Goal: Task Accomplishment & Management: Manage account settings

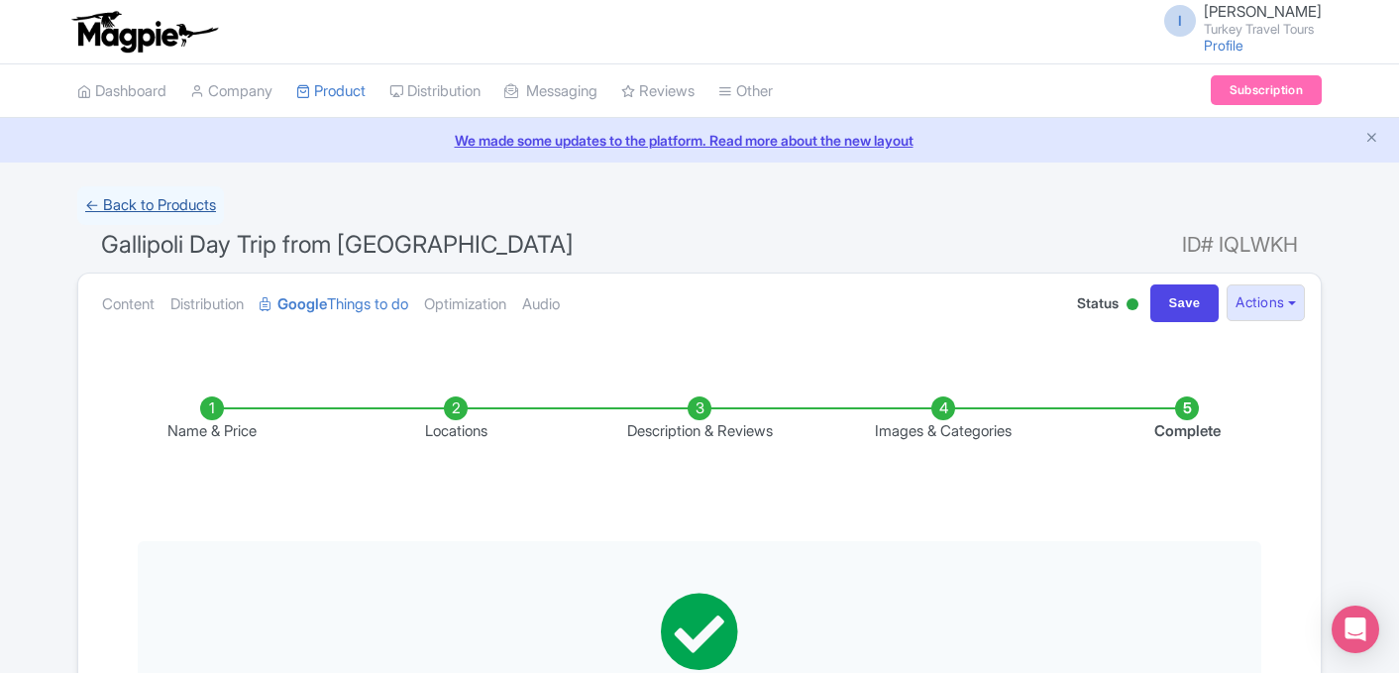
click at [135, 208] on link "← Back to Products" at bounding box center [150, 205] width 147 height 39
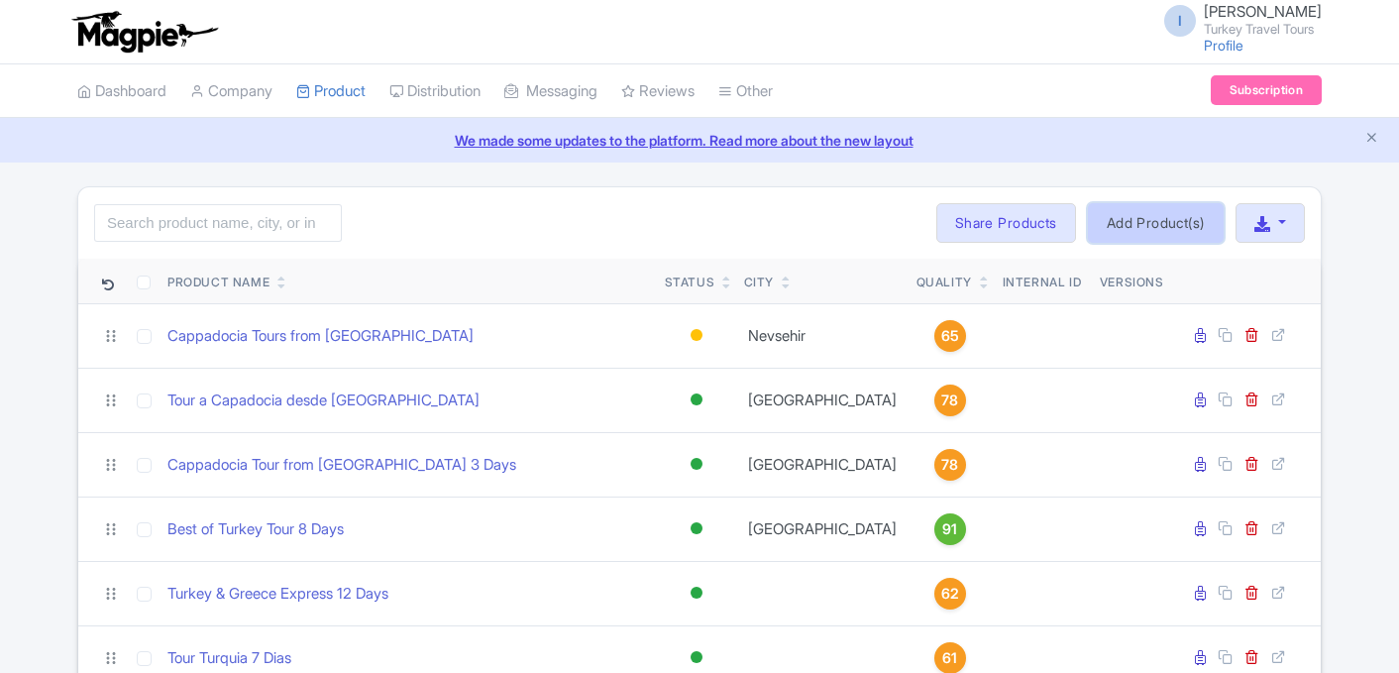
click at [1147, 227] on link "Add Product(s)" at bounding box center [1156, 223] width 136 height 40
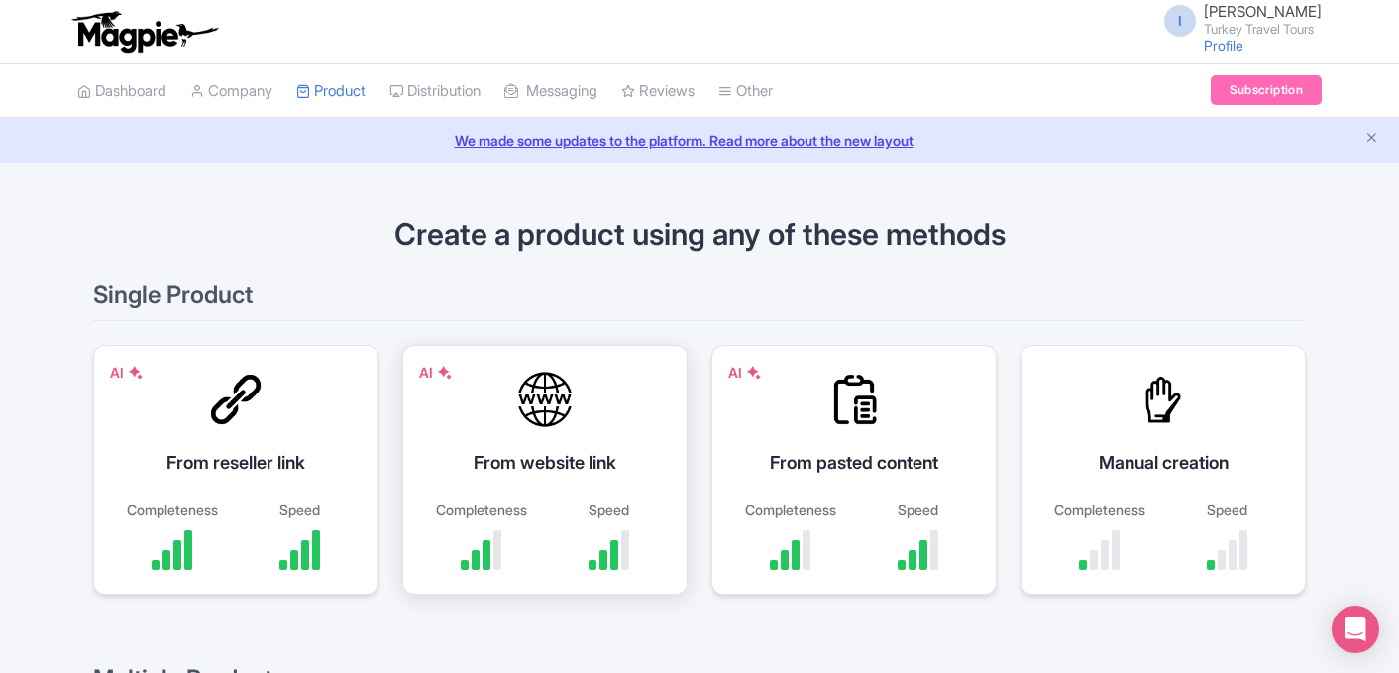
click at [517, 474] on div "From website link" at bounding box center [545, 462] width 236 height 27
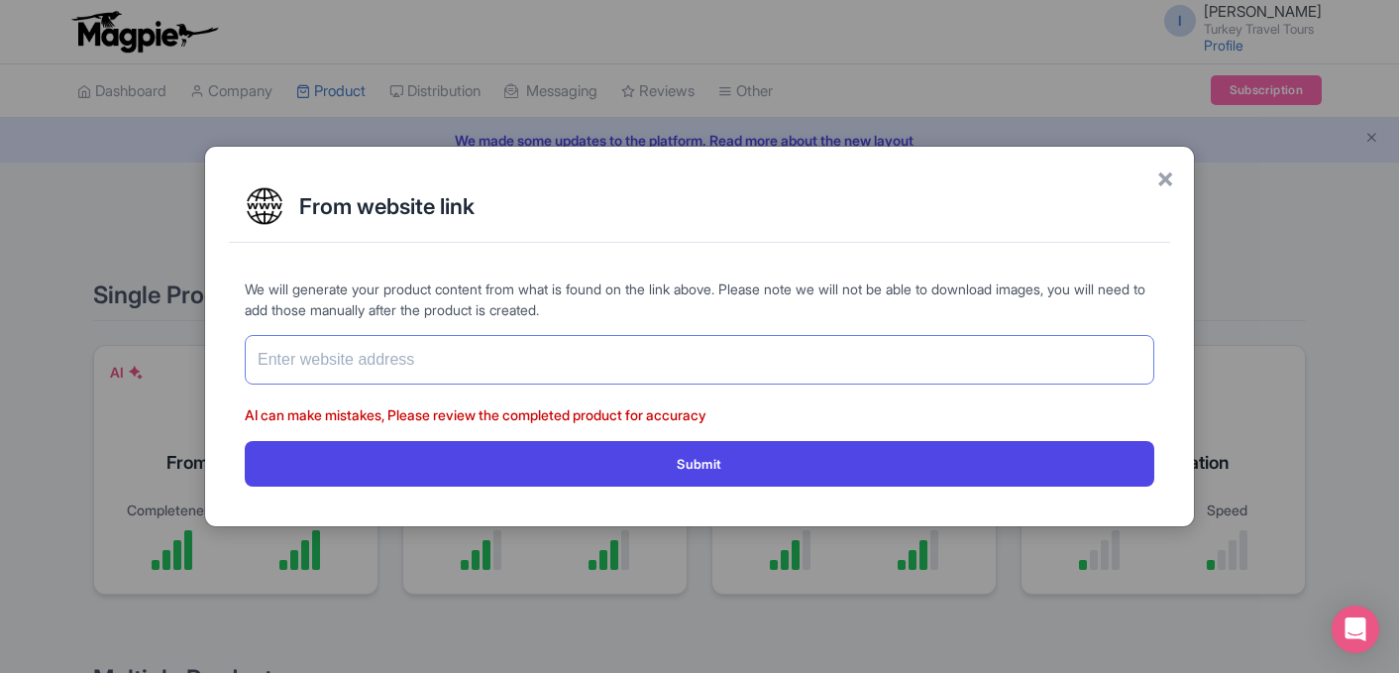
click at [709, 351] on input "text" at bounding box center [699, 360] width 909 height 50
paste input "[URL][DOMAIN_NAME][PERSON_NAME]"
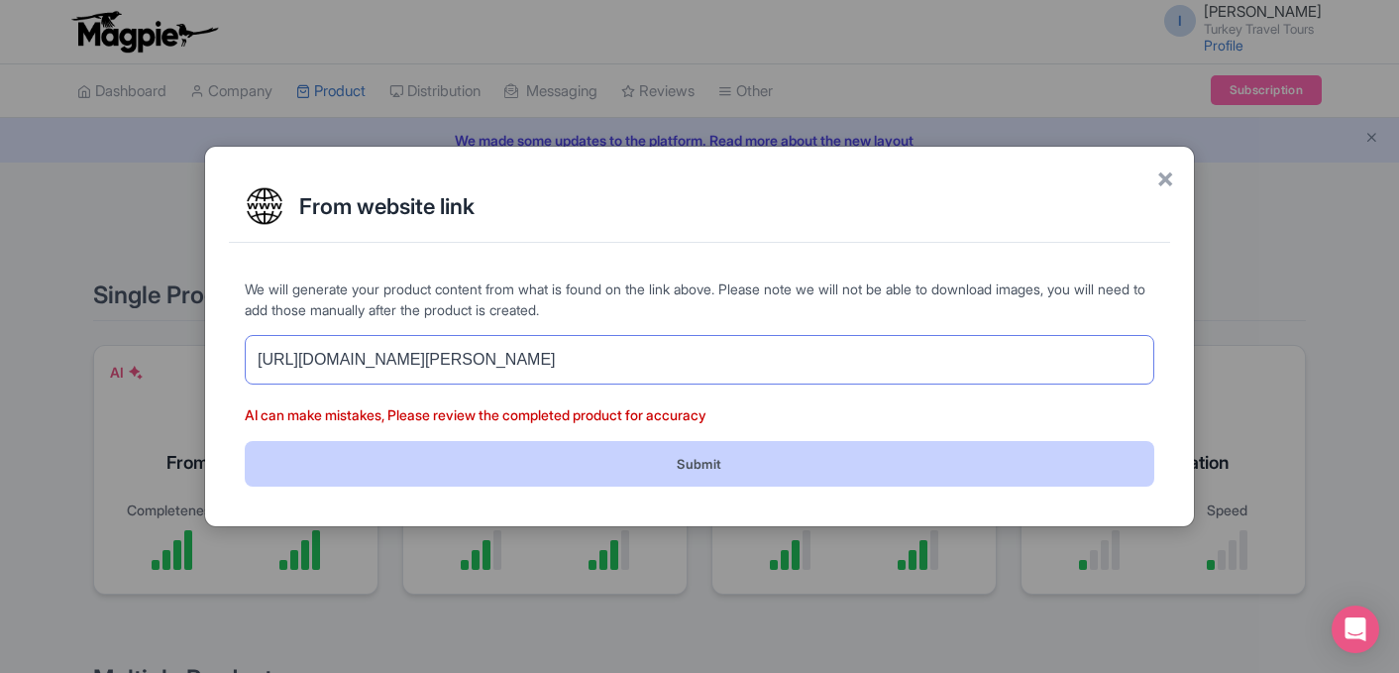
type input "[URL][DOMAIN_NAME][PERSON_NAME]"
click at [718, 469] on button "Submit" at bounding box center [699, 463] width 909 height 45
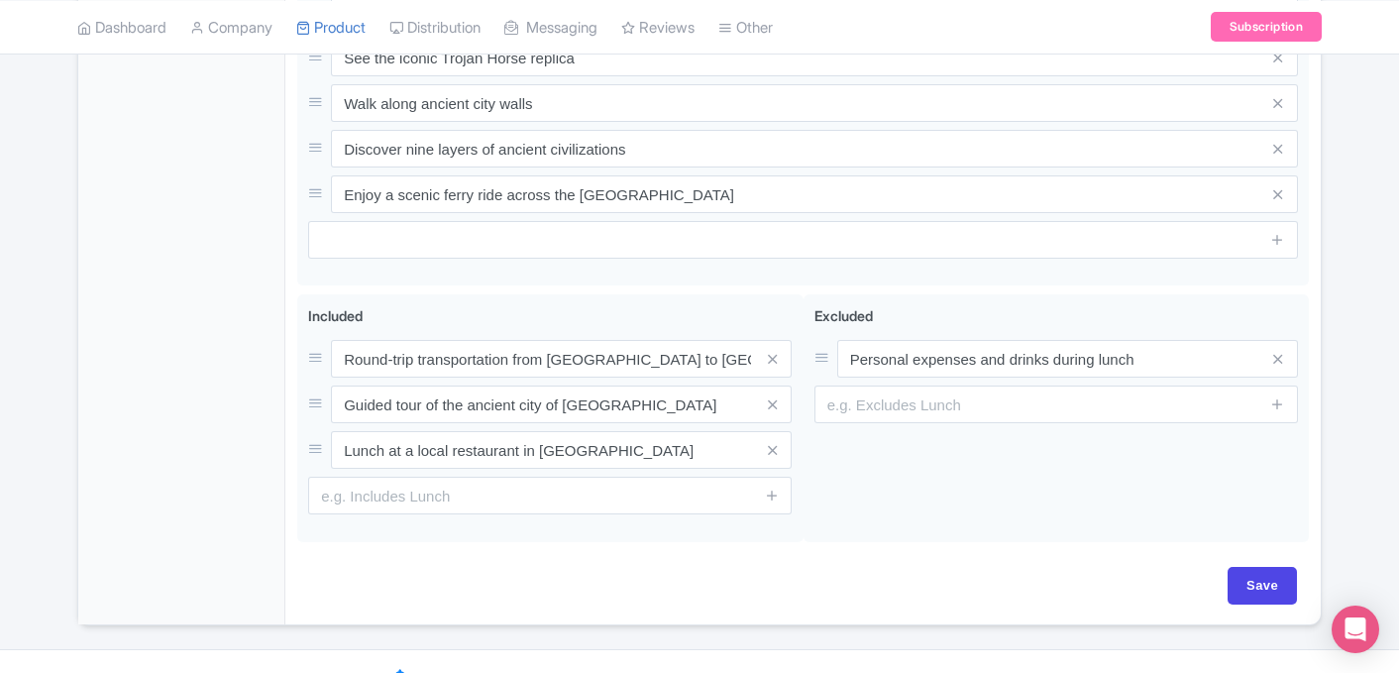
scroll to position [980, 0]
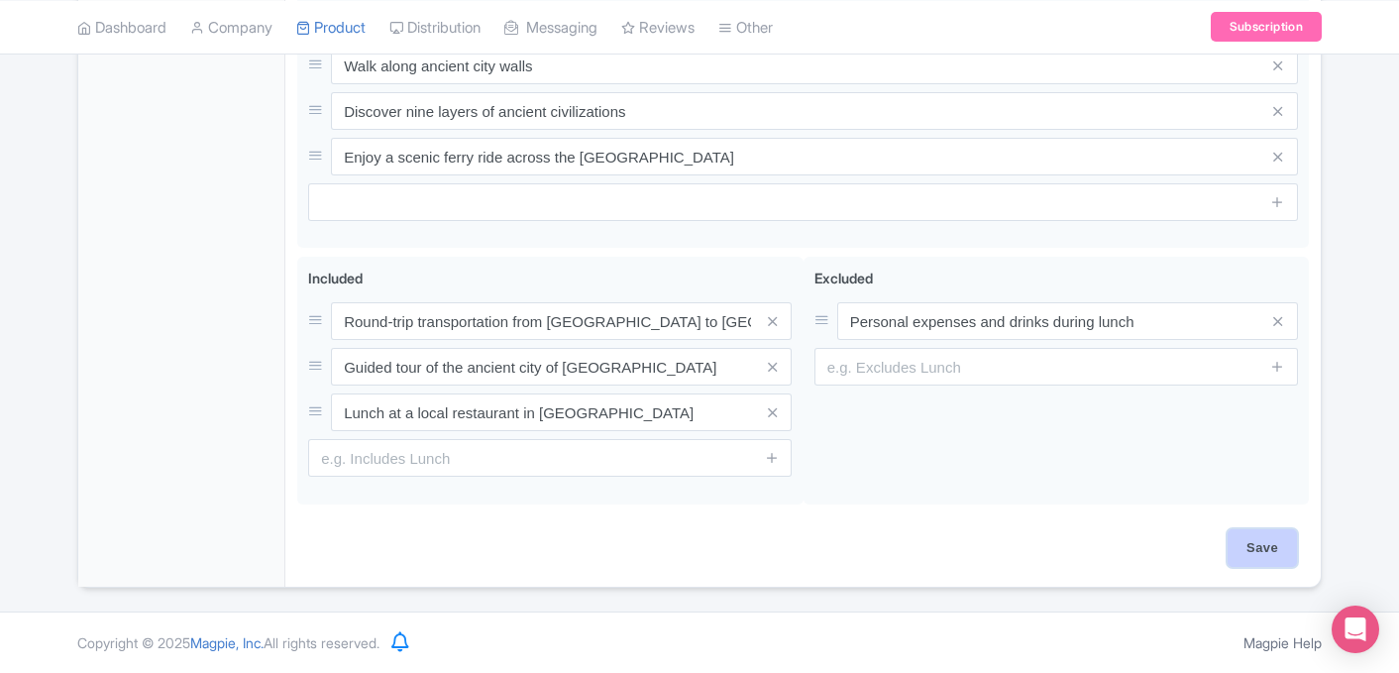
click at [1250, 545] on input "Save" at bounding box center [1261, 548] width 69 height 38
type input "Saving..."
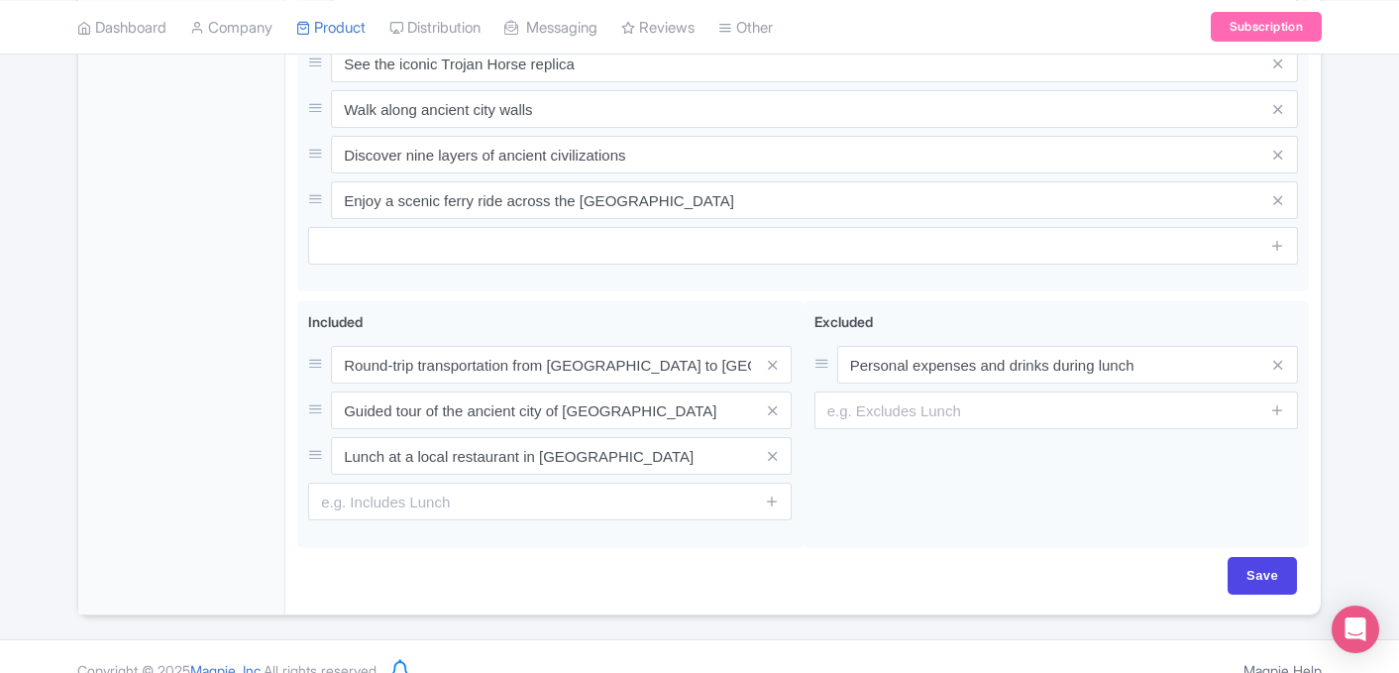
scroll to position [964, 0]
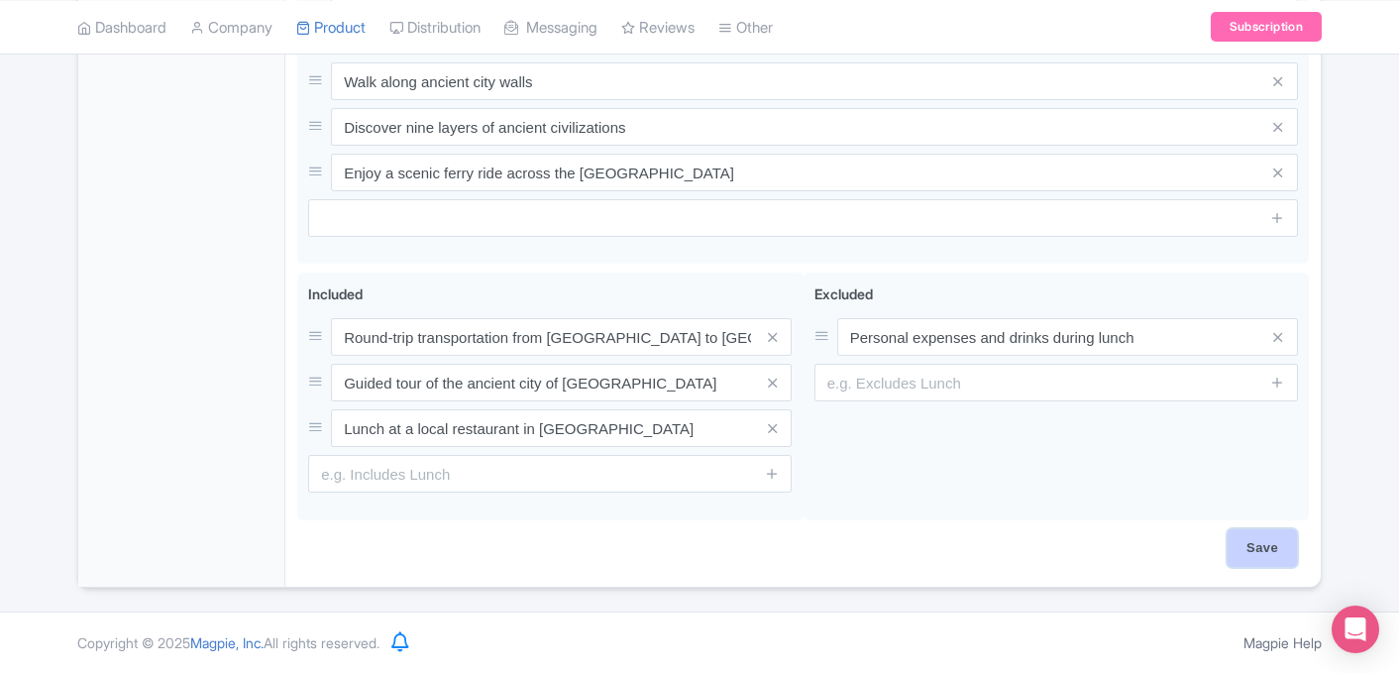
click at [1283, 555] on input "Save" at bounding box center [1261, 548] width 69 height 38
type input "Saving..."
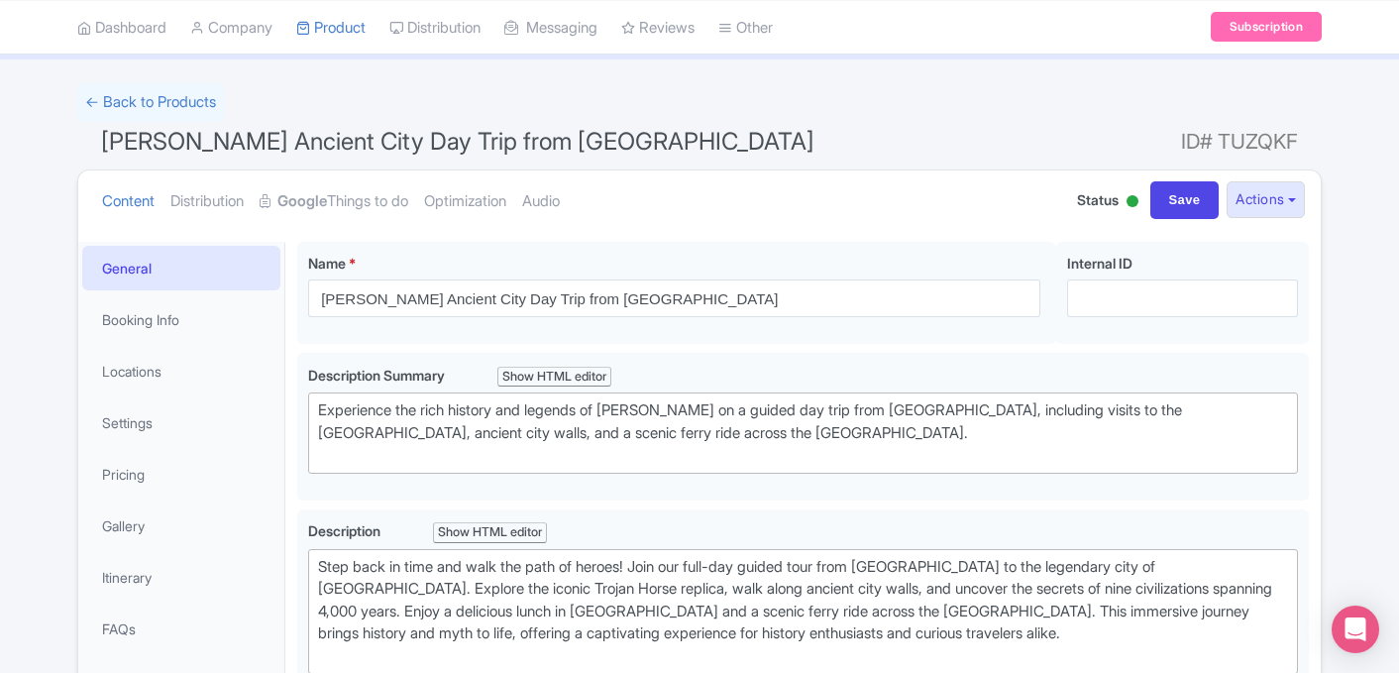
scroll to position [96, 0]
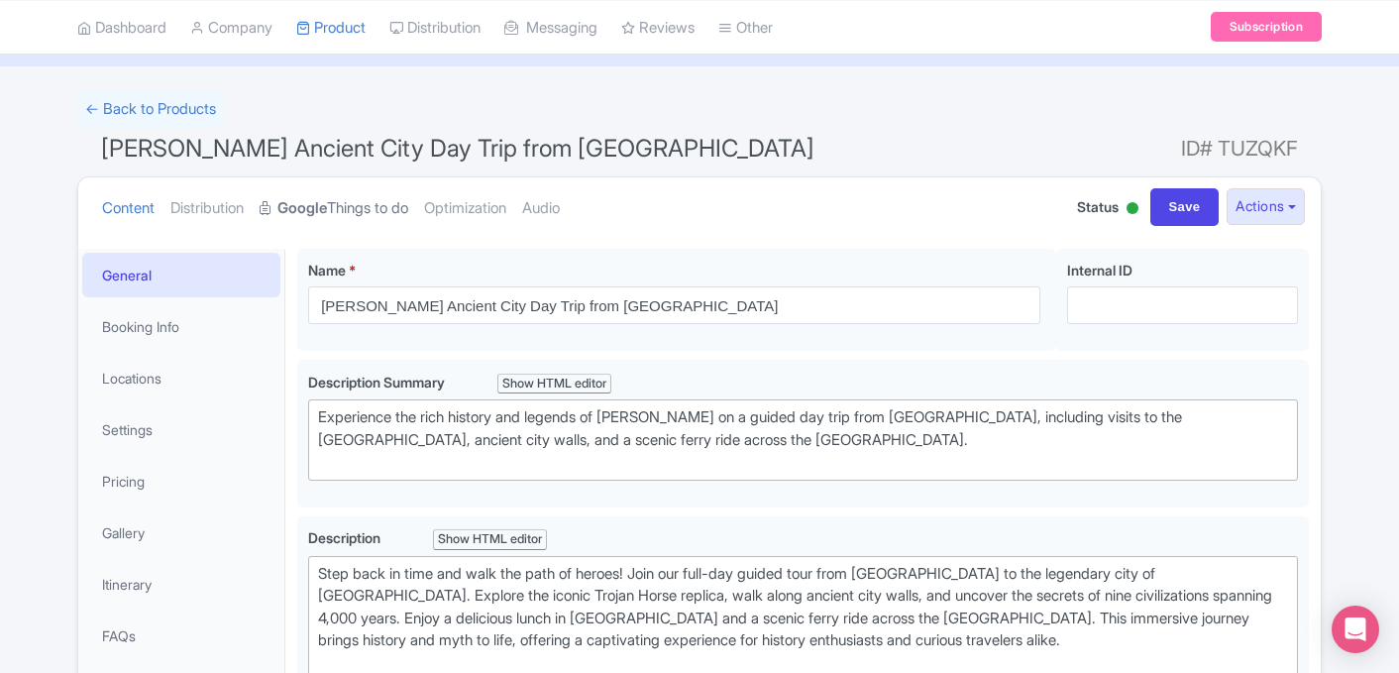
click at [362, 210] on link "Google Things to do" at bounding box center [334, 208] width 149 height 62
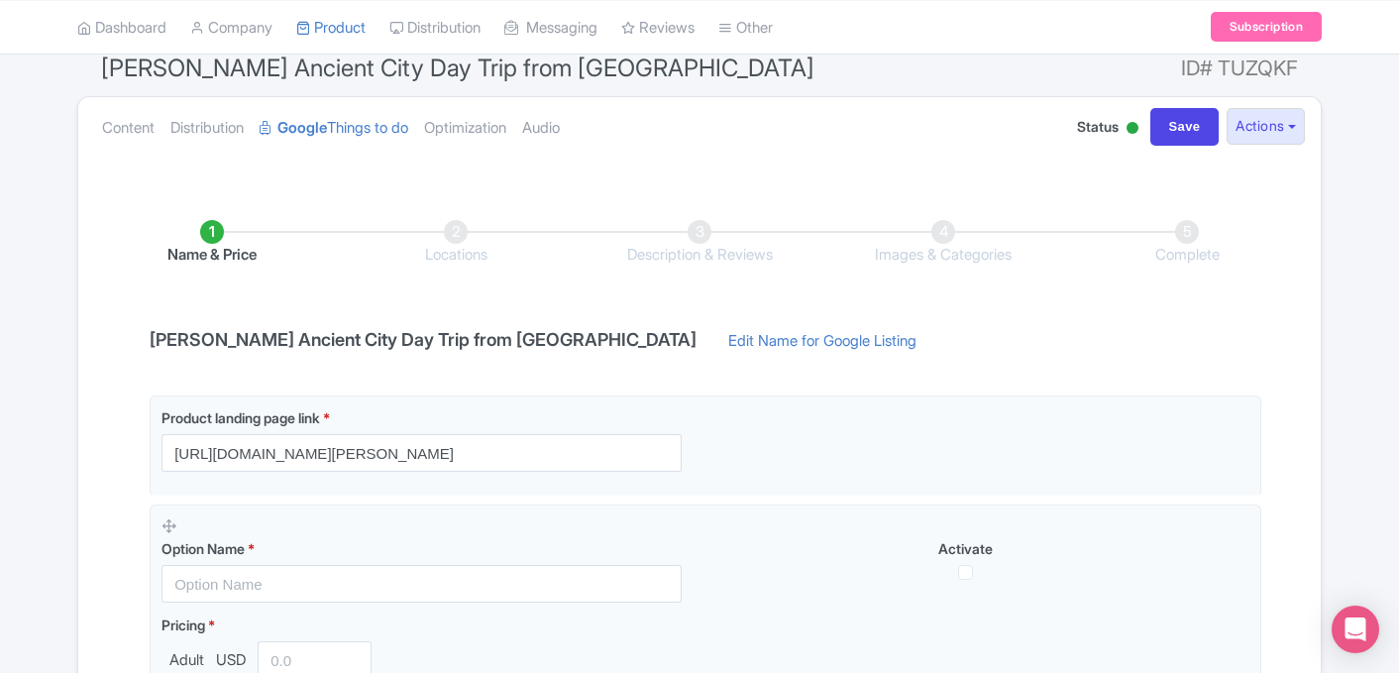
scroll to position [177, 0]
click at [708, 341] on link "Edit Name for Google Listing" at bounding box center [822, 345] width 228 height 32
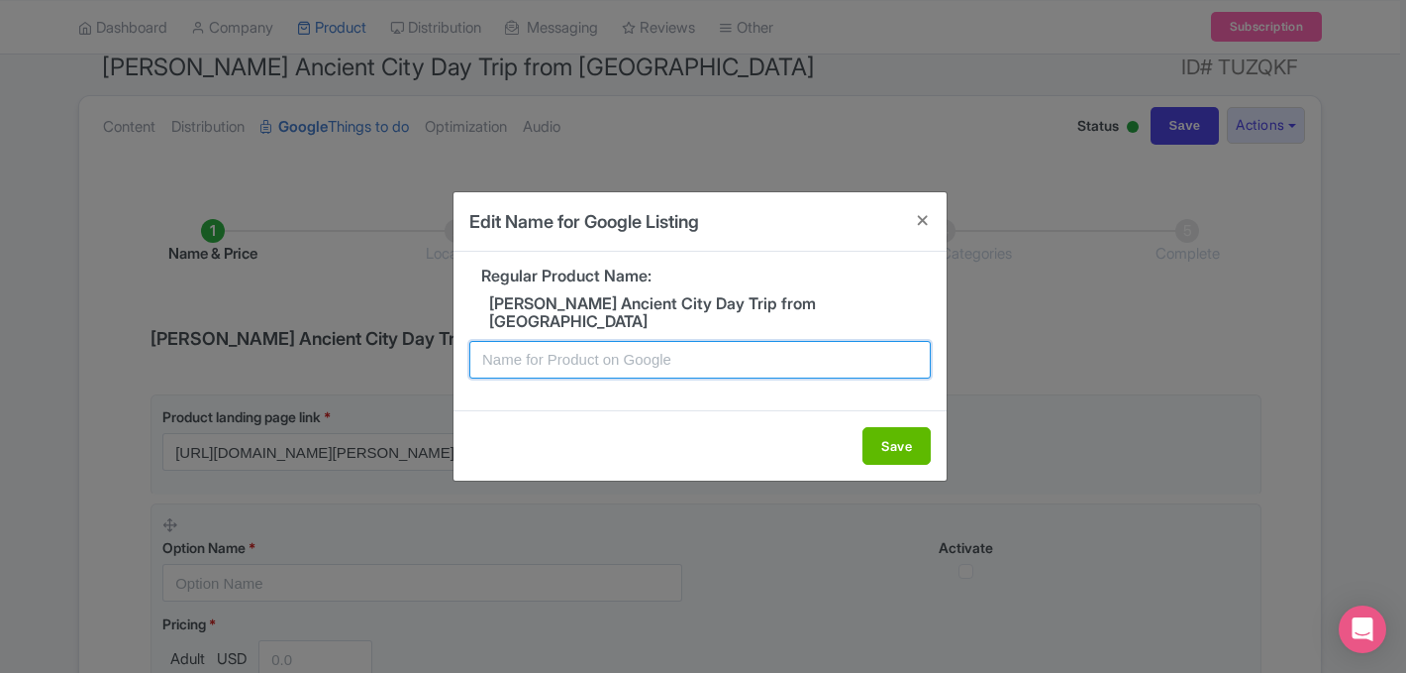
click at [646, 342] on input "text" at bounding box center [700, 360] width 462 height 38
click at [648, 352] on input "Troy Tour from Istanbul - Day Trip" at bounding box center [700, 360] width 462 height 38
type input "Troy Tour from Istanbul - 1 Day Trip"
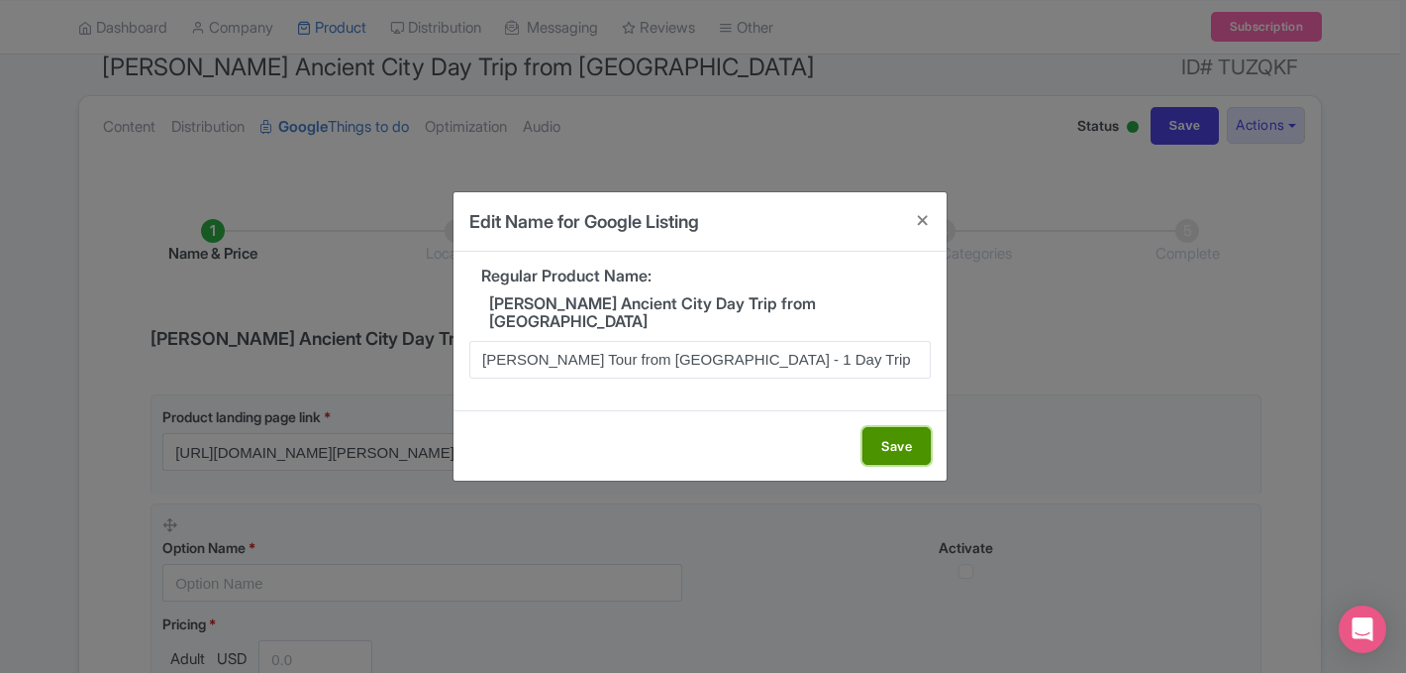
click at [879, 439] on button "Save" at bounding box center [897, 446] width 68 height 38
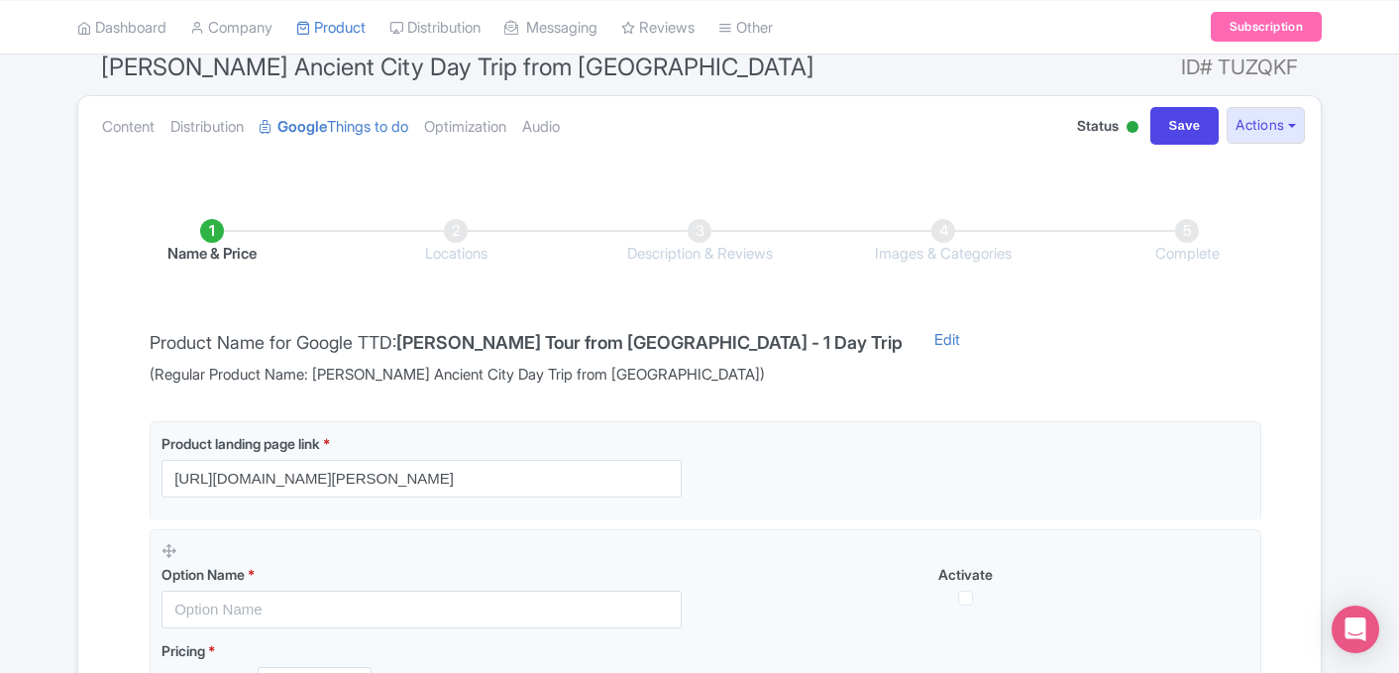
click at [582, 344] on h4 "Troy Tour from Istanbul - 1 Day Trip" at bounding box center [649, 343] width 506 height 20
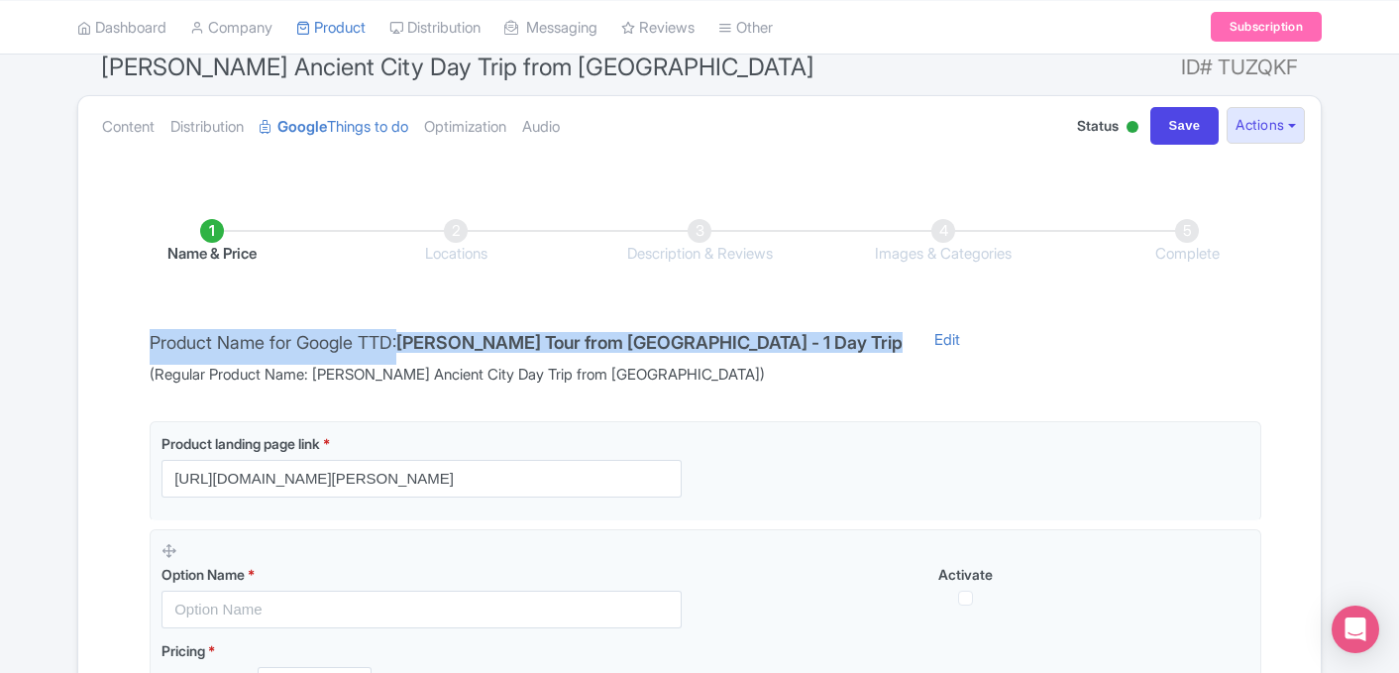
click at [582, 344] on h4 "[PERSON_NAME] Tour from [GEOGRAPHIC_DATA] - 1 Day Trip" at bounding box center [649, 343] width 506 height 20
click at [582, 344] on h4 "Troy Tour from Istanbul - 1 Day Trip" at bounding box center [649, 343] width 506 height 20
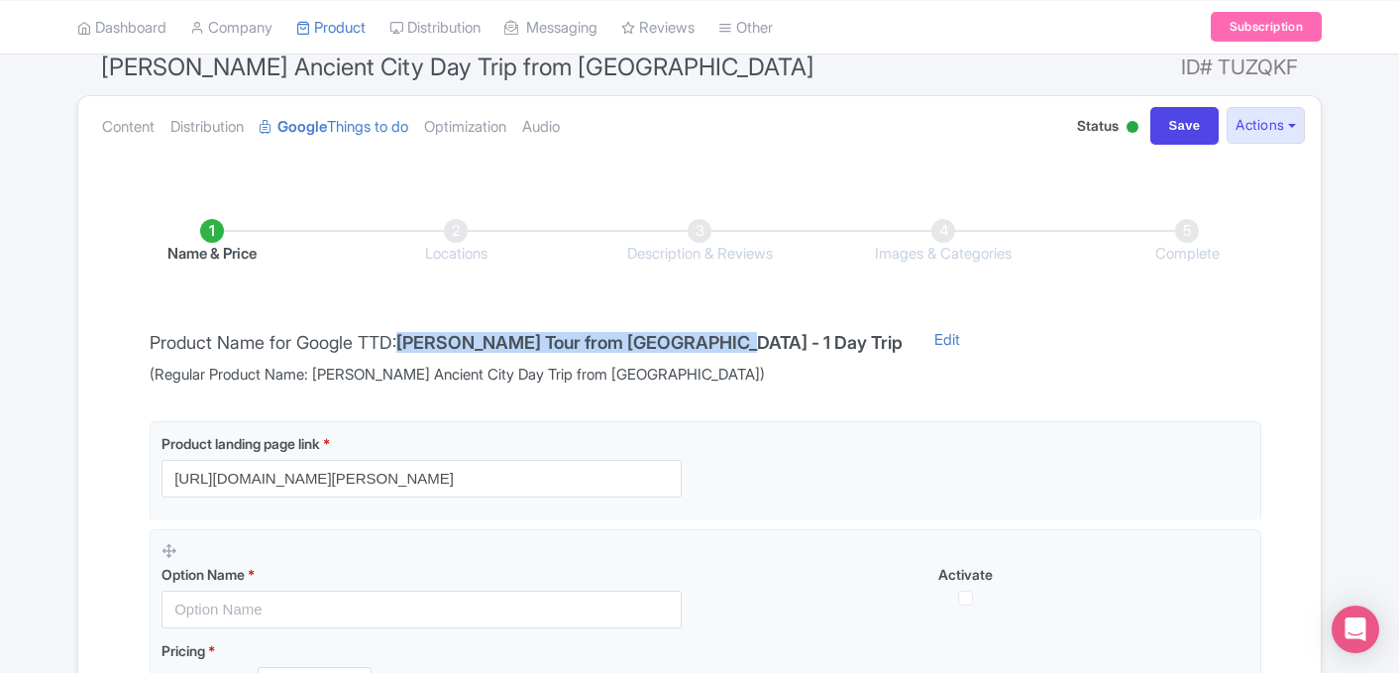
drag, startPoint x: 413, startPoint y: 338, endPoint x: 707, endPoint y: 346, distance: 294.3
click at [707, 346] on div "Product Name for Google TTD: Troy Tour from Istanbul - 1 Day Trip (Regular Prod…" at bounding box center [526, 357] width 777 height 57
copy h4 "Troy Tour from Istanbul - 1 Day Trip"
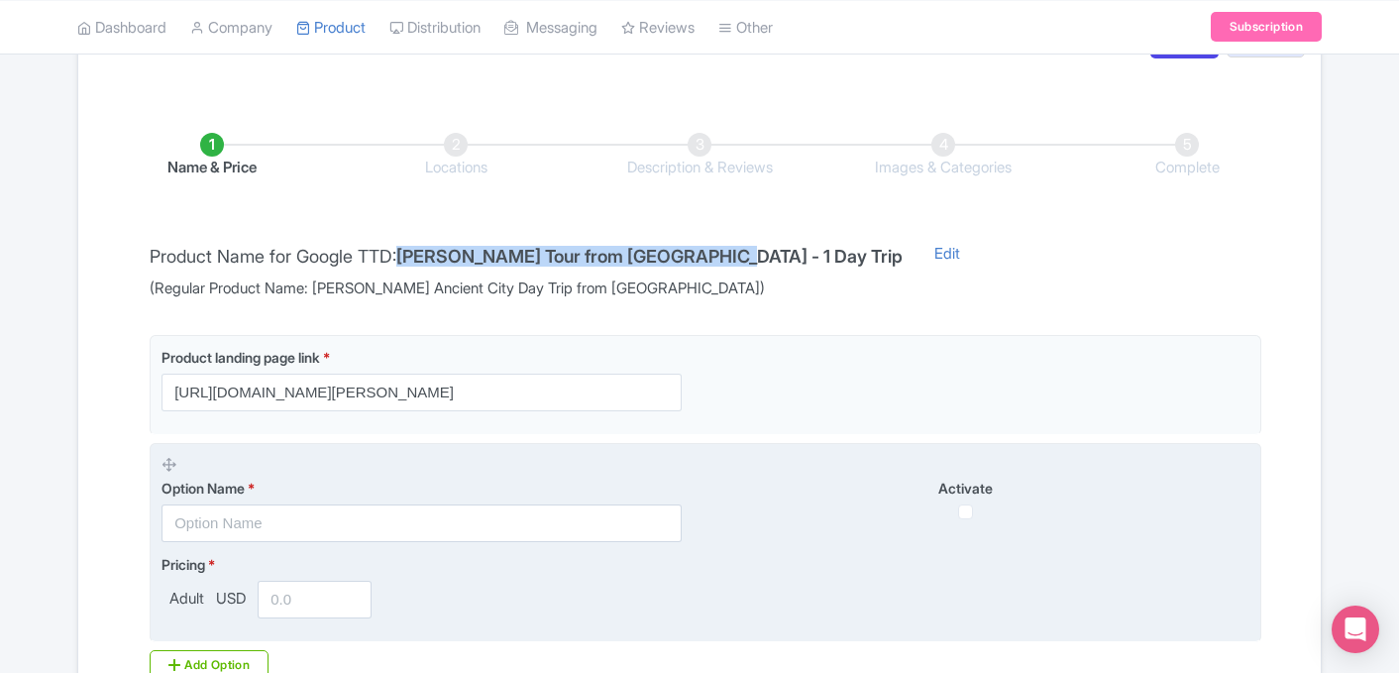
scroll to position [284, 0]
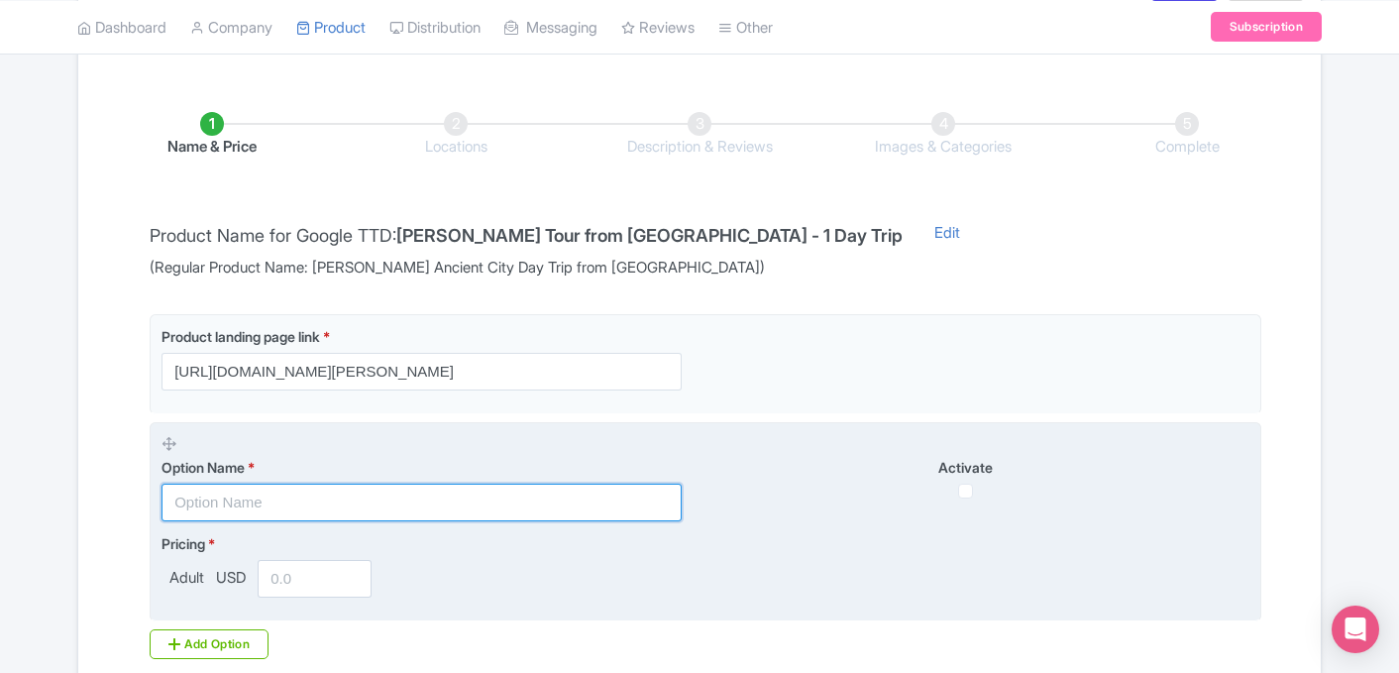
click at [379, 495] on input "text" at bounding box center [421, 502] width 520 height 38
paste input "Troy Tour from Istanbul - 1 Day Trip"
type input "Troy Tour from Istanbul - 1 Day Trip"
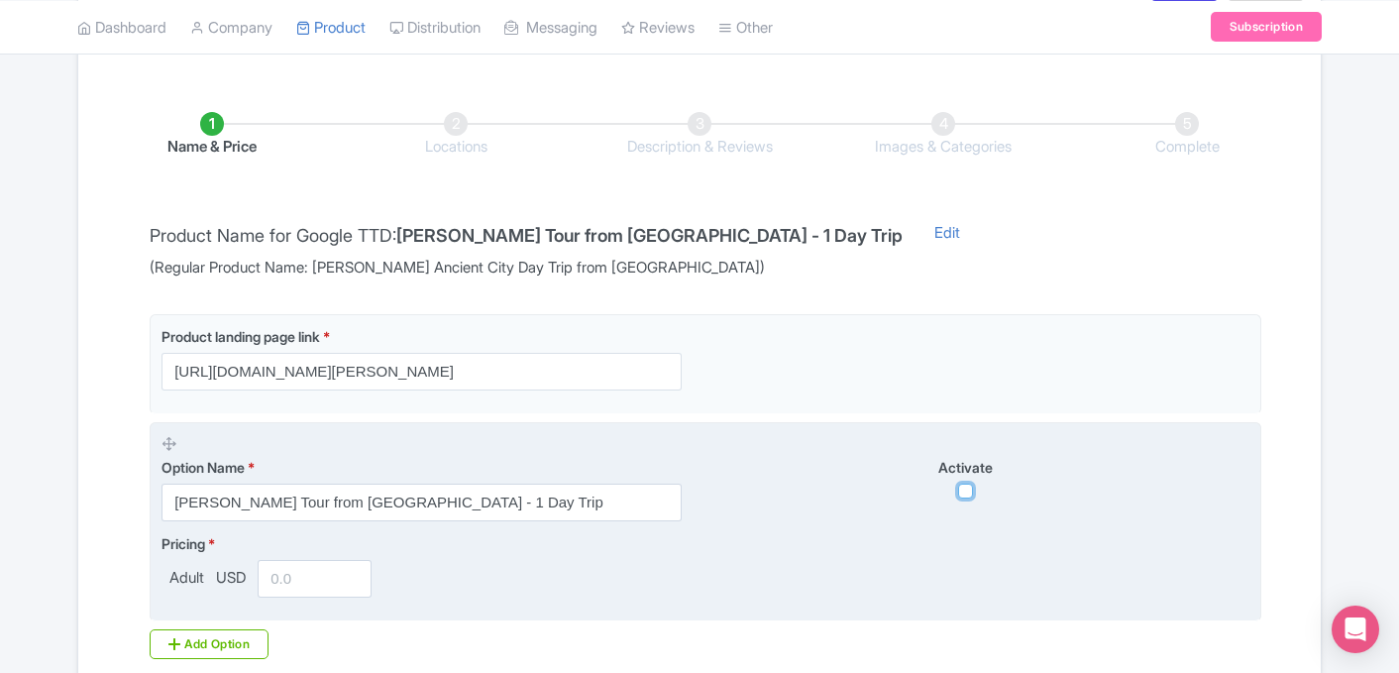
click at [966, 487] on input "checkbox" at bounding box center [965, 490] width 15 height 15
checkbox input "true"
click at [293, 589] on input "number" at bounding box center [315, 579] width 114 height 38
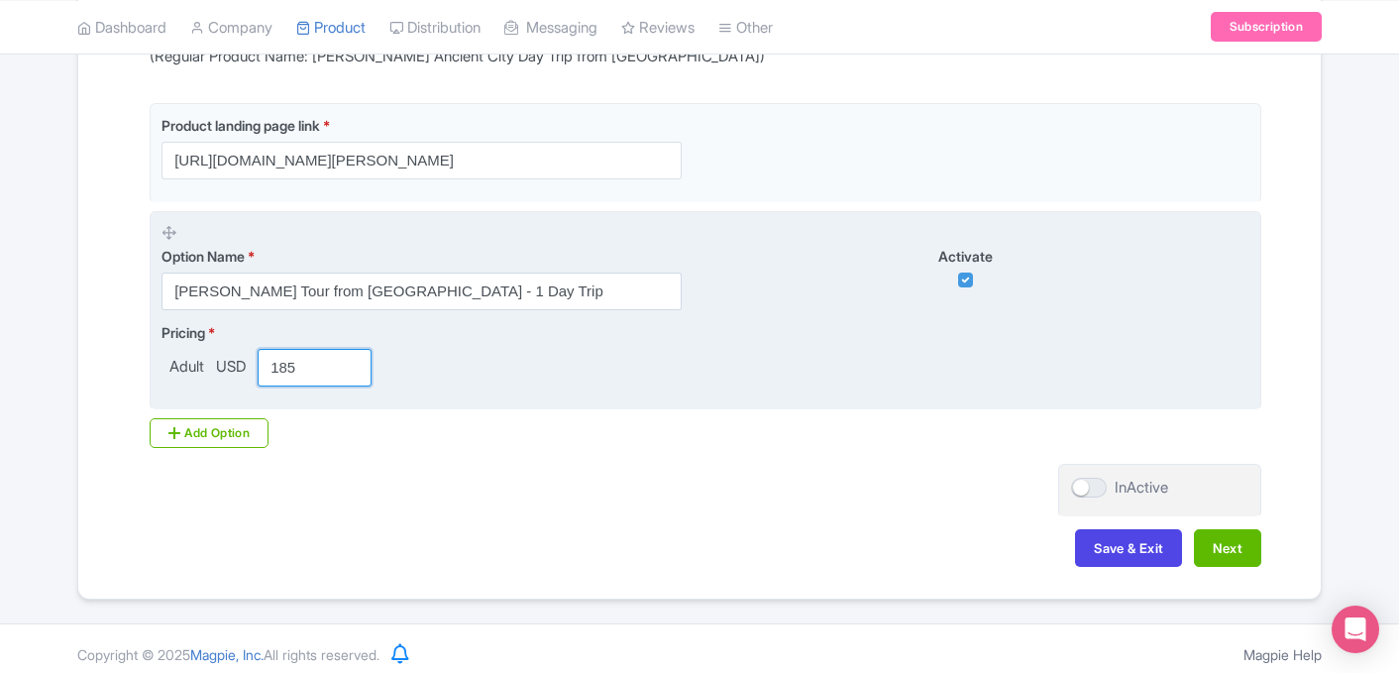
scroll to position [506, 0]
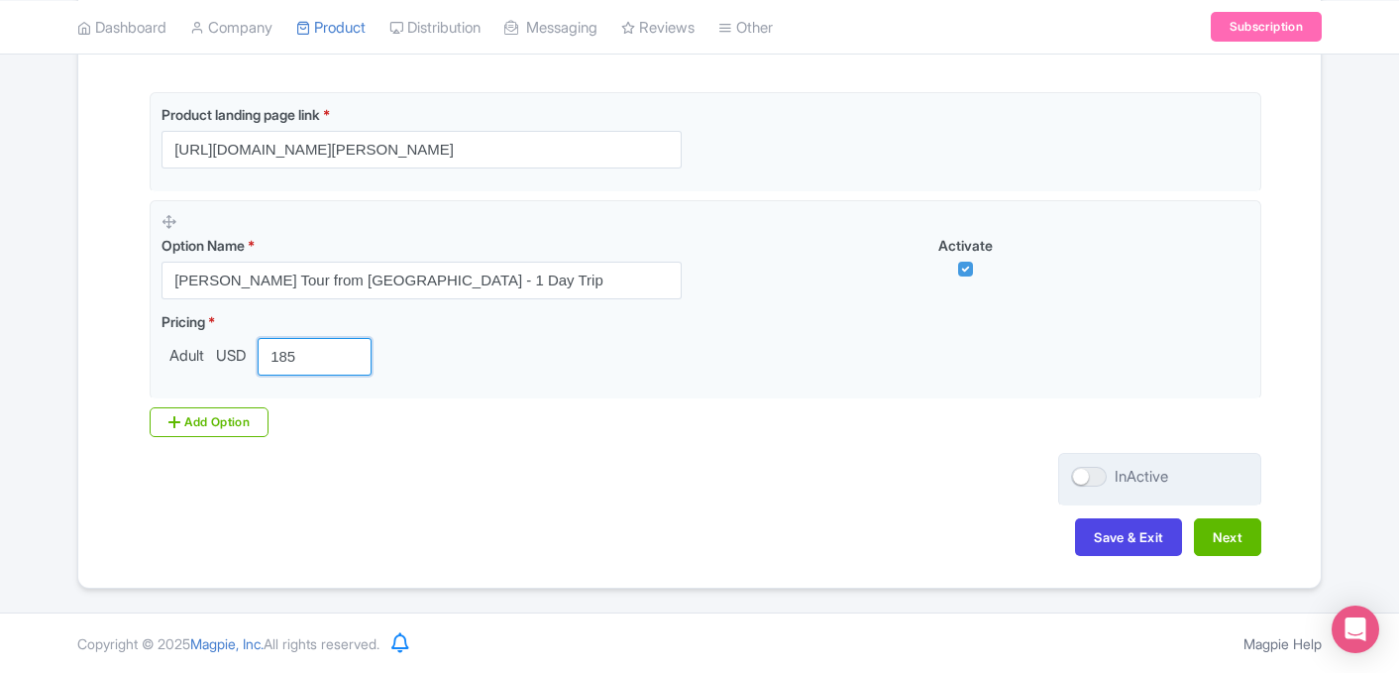
type input "185"
click at [1099, 466] on label "InActive" at bounding box center [1119, 477] width 97 height 23
click at [1084, 470] on input "InActive" at bounding box center [1077, 476] width 13 height 13
checkbox input "true"
click at [1227, 537] on button "Next" at bounding box center [1227, 537] width 67 height 38
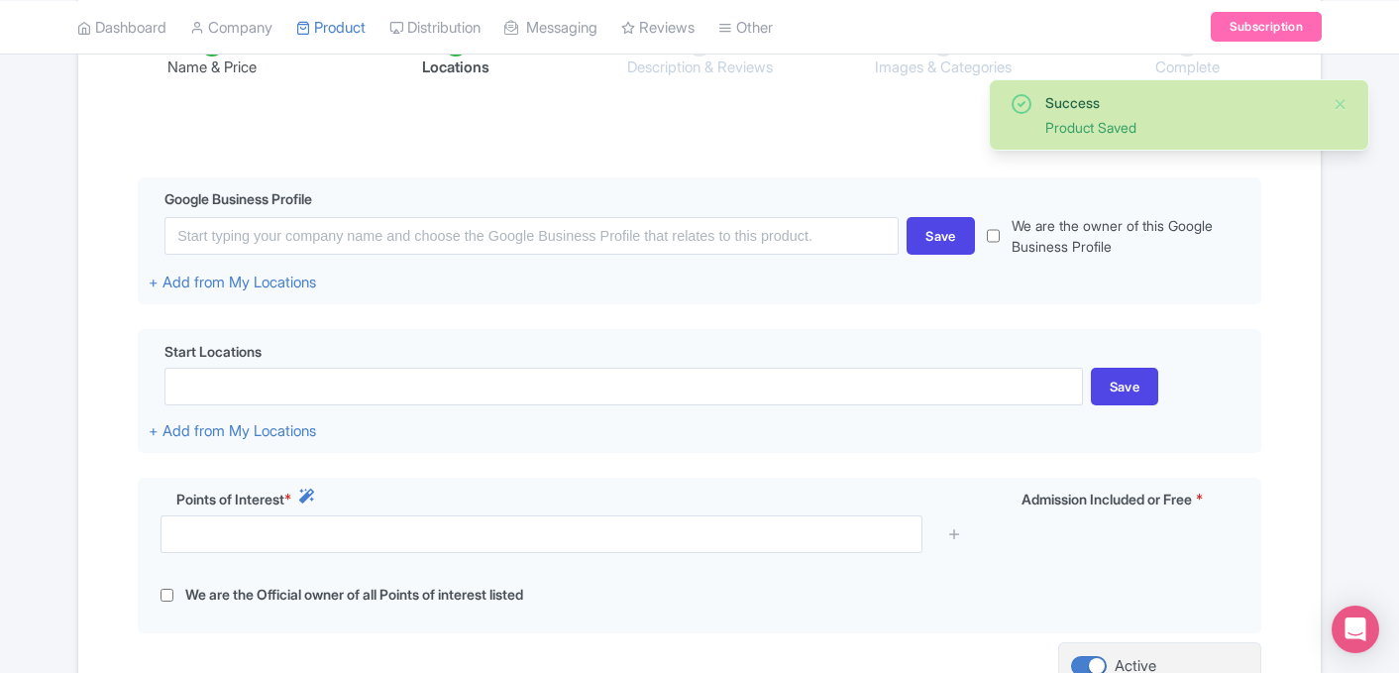
scroll to position [361, 0]
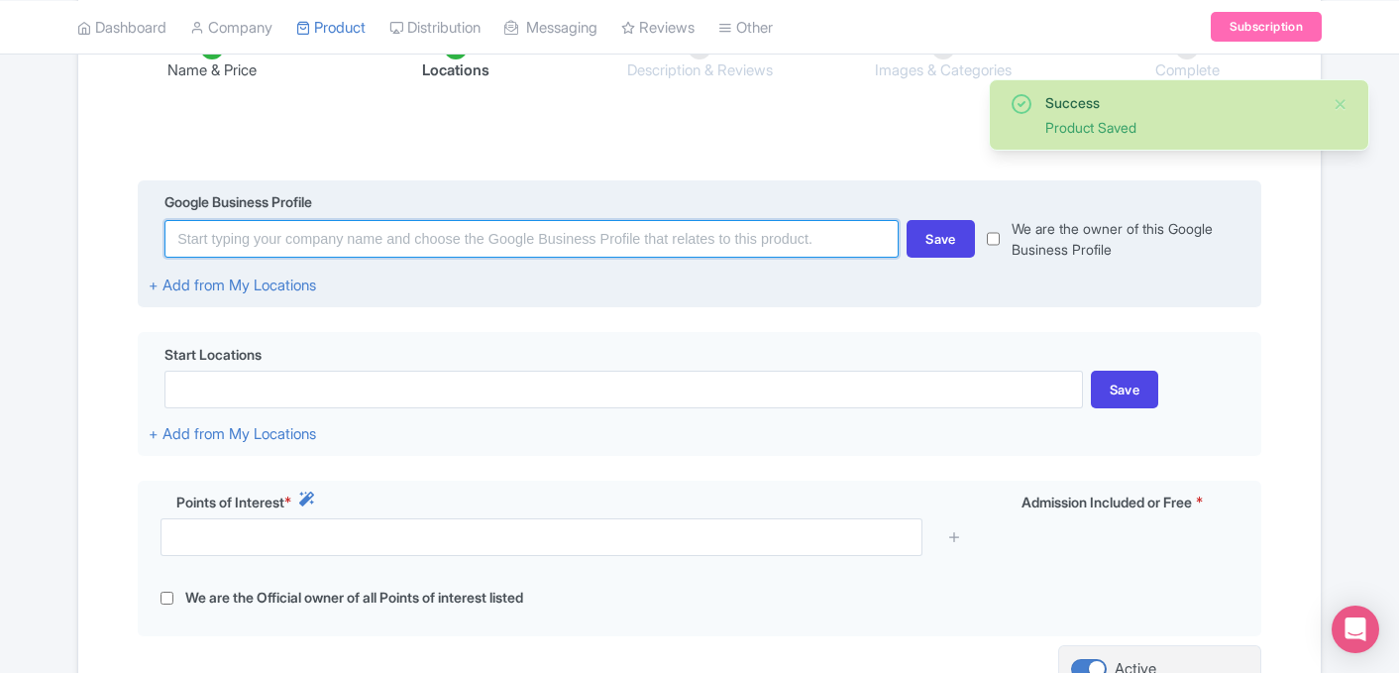
click at [424, 251] on input at bounding box center [531, 239] width 734 height 38
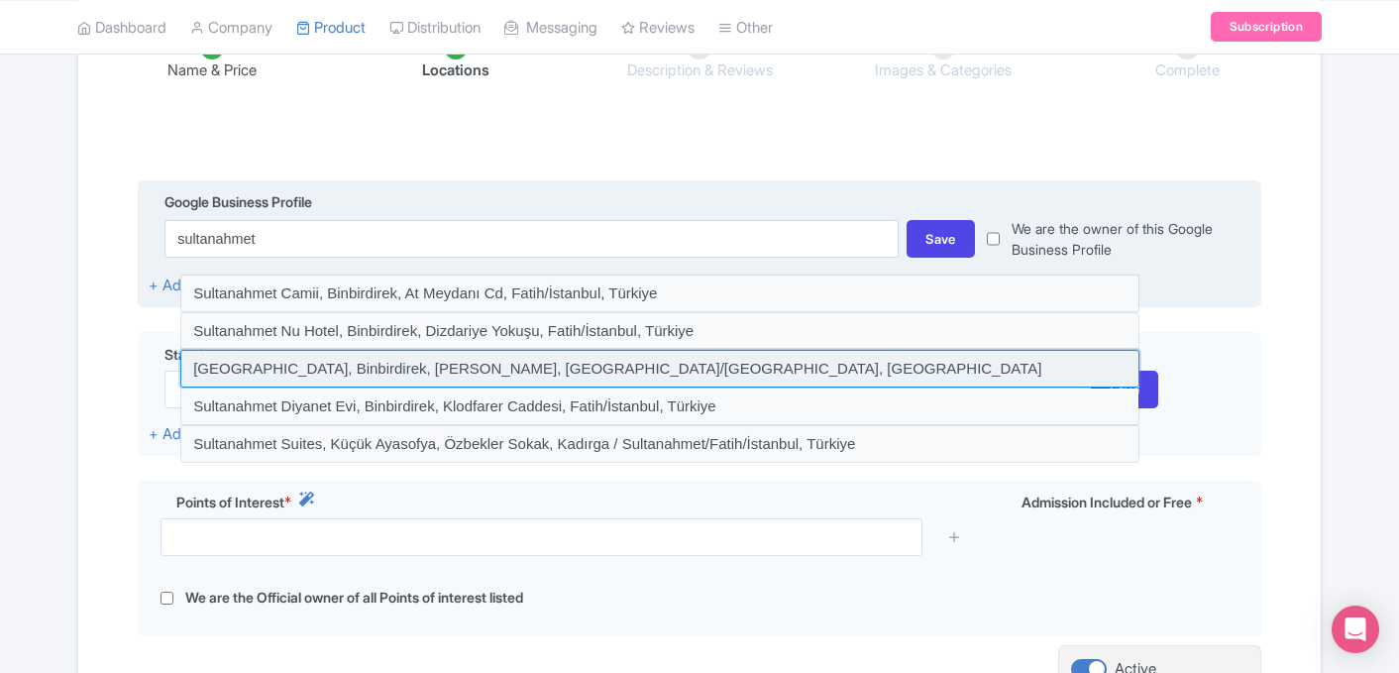
click at [376, 359] on input at bounding box center [659, 369] width 959 height 38
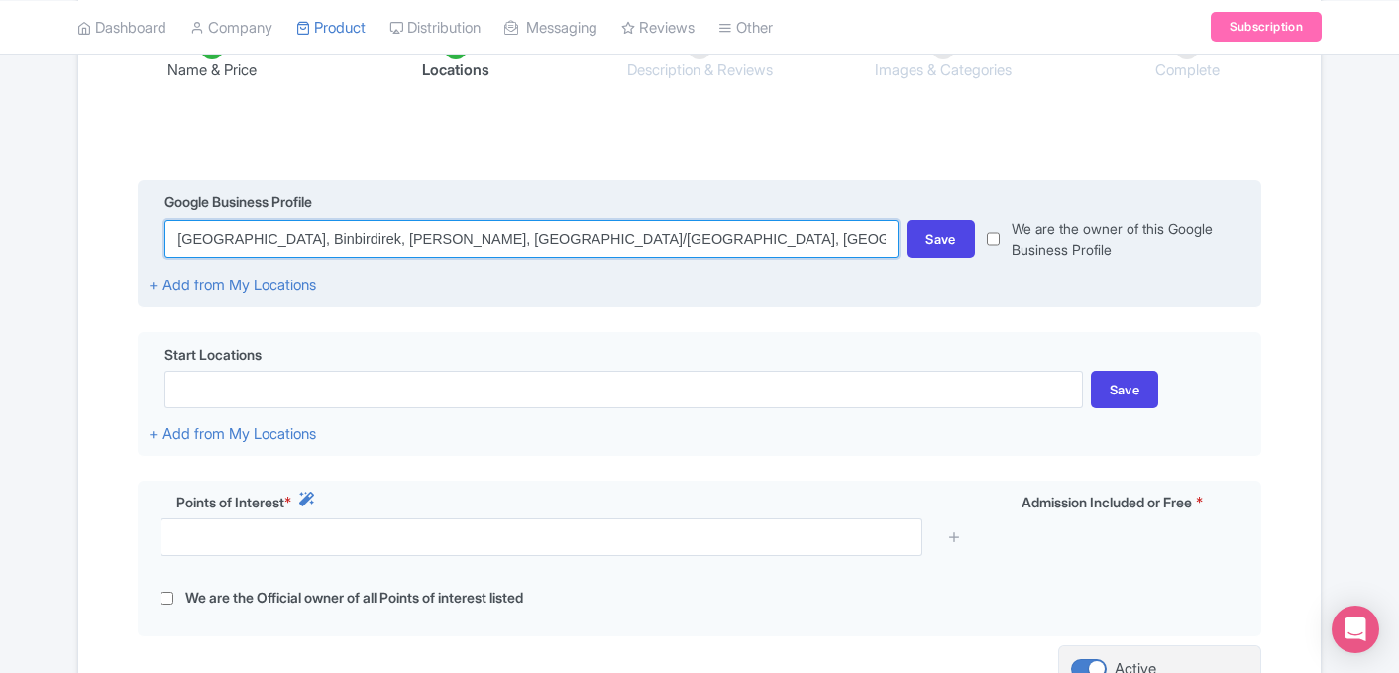
click at [402, 236] on input "Sultanahmet Square, Binbirdirek, Sultan Ahmet Parkı, Fatih/İstanbul, Türkiye" at bounding box center [531, 239] width 734 height 38
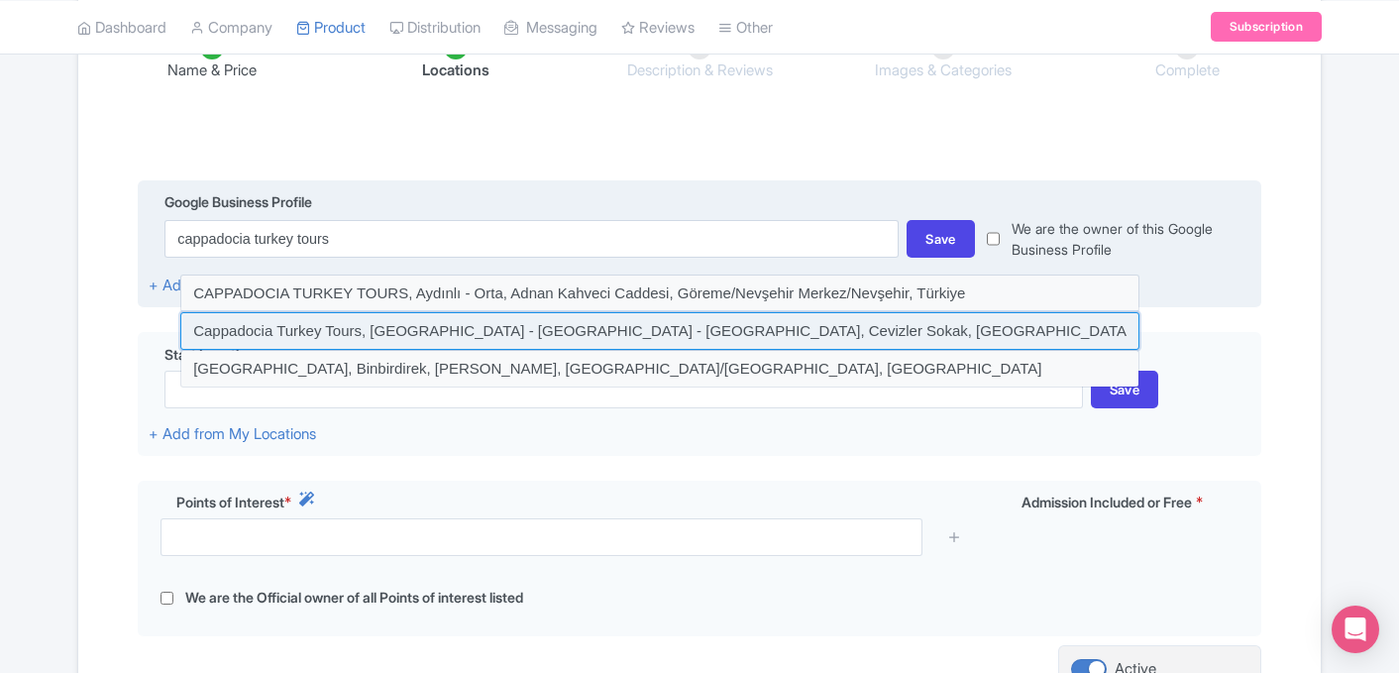
click at [526, 336] on input at bounding box center [659, 331] width 959 height 38
type input "Cappadocia Turkey Tours, İsali - Gaferli - Avcılar, Cevizler Sokak, Göreme/Nevş…"
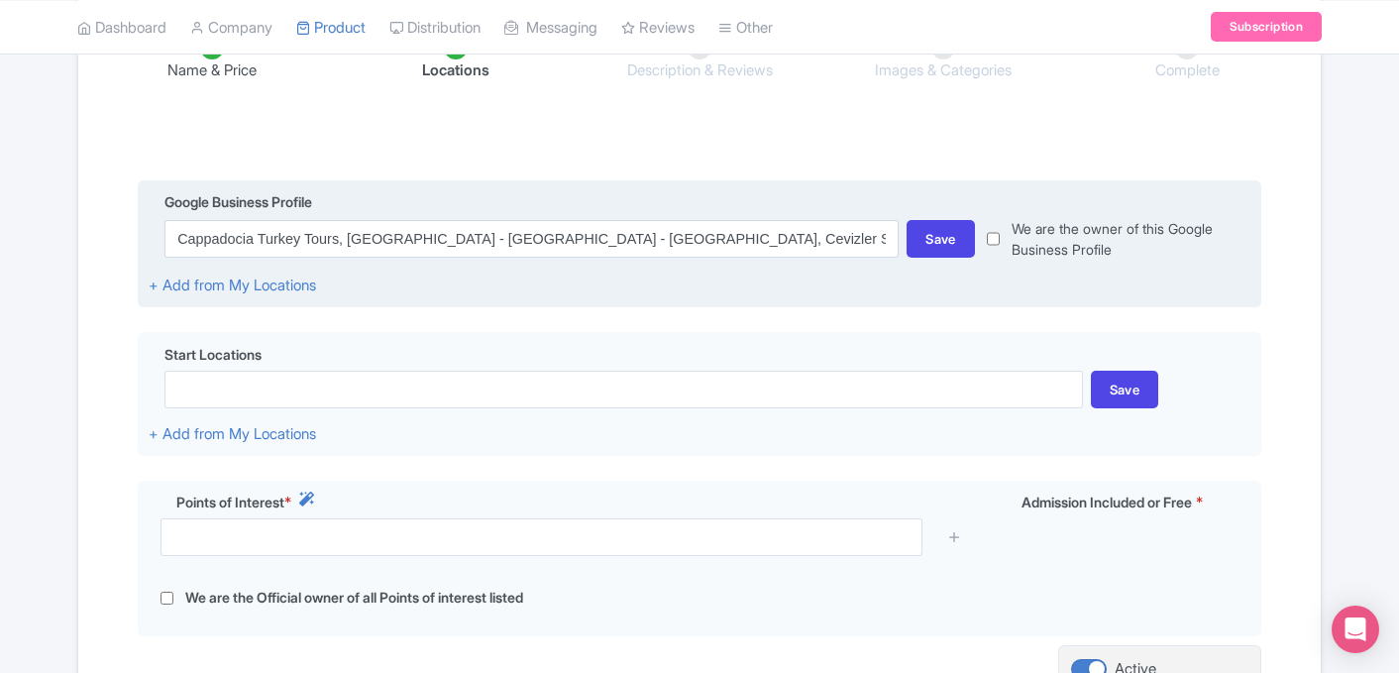
click at [999, 237] on input "checkbox" at bounding box center [993, 239] width 13 height 42
checkbox input "true"
click at [941, 238] on div "Save" at bounding box center [940, 239] width 68 height 38
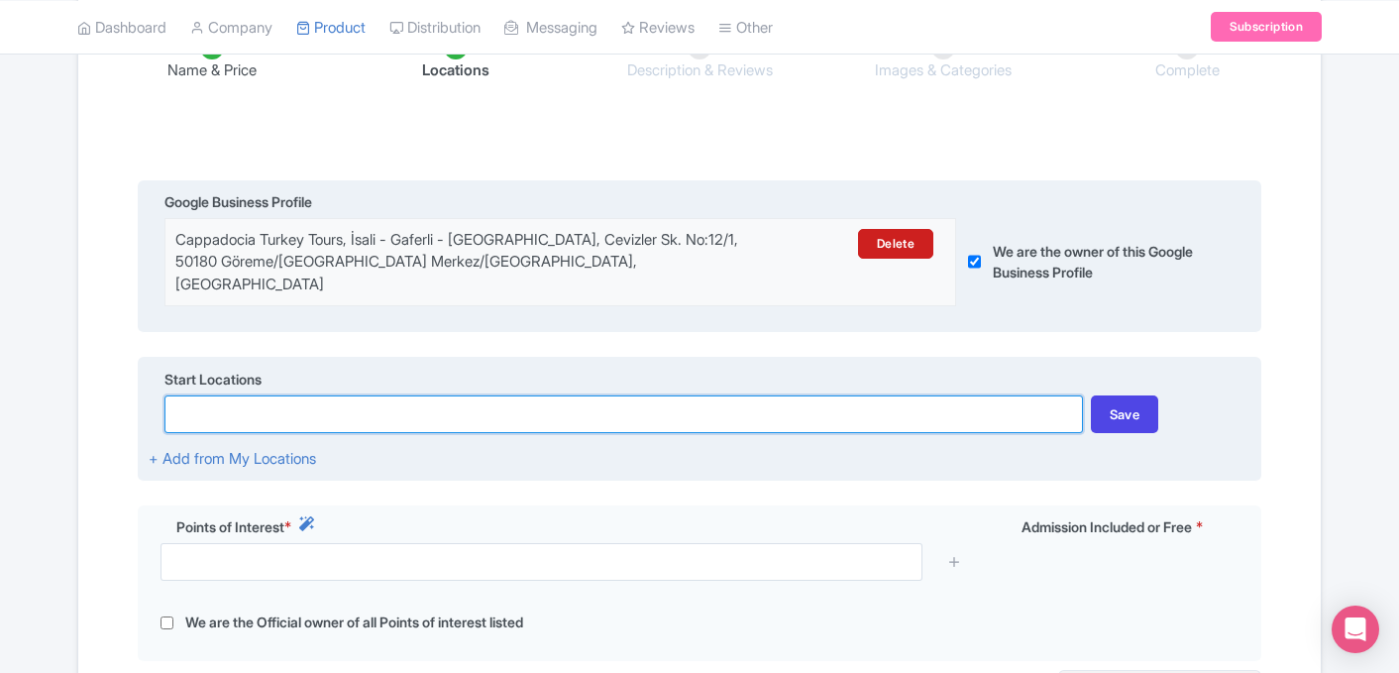
click at [494, 395] on input at bounding box center [622, 414] width 917 height 38
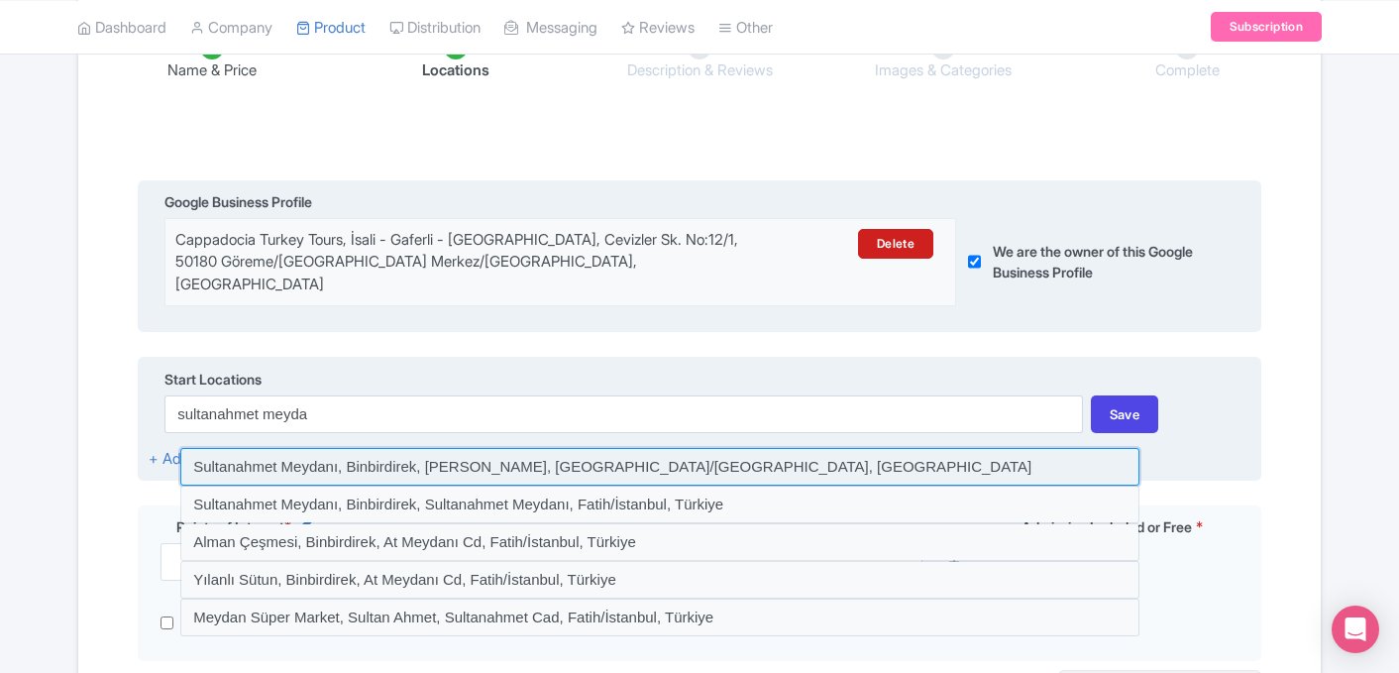
click at [514, 453] on input at bounding box center [659, 467] width 959 height 38
type input "Sultanahmet Meydanı, Binbirdirek, Sultan Ahmet Parkı, Fatih/İstanbul, Türkiye"
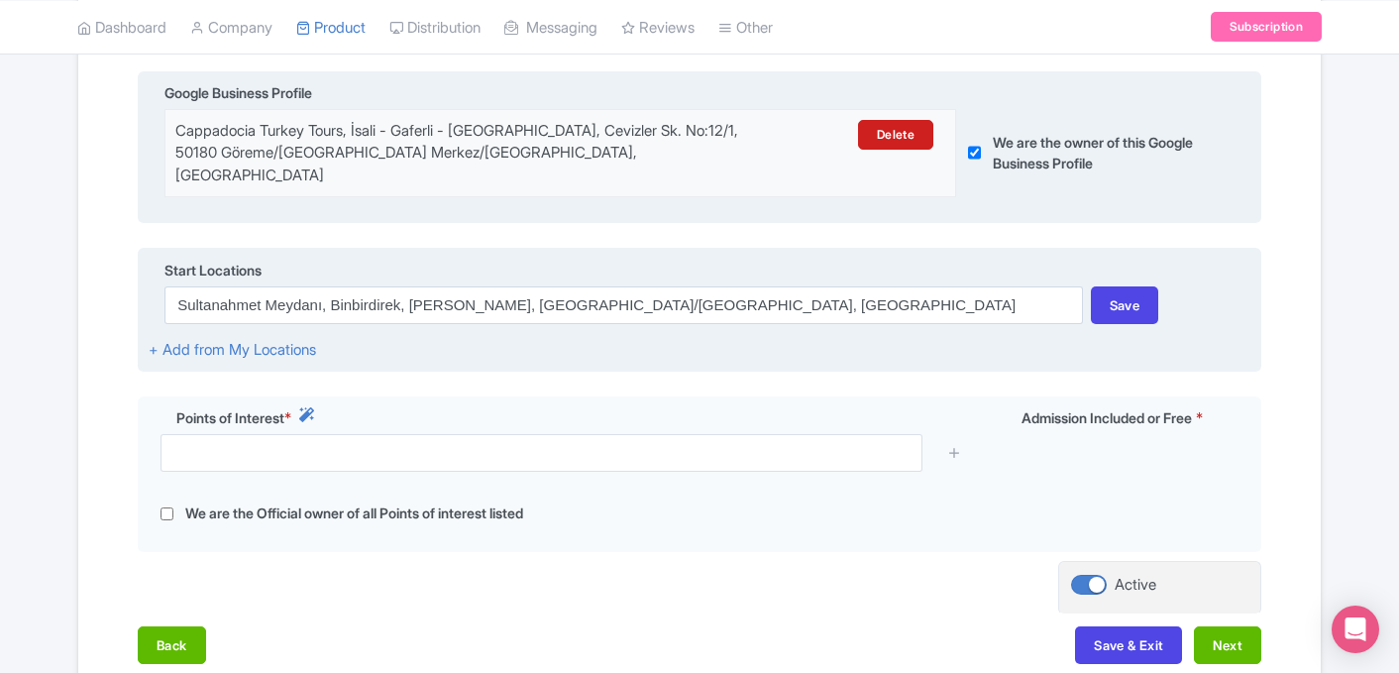
scroll to position [478, 0]
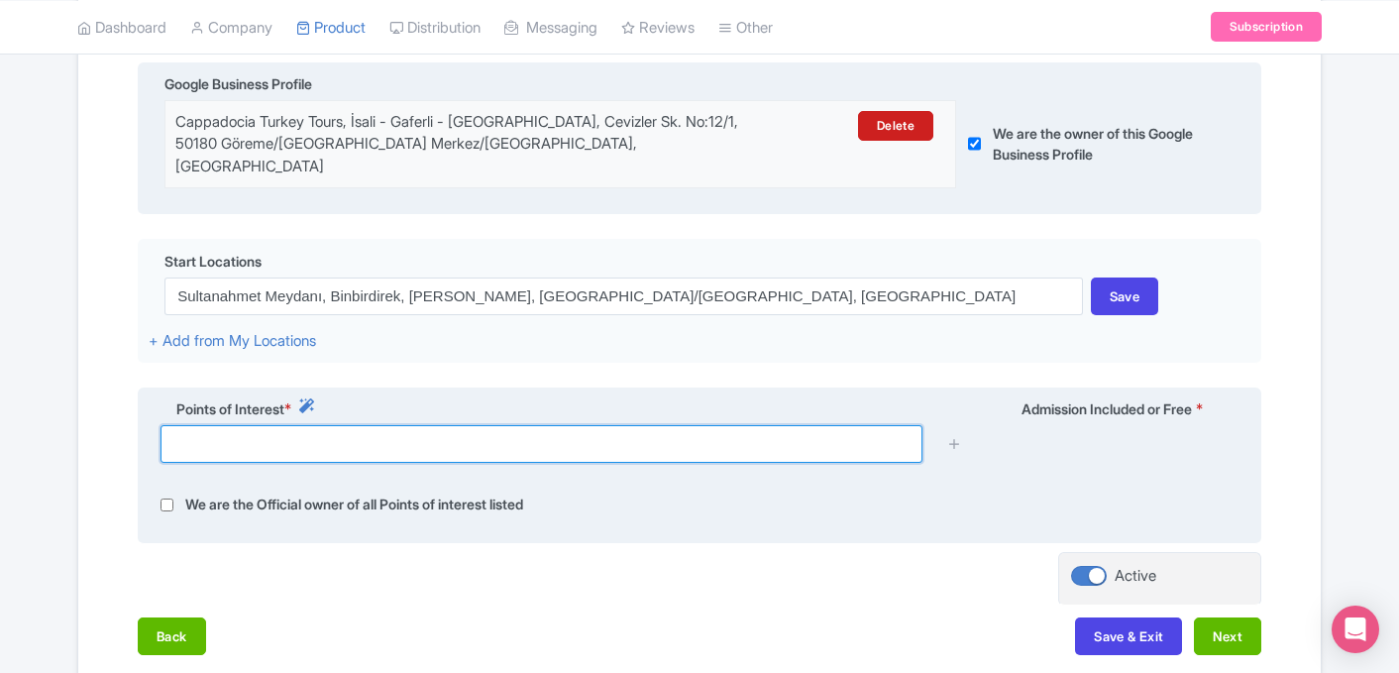
click at [480, 428] on input "text" at bounding box center [541, 444] width 762 height 38
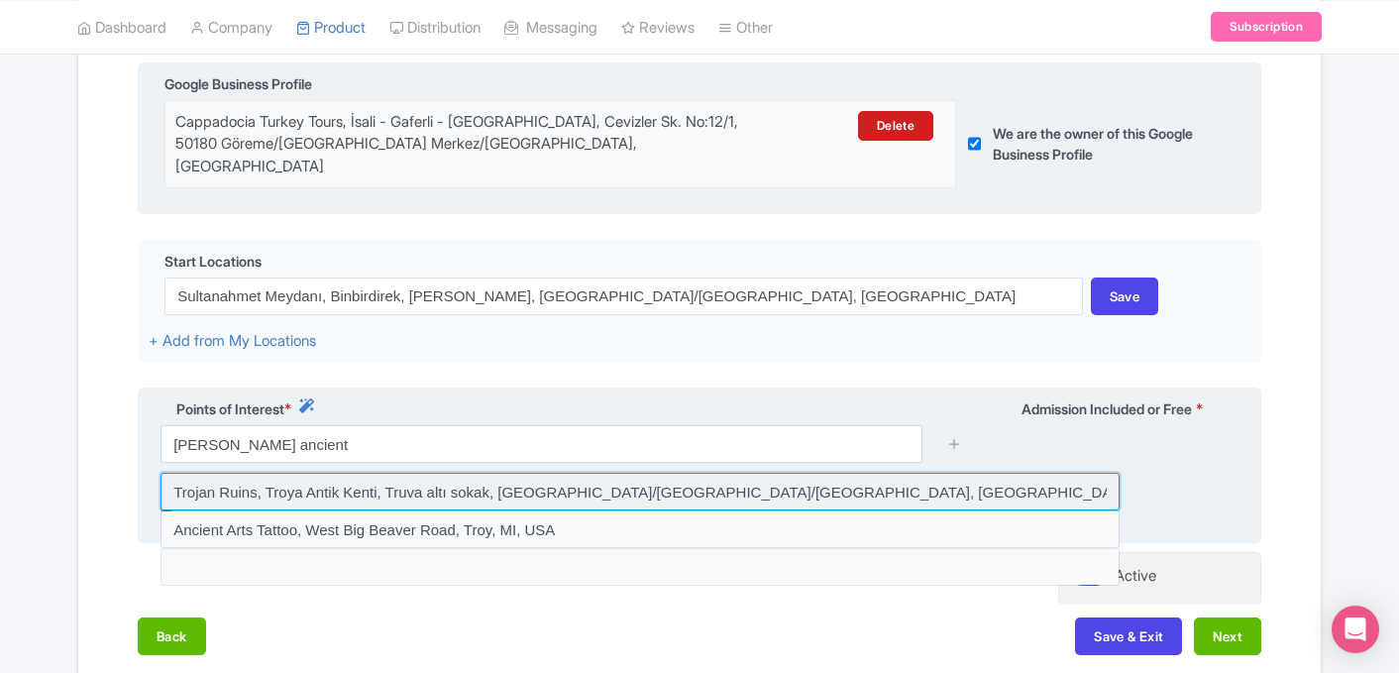
click at [410, 472] on input at bounding box center [639, 491] width 959 height 38
type input "Trojan Ruins, Troya Antik Kenti, Truva altı sokak, Tevfikiye/Çanakkale Merkez/Ç…"
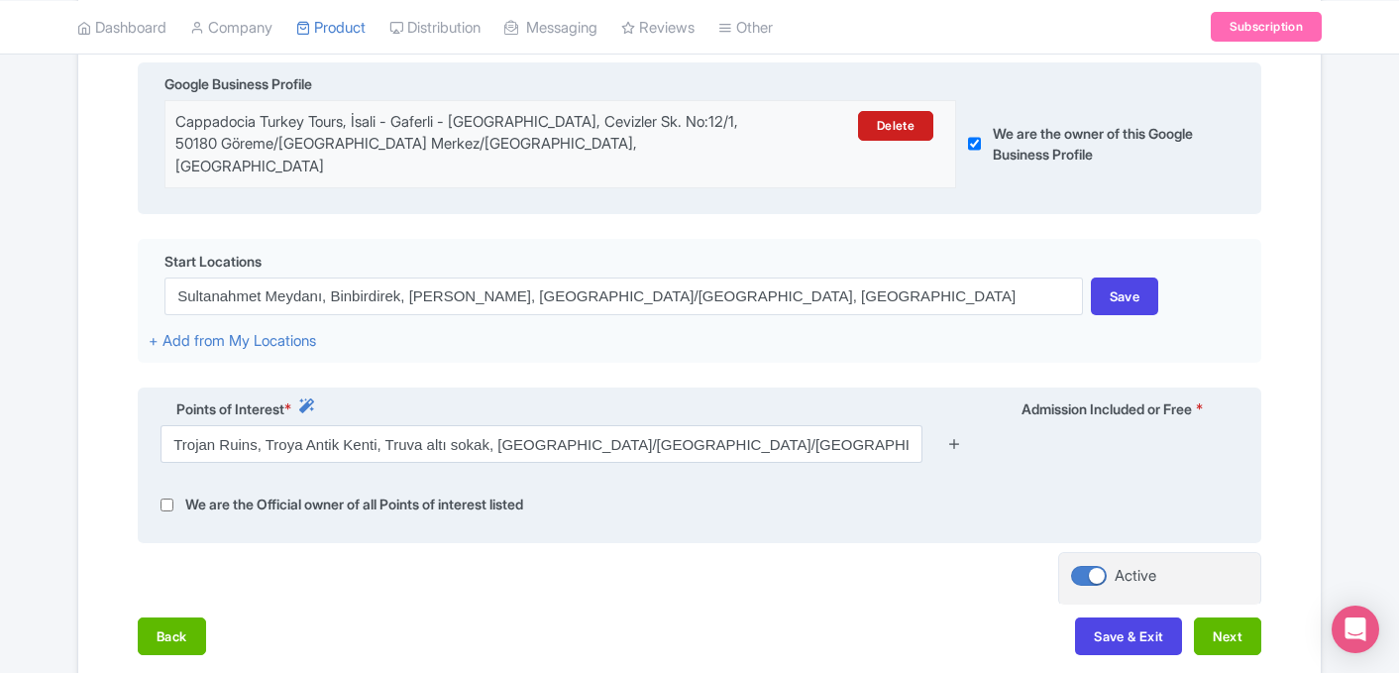
click at [953, 436] on icon at bounding box center [954, 443] width 15 height 15
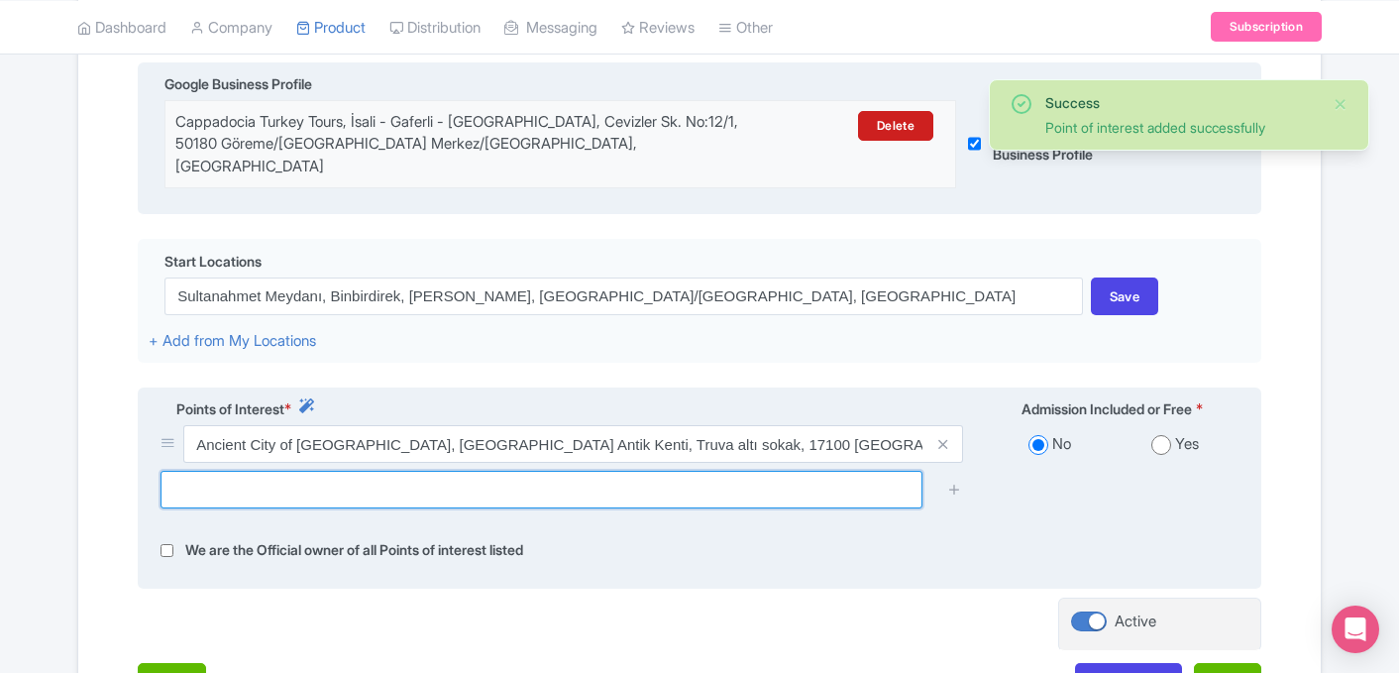
click at [597, 470] on input "text" at bounding box center [541, 489] width 762 height 38
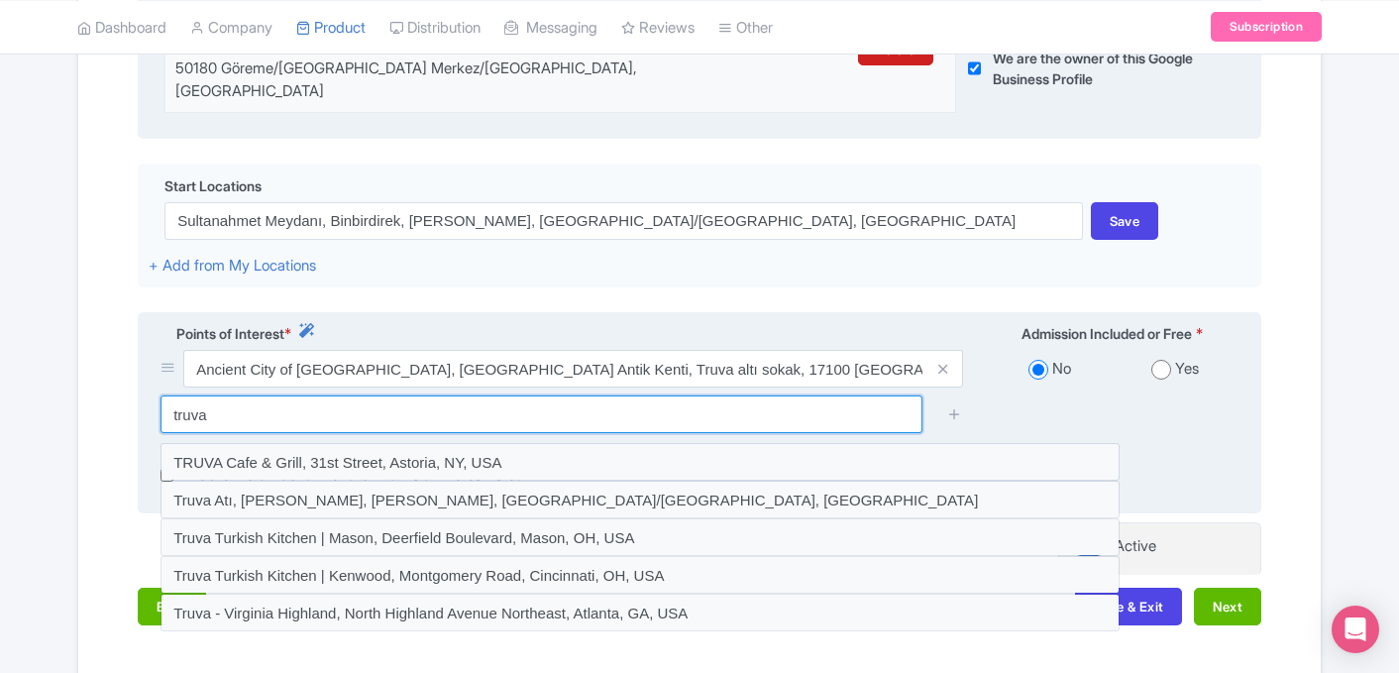
scroll to position [568, 0]
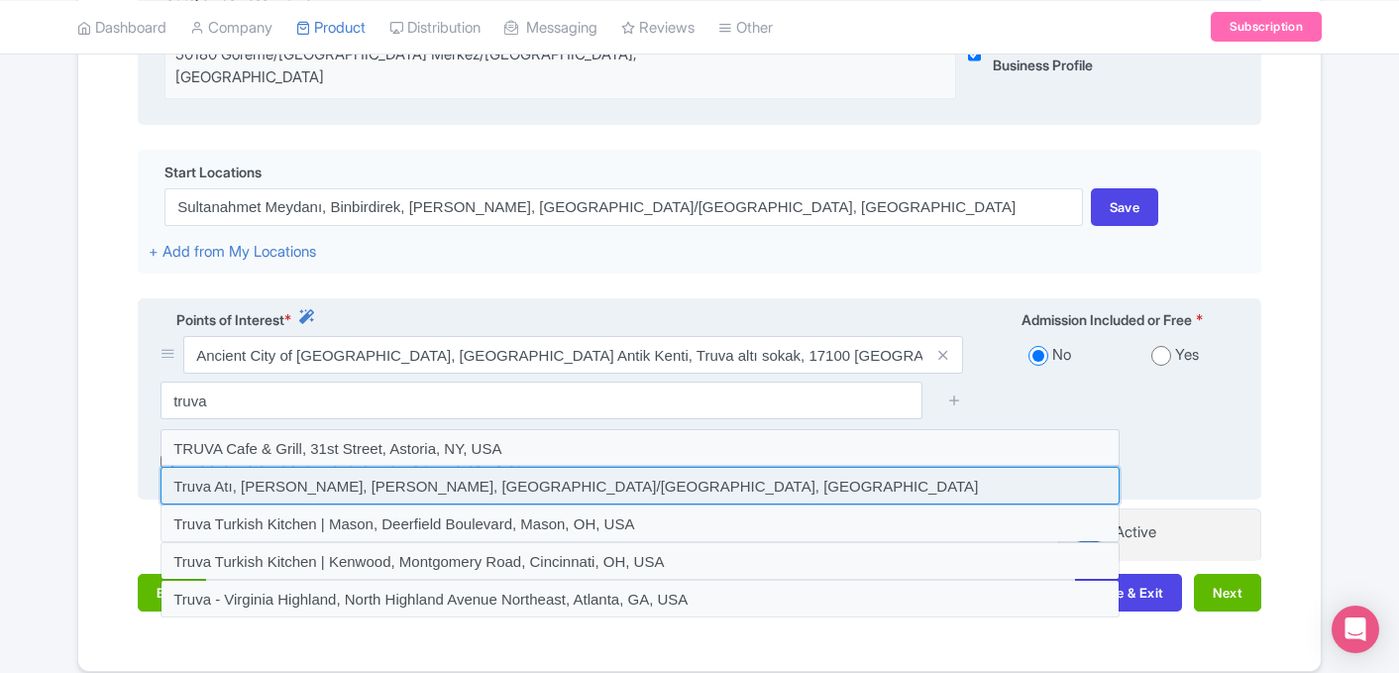
click at [738, 467] on input at bounding box center [639, 486] width 959 height 38
type input "Truva Atı, Cevat Paşa, Kayserili Ahmet Paşa Caddesi, Çanakkale Merkez/Çanakkale…"
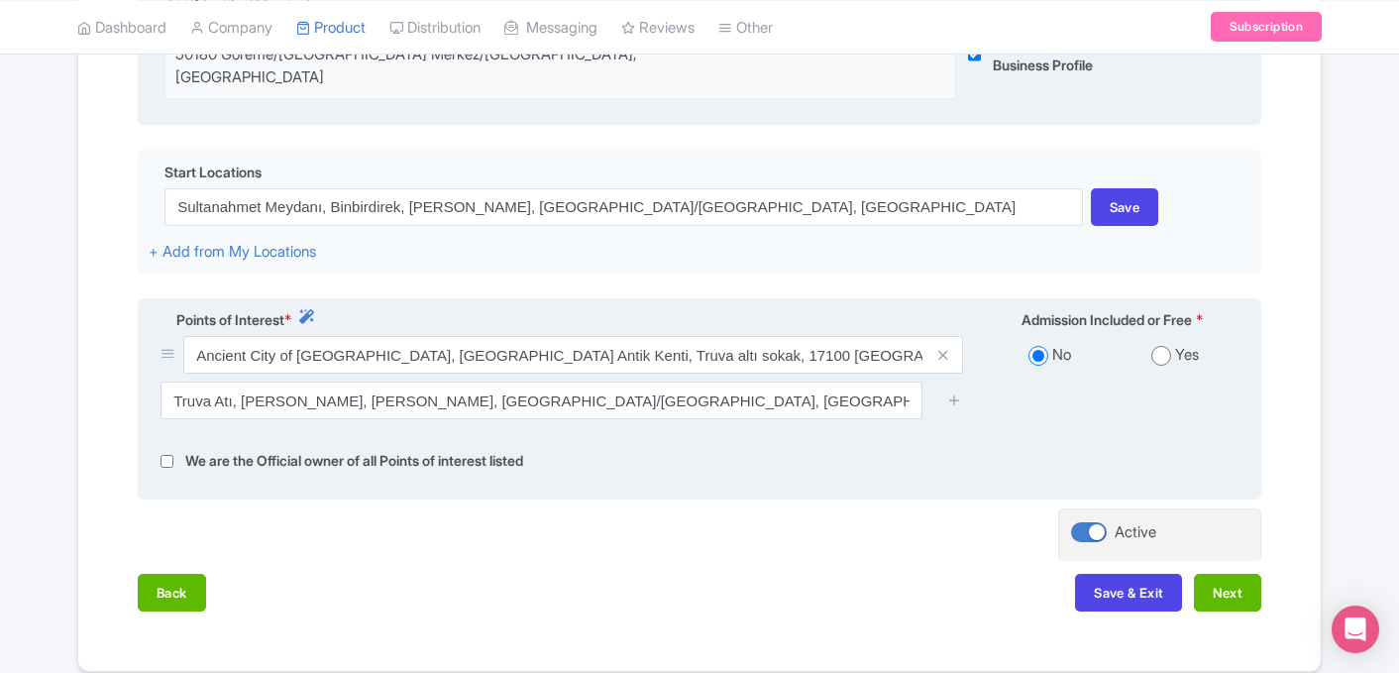
click at [1165, 346] on input "radio" at bounding box center [1161, 356] width 20 height 20
radio input "true"
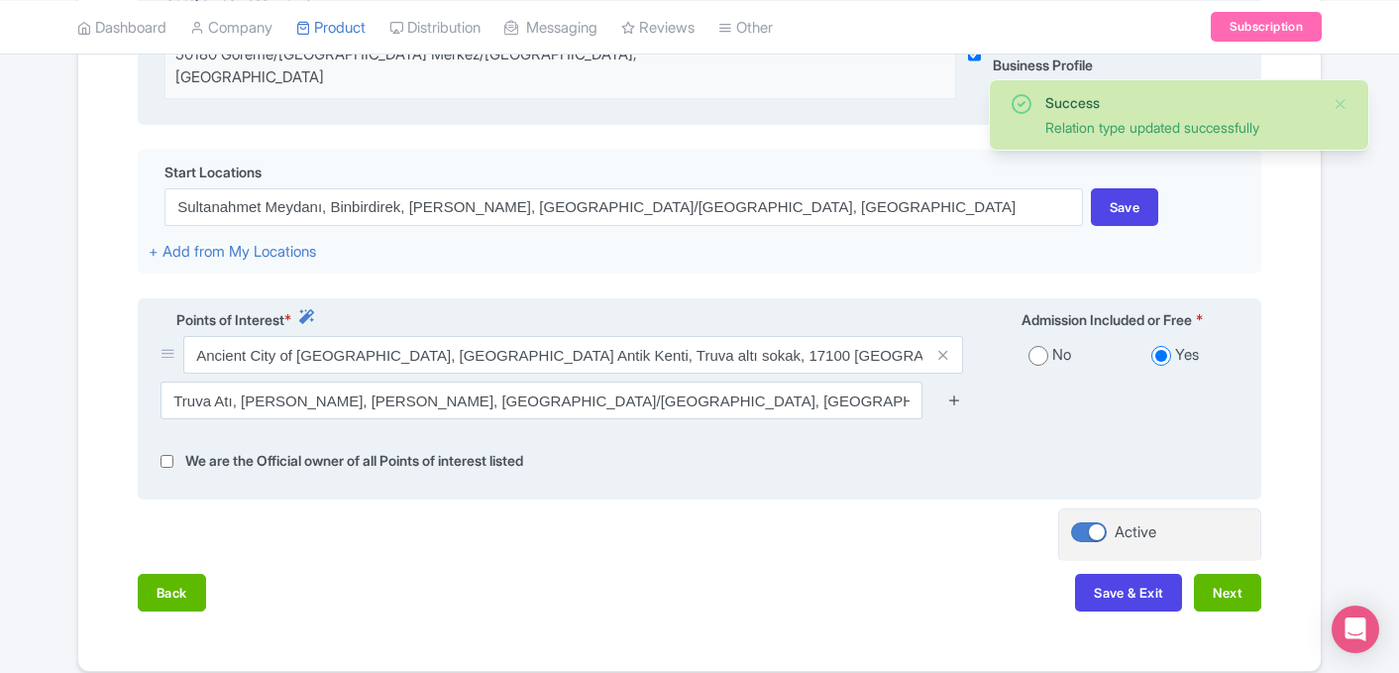
click at [951, 392] on icon at bounding box center [954, 399] width 15 height 15
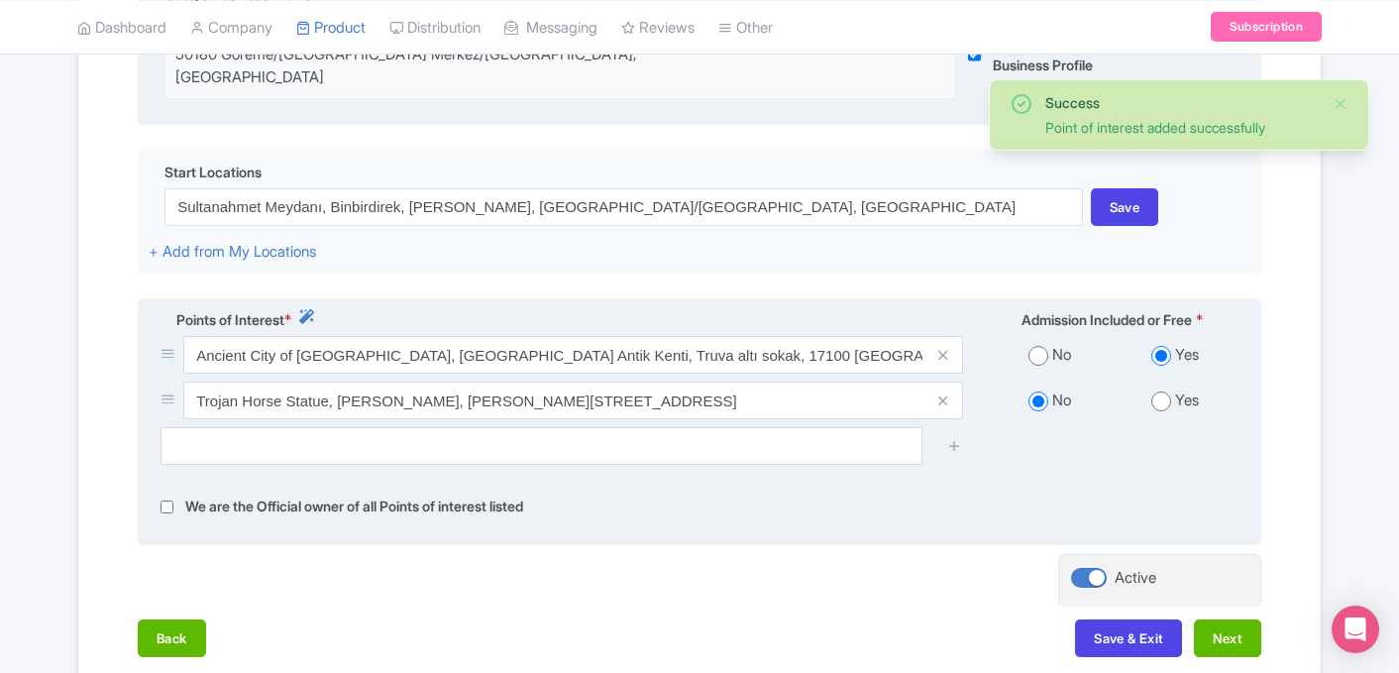
click at [1164, 391] on input "radio" at bounding box center [1161, 401] width 20 height 20
radio input "true"
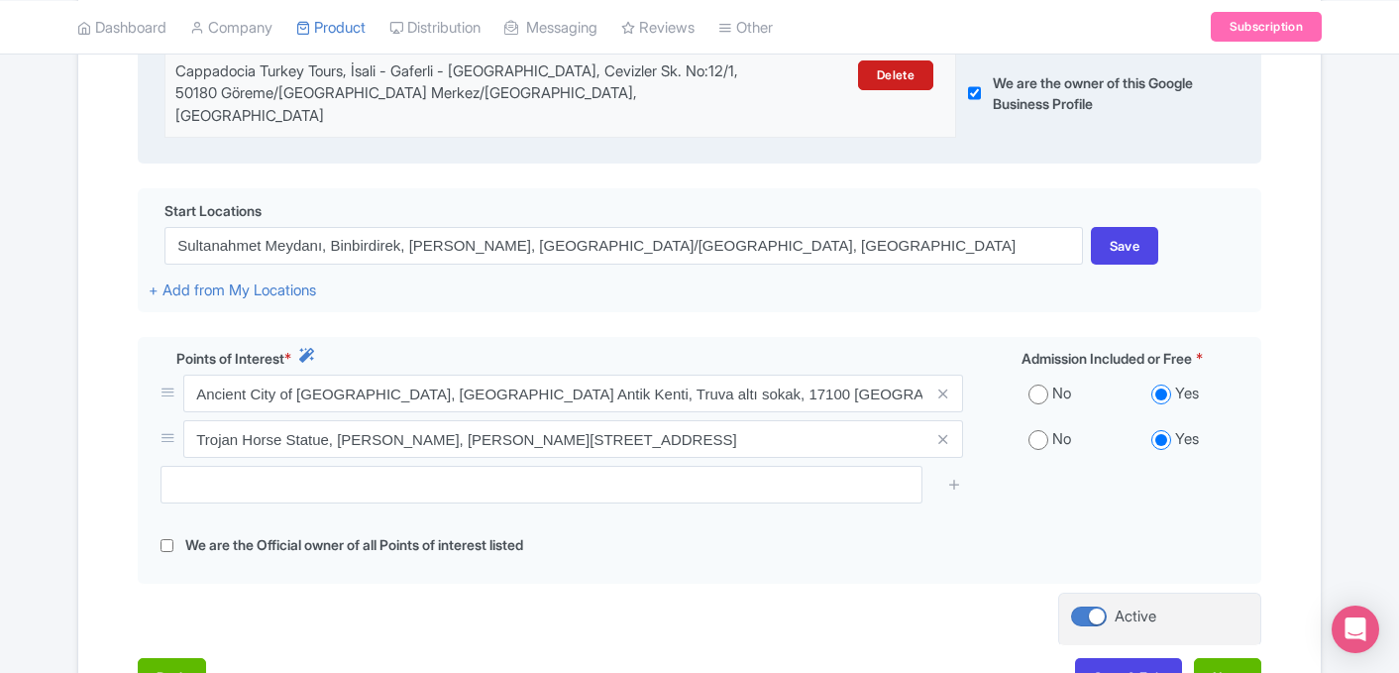
scroll to position [677, 0]
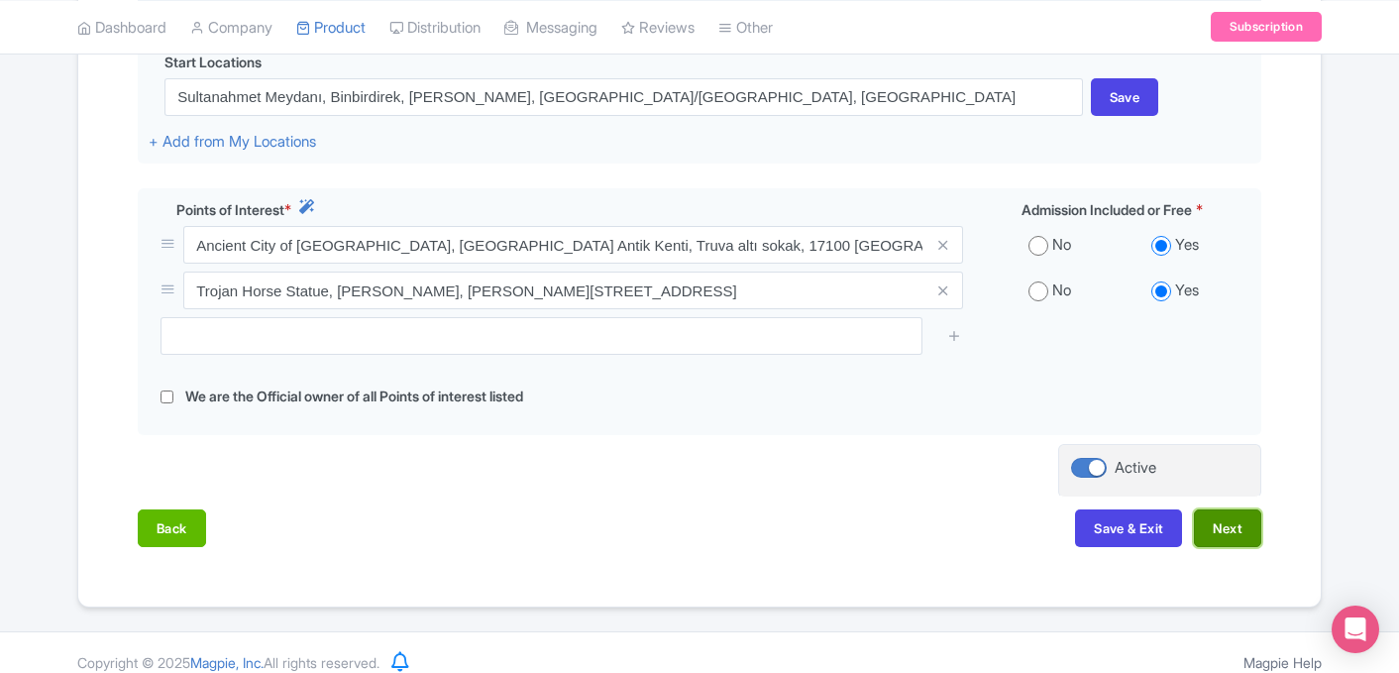
click at [1217, 510] on button "Next" at bounding box center [1227, 528] width 67 height 38
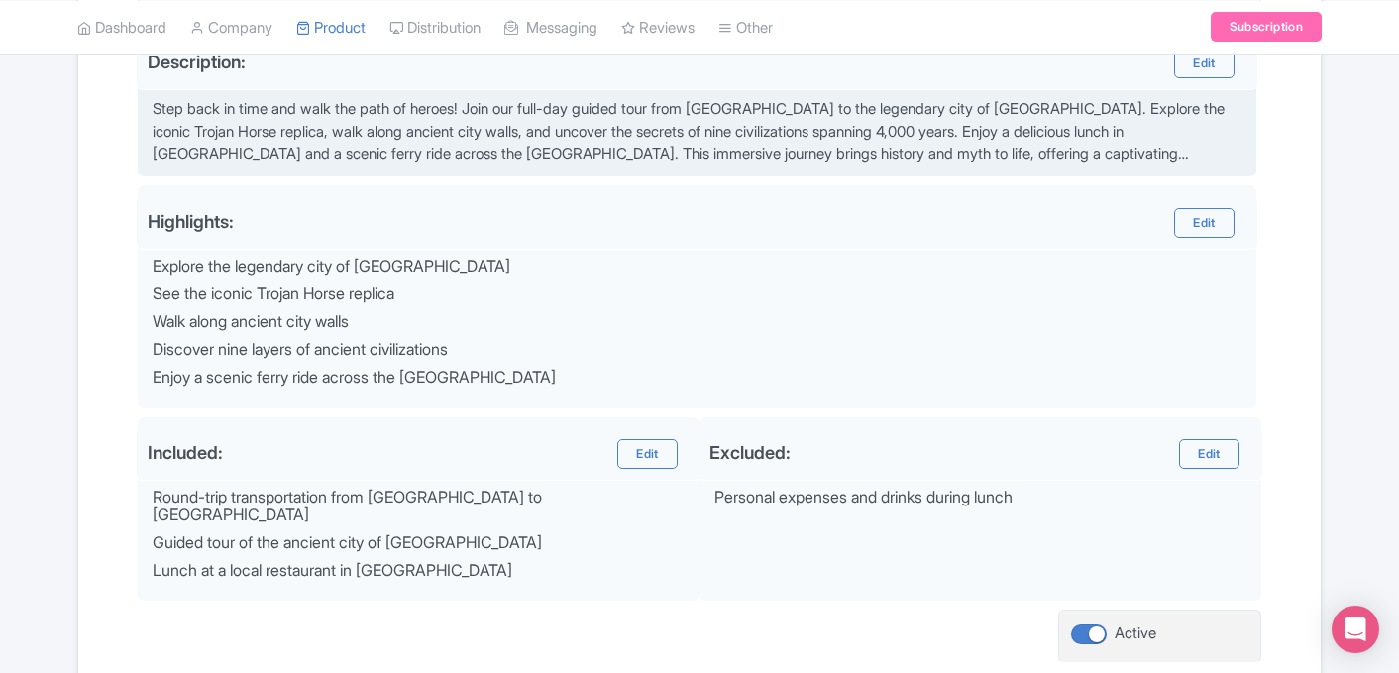
scroll to position [586, 0]
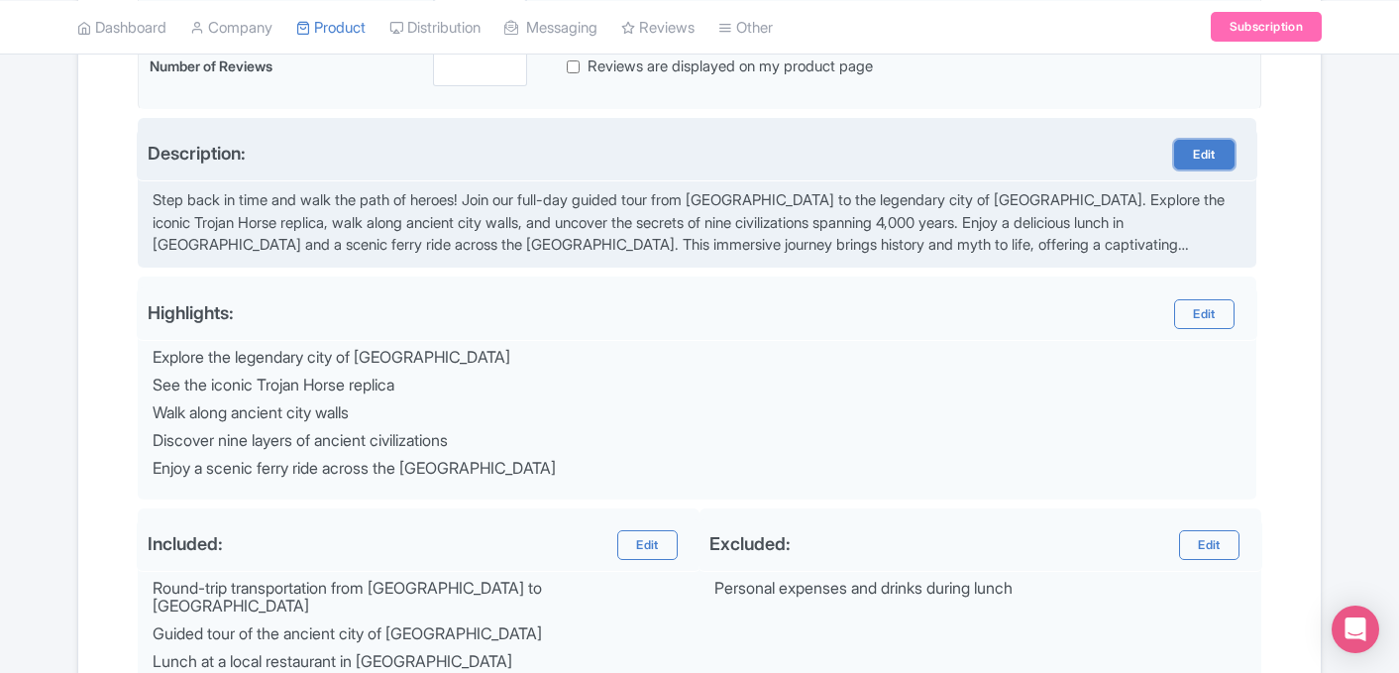
click at [1194, 163] on link "Edit" at bounding box center [1203, 155] width 59 height 30
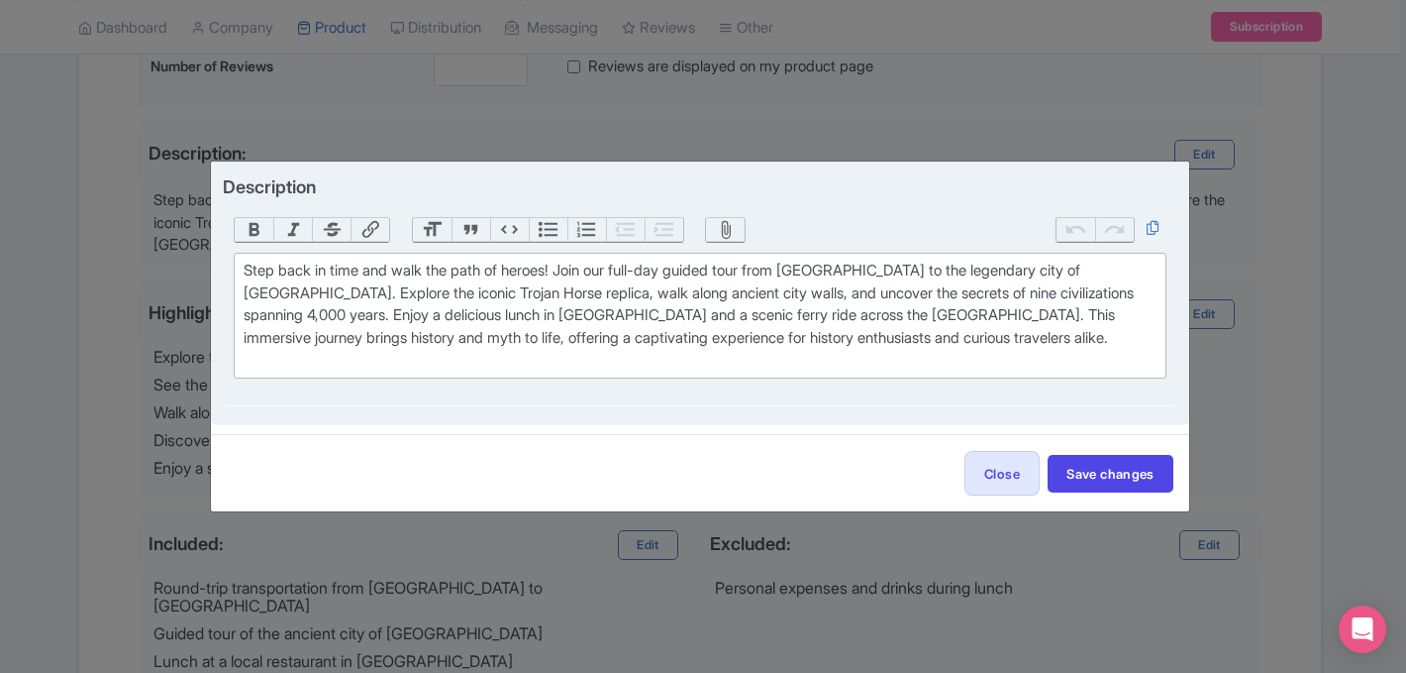
click at [743, 272] on div "Step back in time and walk the path of heroes! Join our full-day guided tour fr…" at bounding box center [700, 316] width 912 height 112
type trix-editor "<div>Step back in time and walk the path of heroes! Join our full-day guided Tr…"
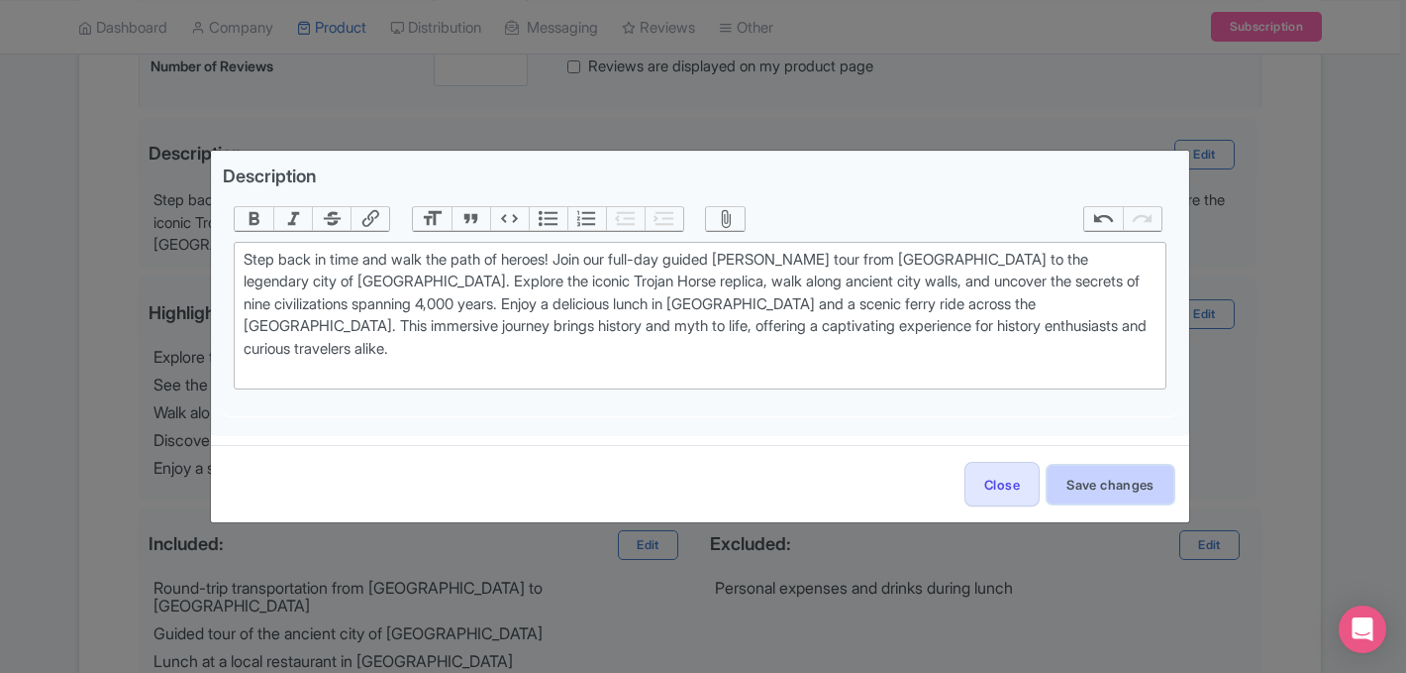
click at [1129, 467] on button "Save changes" at bounding box center [1111, 485] width 126 height 38
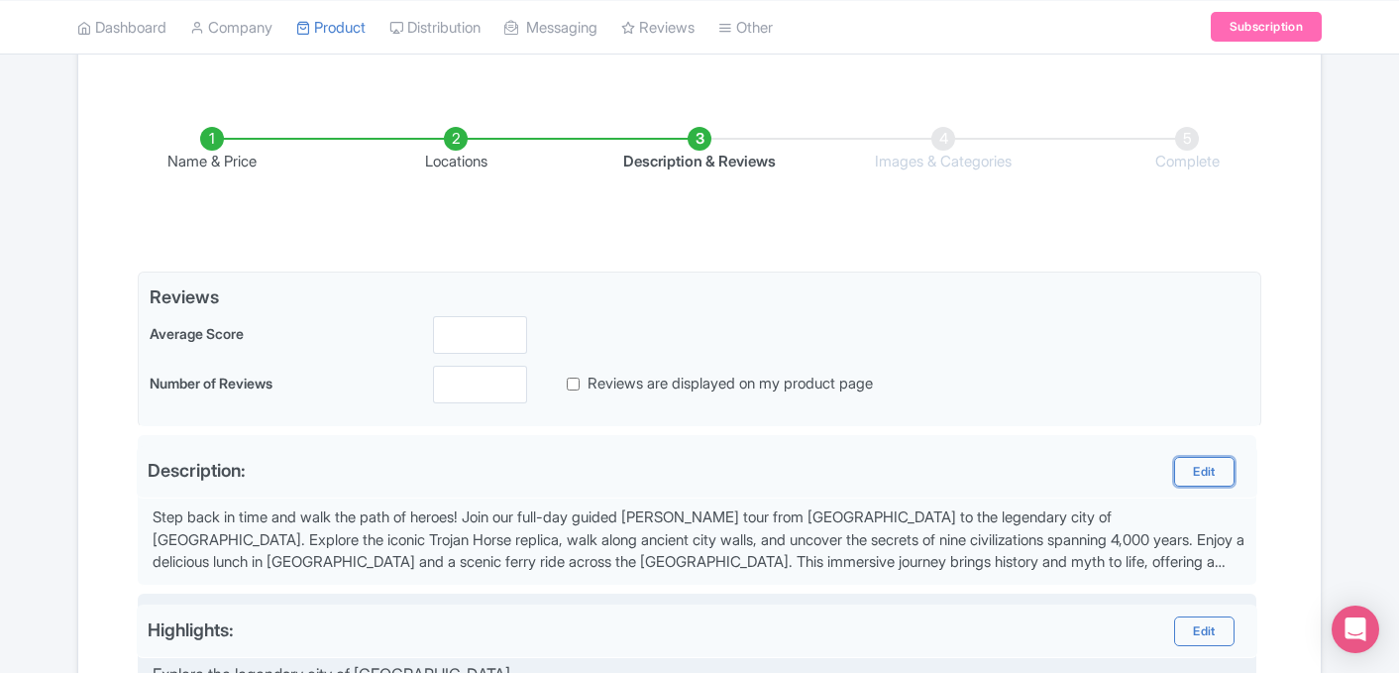
scroll to position [267, 0]
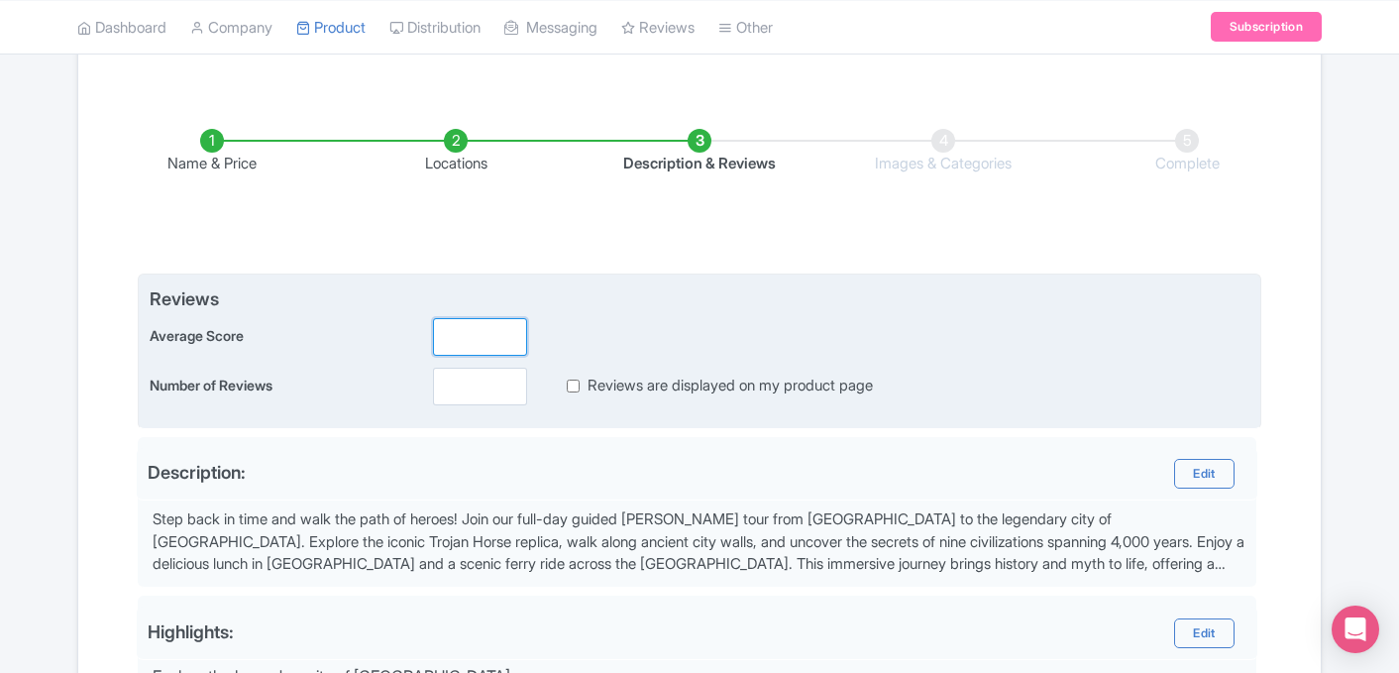
click at [474, 354] on input "number" at bounding box center [480, 337] width 94 height 38
type input "5"
type input "5.0"
click at [455, 390] on input "number" at bounding box center [480, 386] width 94 height 38
type input "117"
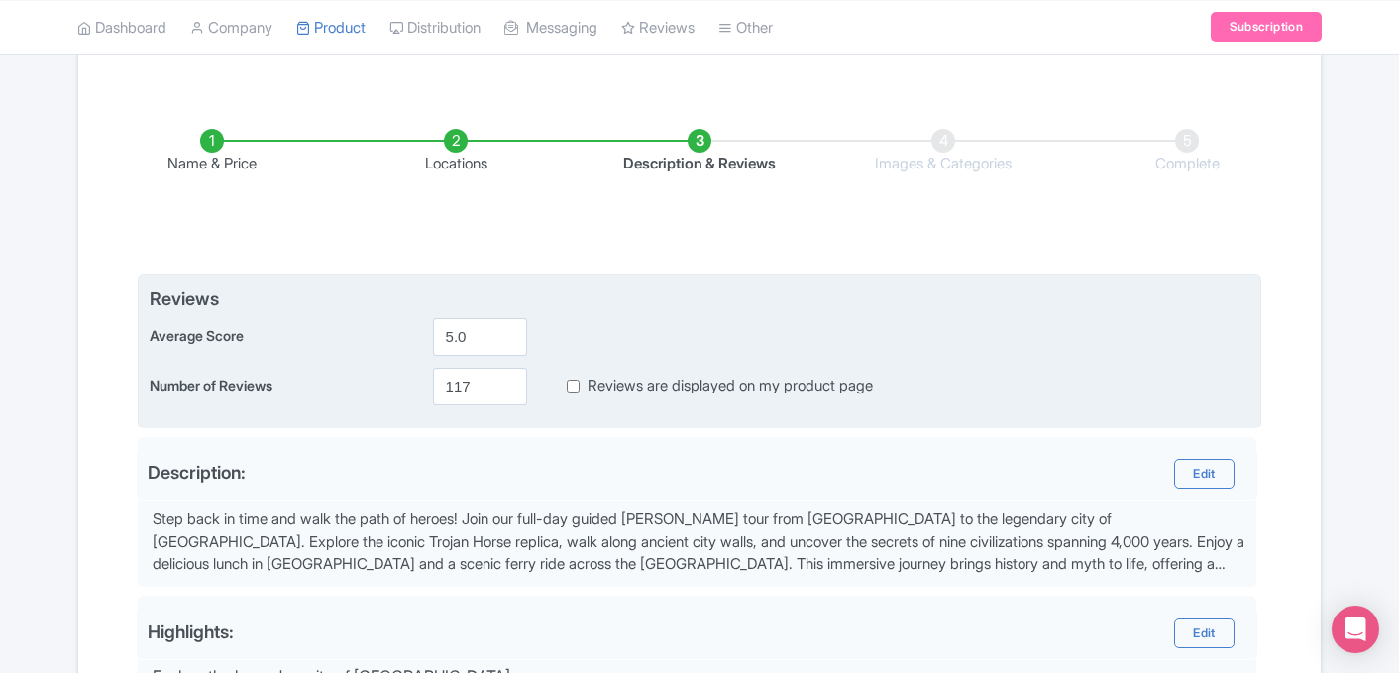
click at [570, 389] on input "Reviews are displayed on my product page" at bounding box center [573, 385] width 13 height 23
checkbox input "true"
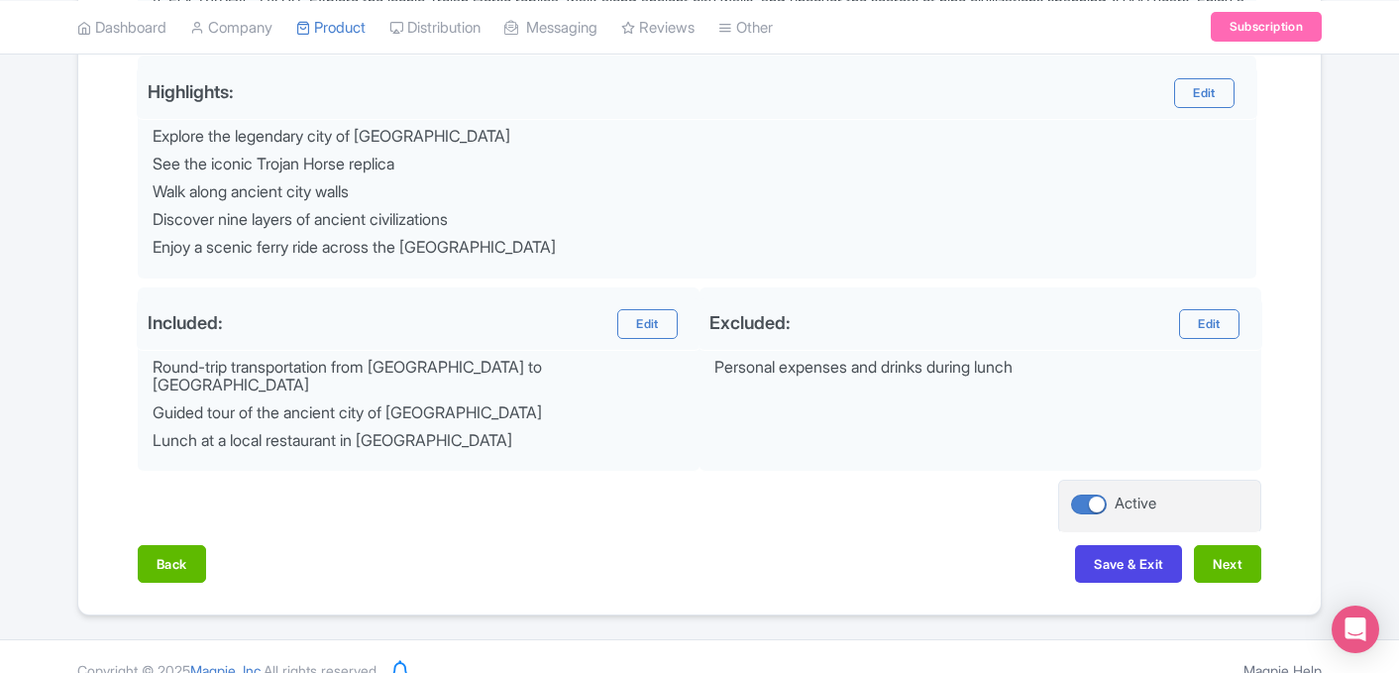
scroll to position [817, 0]
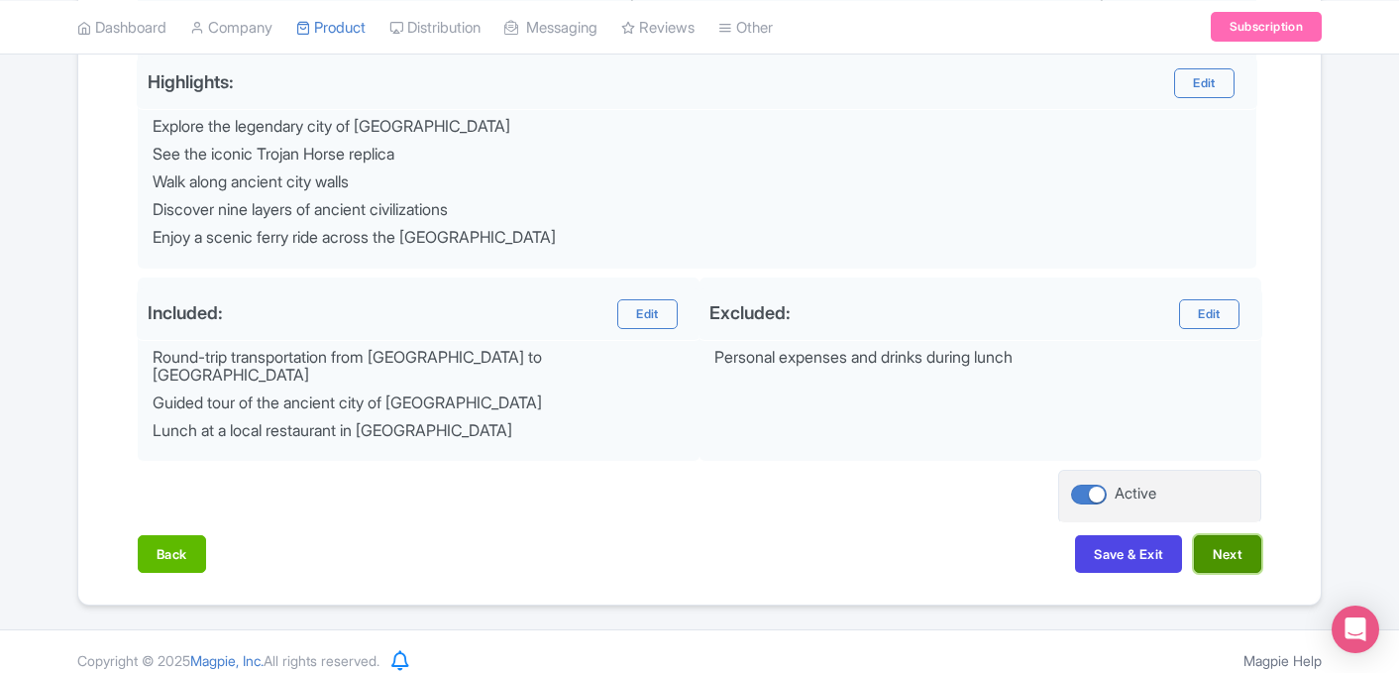
click at [1211, 535] on button "Next" at bounding box center [1227, 554] width 67 height 38
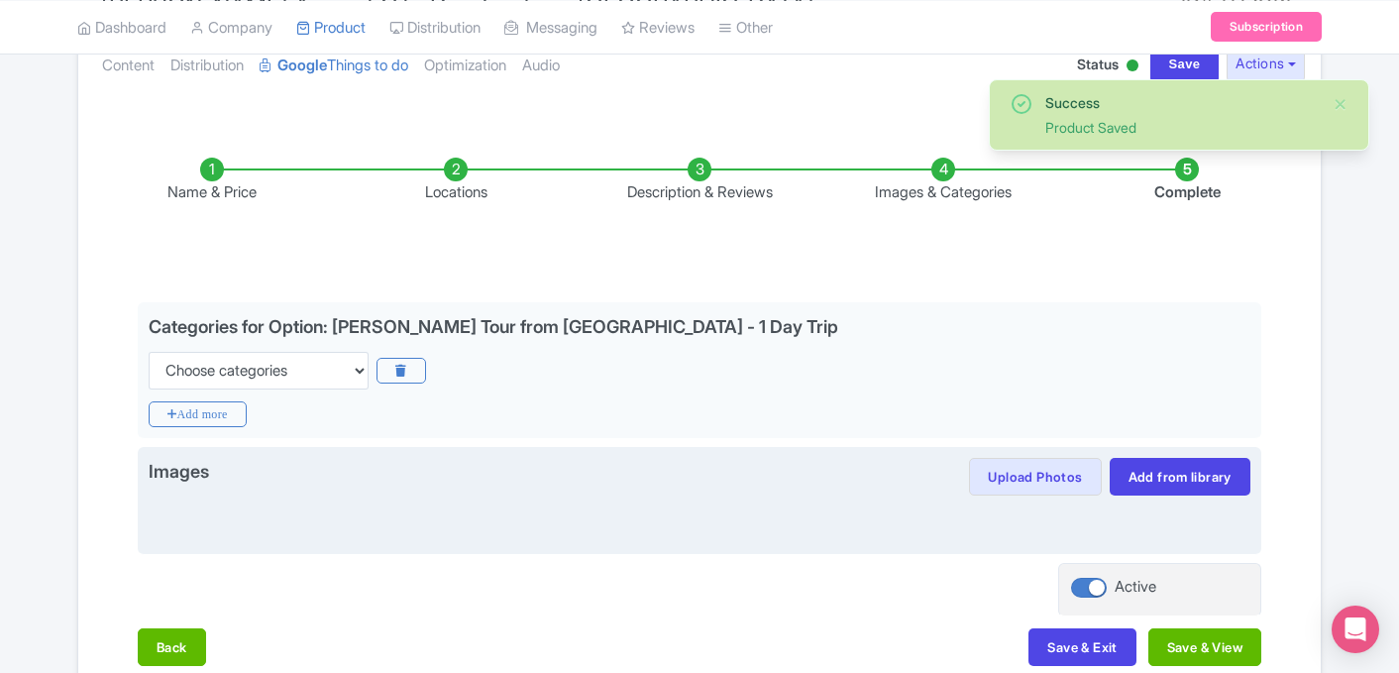
scroll to position [236, 0]
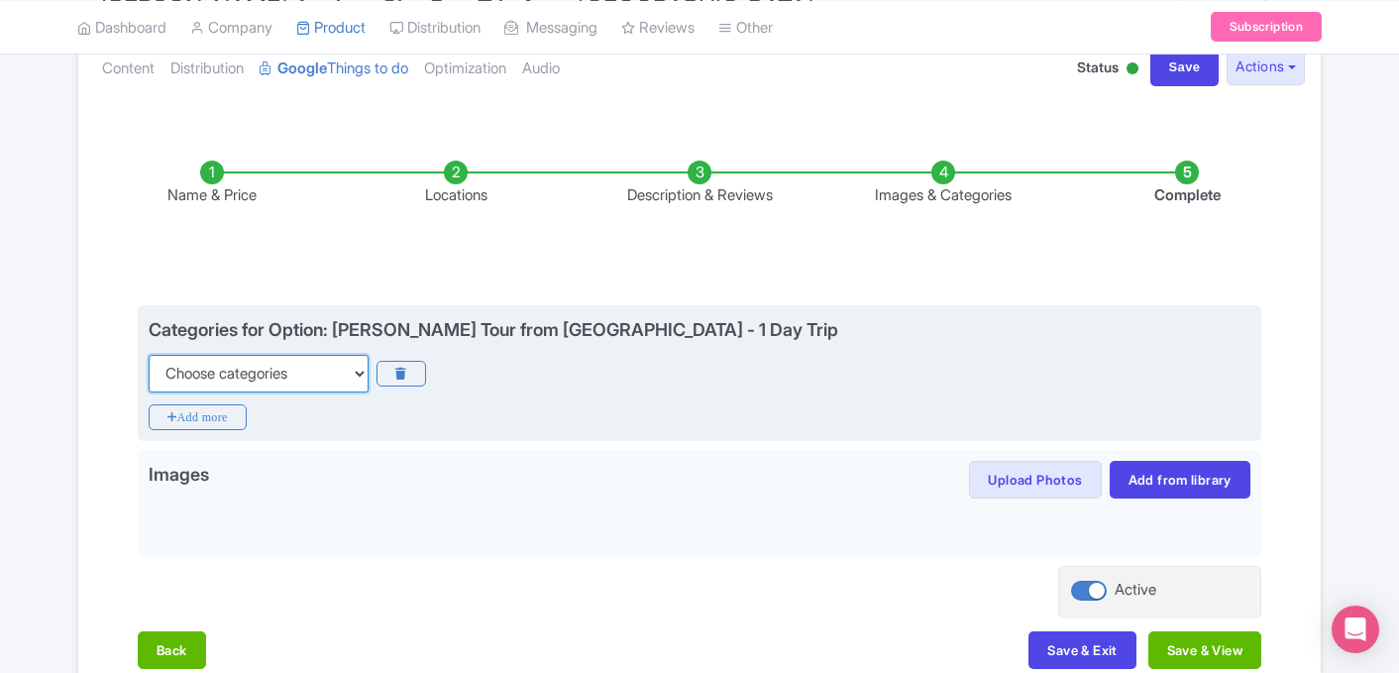
click at [303, 372] on select "Choose categories Adults Only Animals Audio Guide Beaches Bike Tours Boat Tours…" at bounding box center [259, 374] width 220 height 38
select select "day-trips"
click at [149, 355] on select "Choose categories Adults Only Animals Audio Guide Beaches Bike Tours Boat Tours…" at bounding box center [259, 374] width 220 height 38
click at [207, 412] on icon "Add more" at bounding box center [198, 417] width 98 height 26
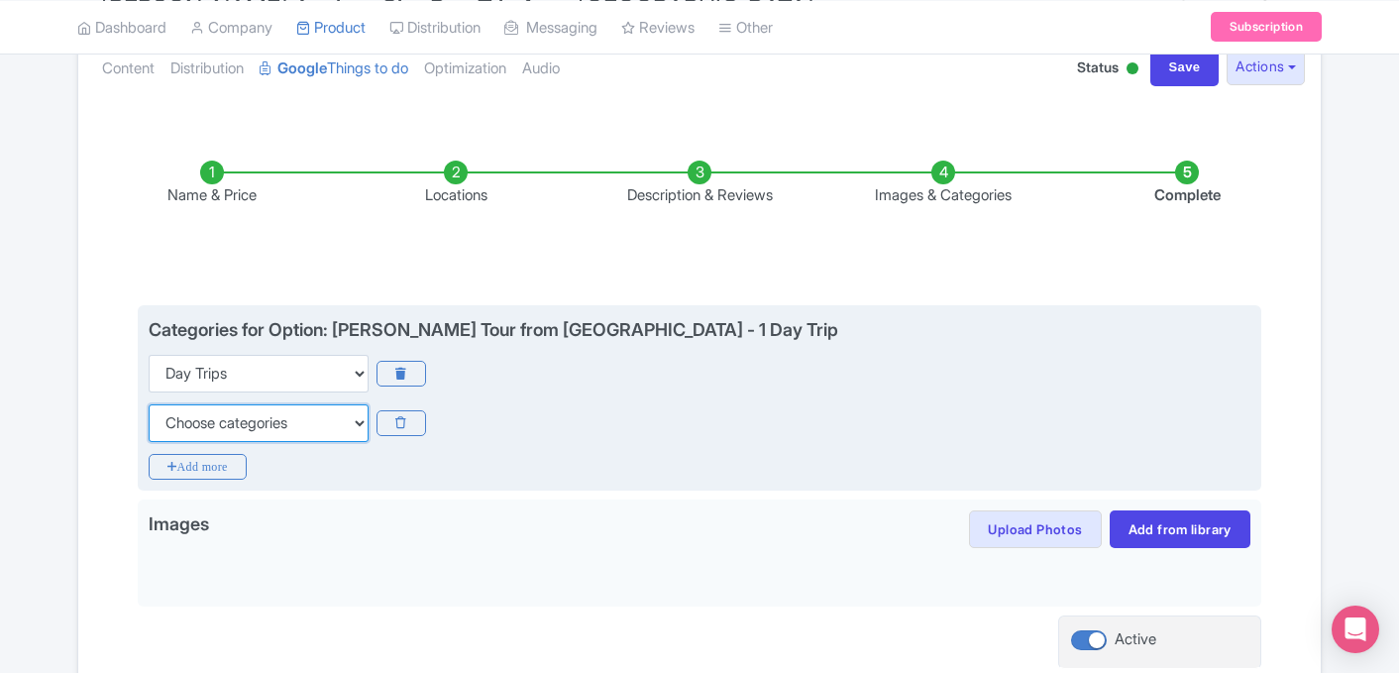
click at [243, 410] on select "Choose categories Adults Only Animals Audio Guide Beaches Bike Tours Boat Tours…" at bounding box center [259, 423] width 220 height 38
select select "guided-tours"
click at [149, 404] on select "Choose categories Adults Only Animals Audio Guide Beaches Bike Tours Boat Tours…" at bounding box center [259, 423] width 220 height 38
click at [211, 461] on icon "Add more" at bounding box center [198, 467] width 98 height 26
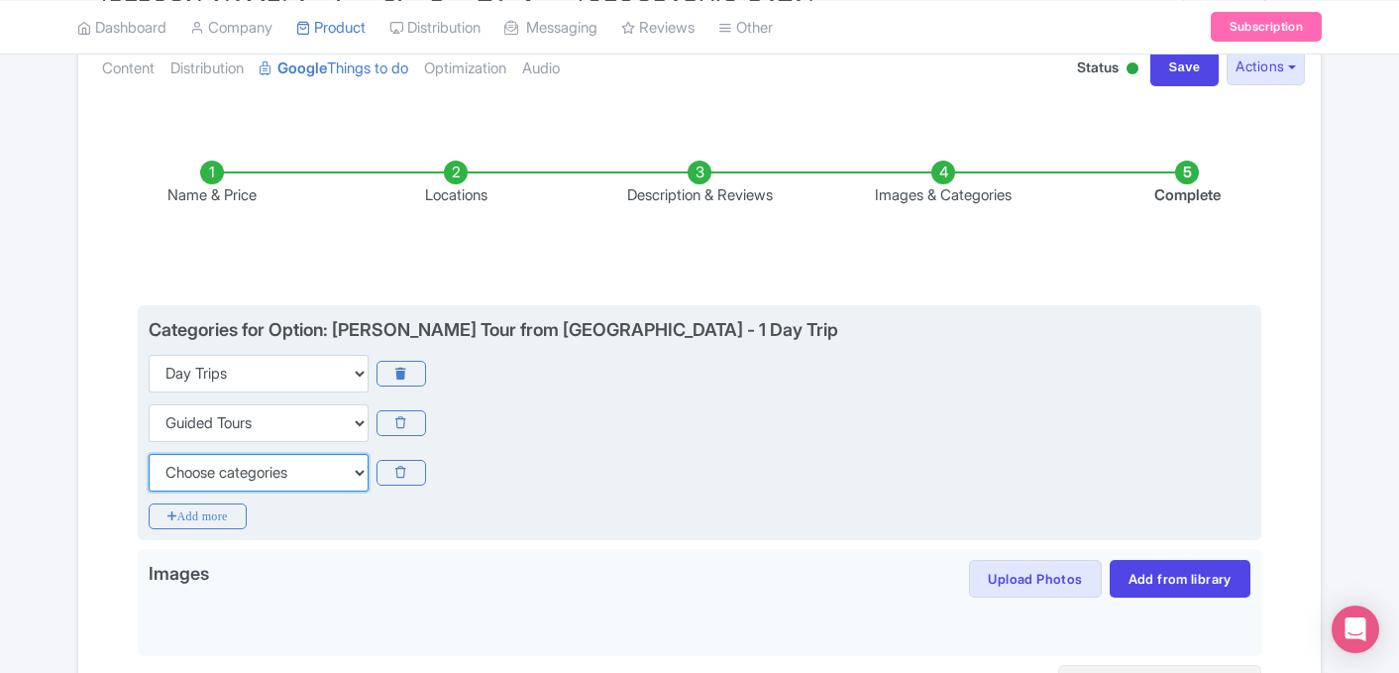
click at [211, 477] on select "Choose categories Adults Only Animals Audio Guide Beaches Bike Tours Boat Tours…" at bounding box center [259, 473] width 220 height 38
select select "small-group-tours"
click at [149, 454] on select "Choose categories Adults Only Animals Audio Guide Beaches Bike Tours Boat Tours…" at bounding box center [259, 473] width 220 height 38
click at [406, 537] on div "Categories for Option: Troy Tour from Istanbul - 1 Day Trip Choose categories A…" at bounding box center [699, 423] width 1123 height 236
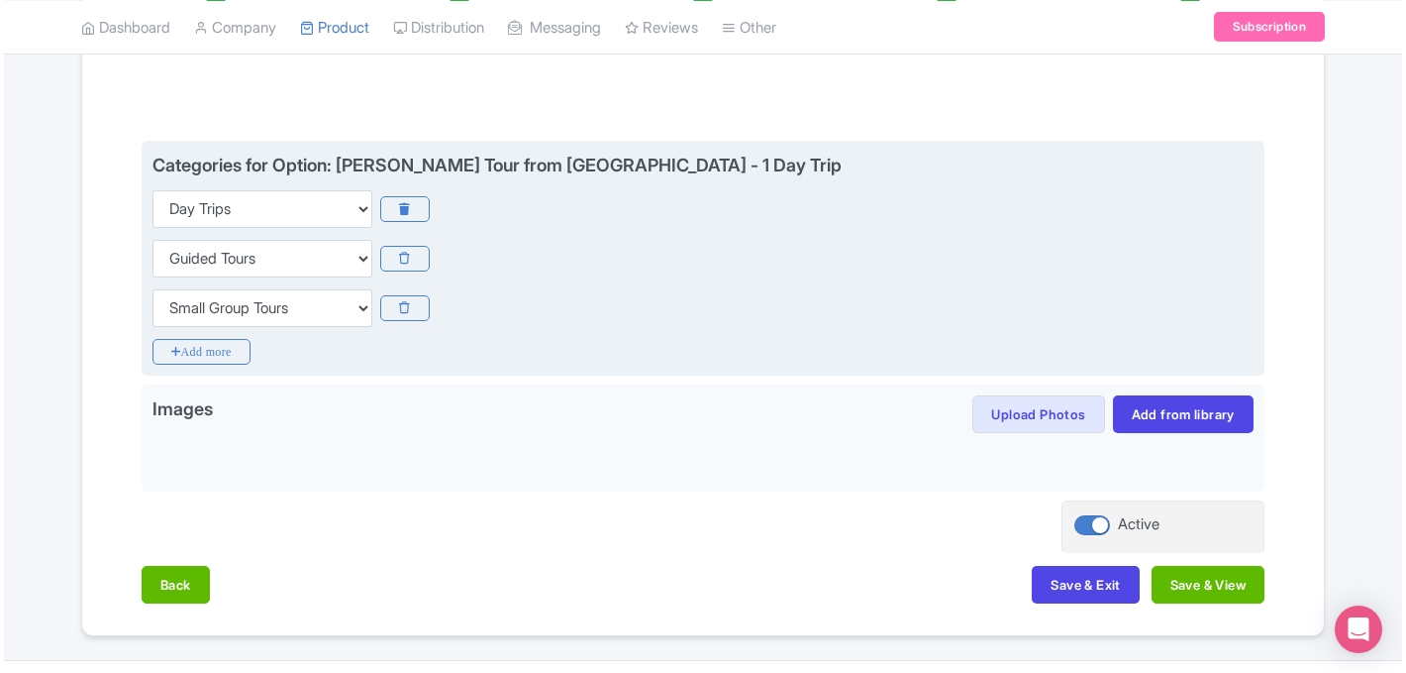
scroll to position [406, 0]
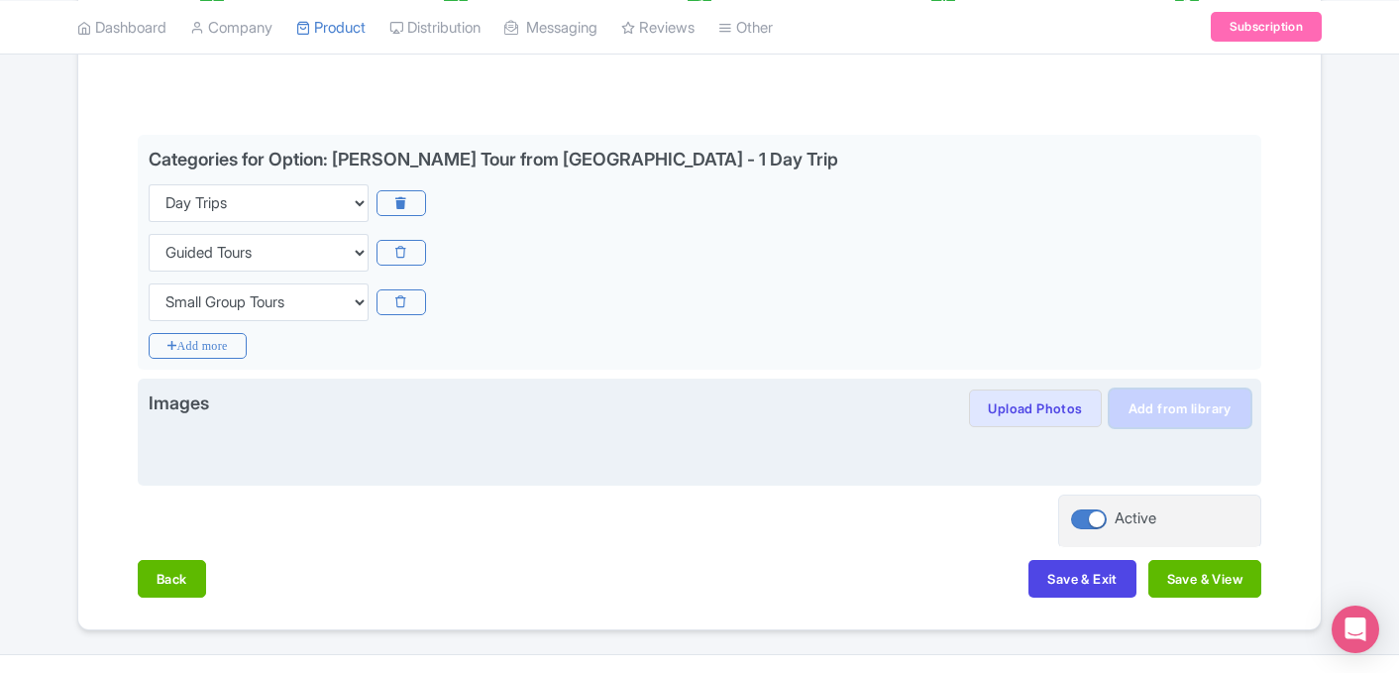
click at [1137, 413] on link "Add from library" at bounding box center [1179, 408] width 141 height 38
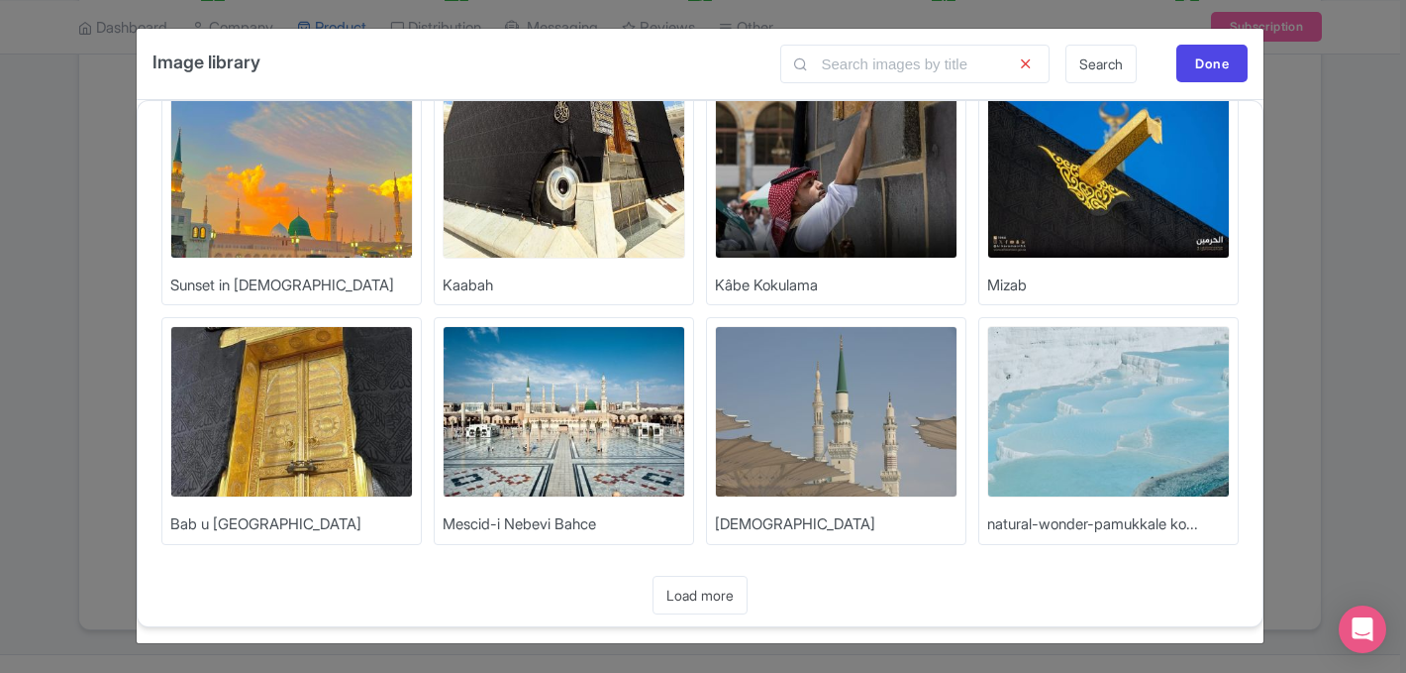
scroll to position [286, 0]
click at [696, 587] on link "Load more" at bounding box center [700, 594] width 95 height 39
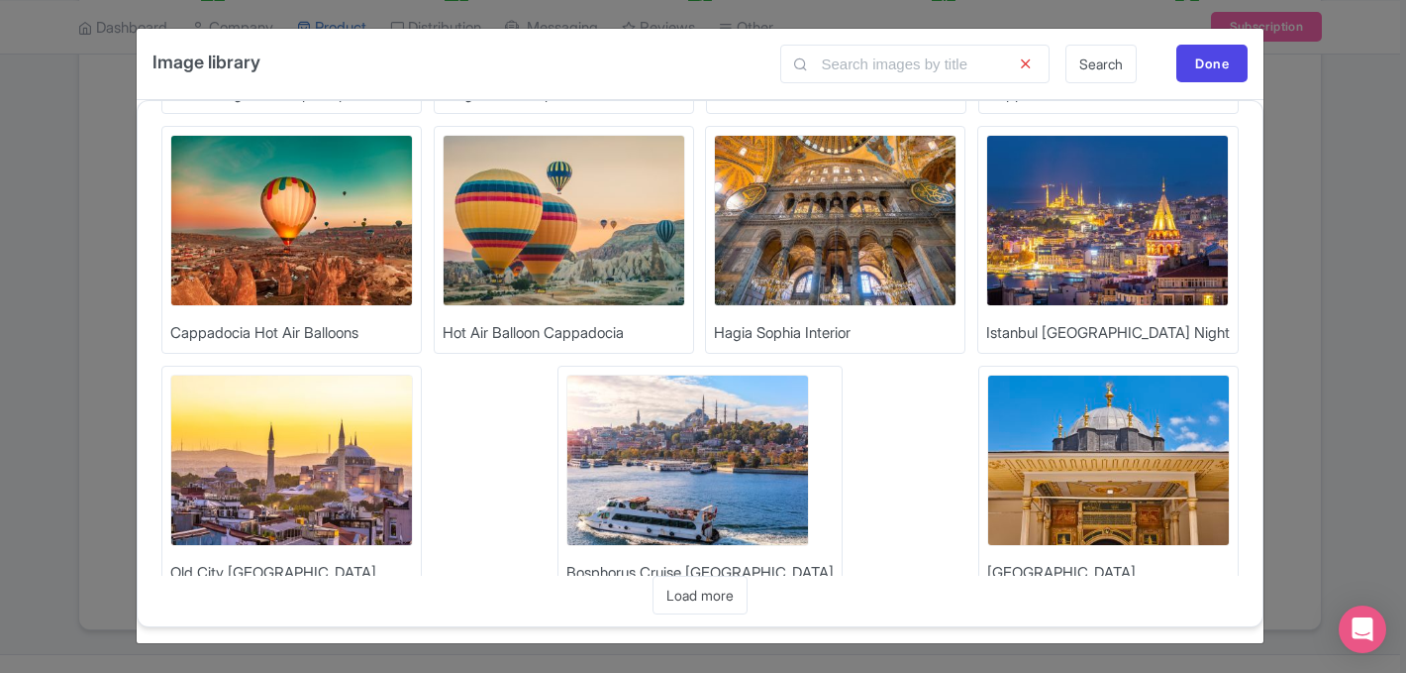
scroll to position [1004, 0]
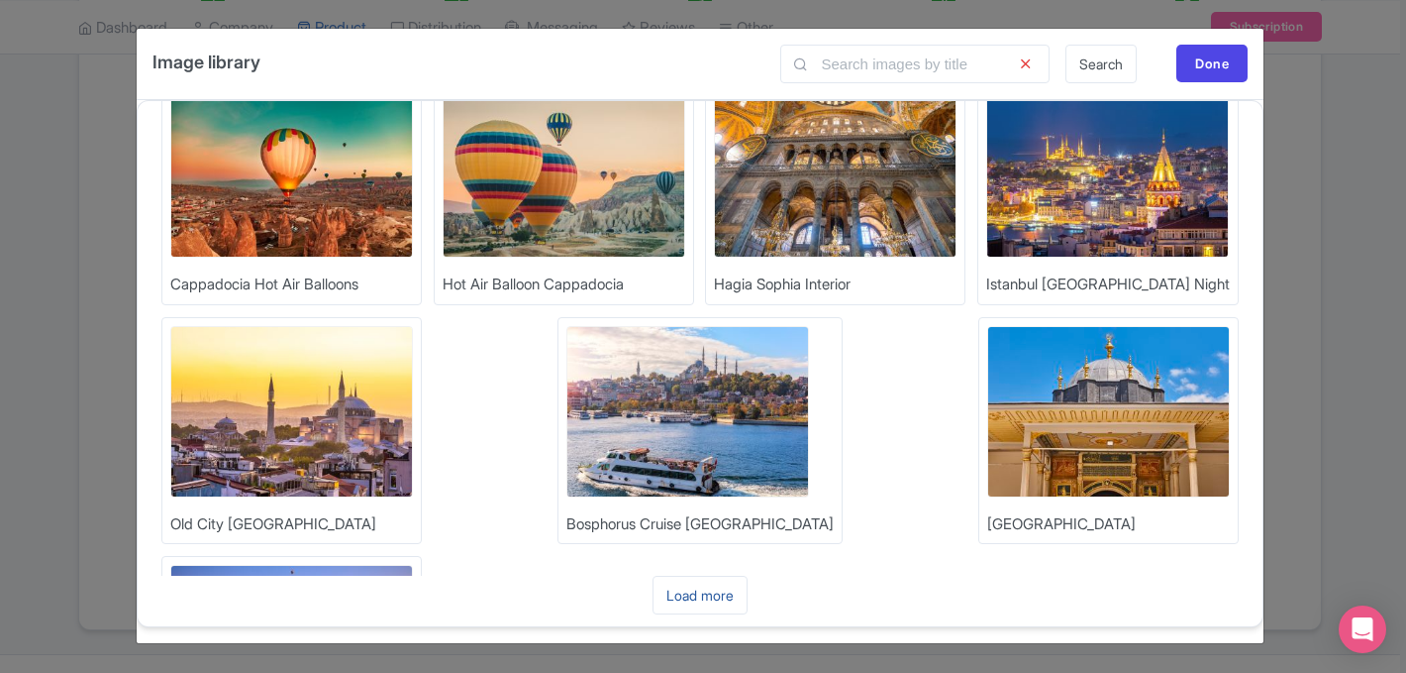
click at [692, 593] on link "Load more" at bounding box center [700, 594] width 95 height 39
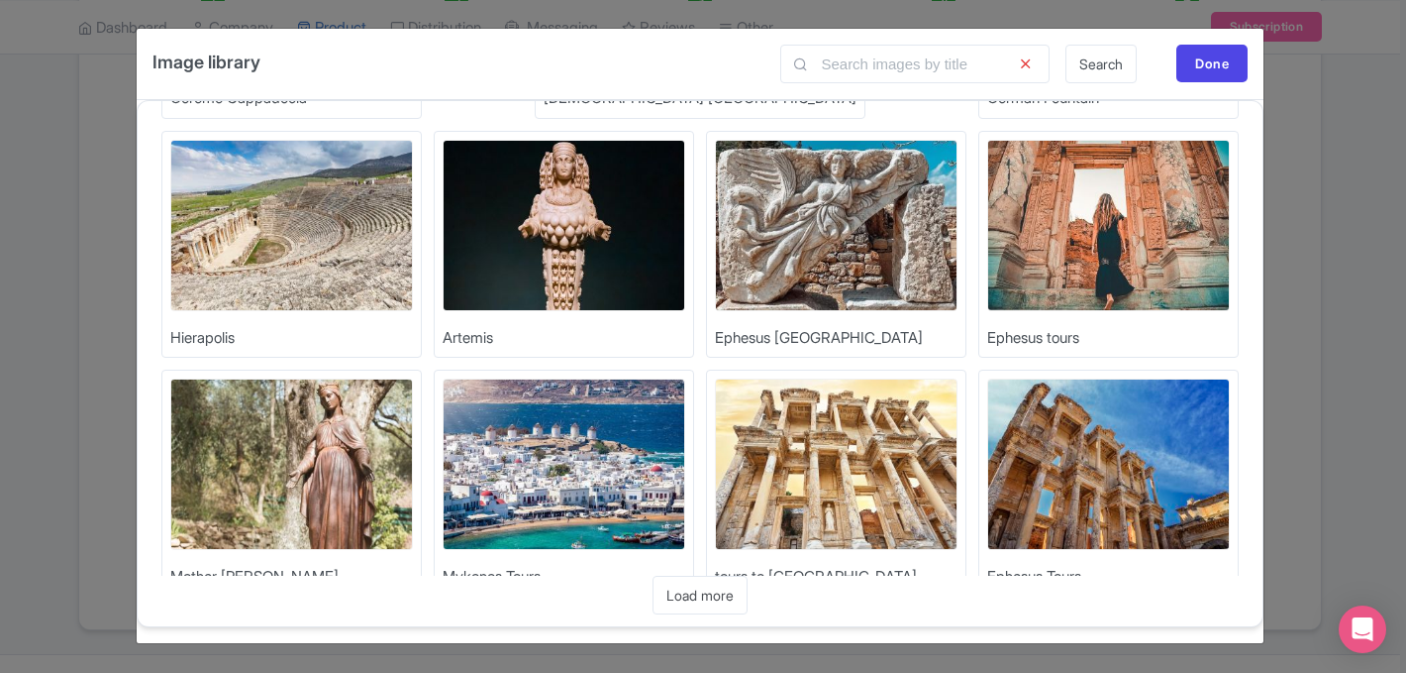
scroll to position [1721, 0]
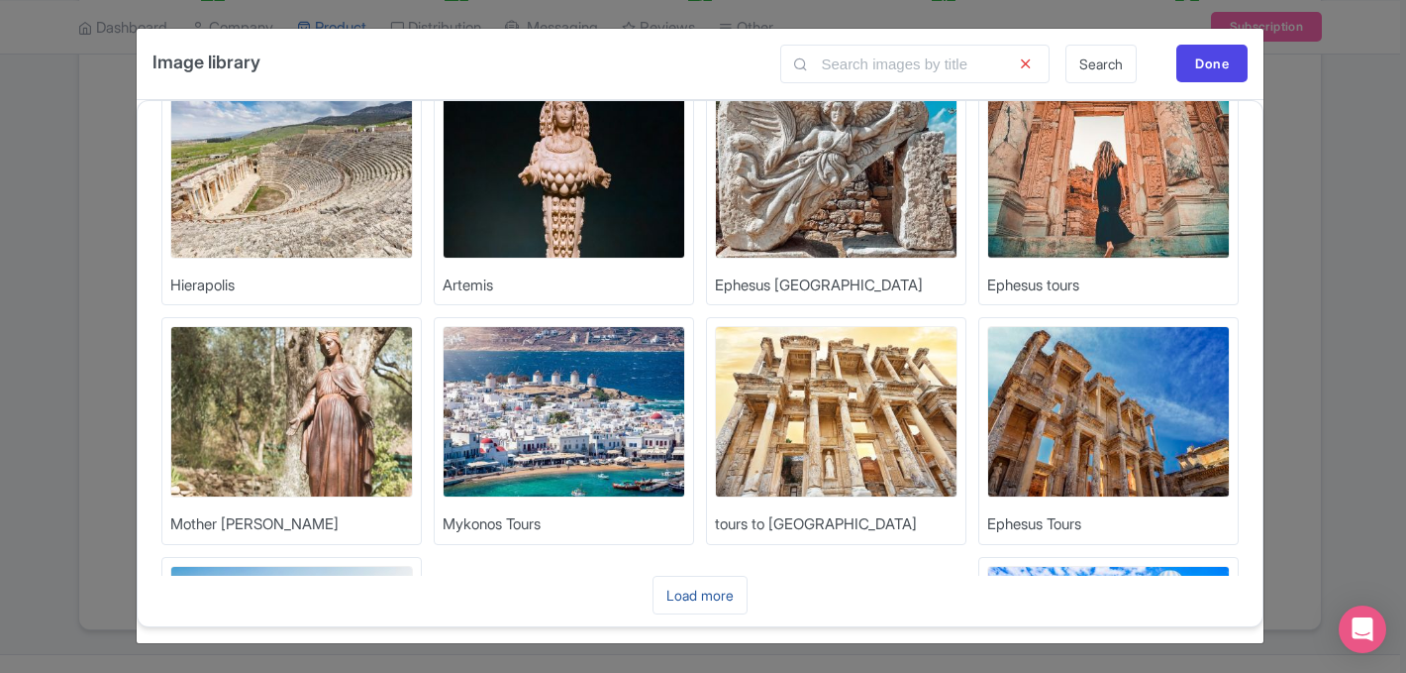
click at [730, 598] on link "Load more" at bounding box center [700, 594] width 95 height 39
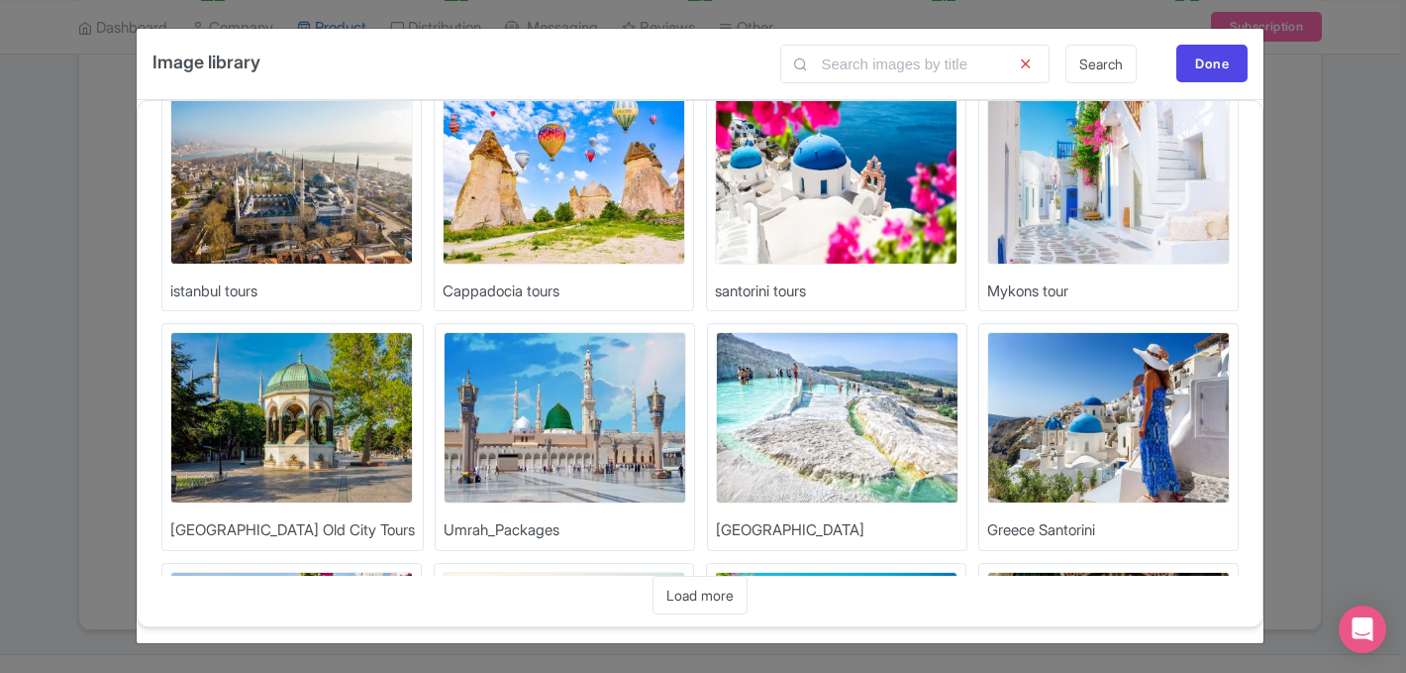
scroll to position [2440, 0]
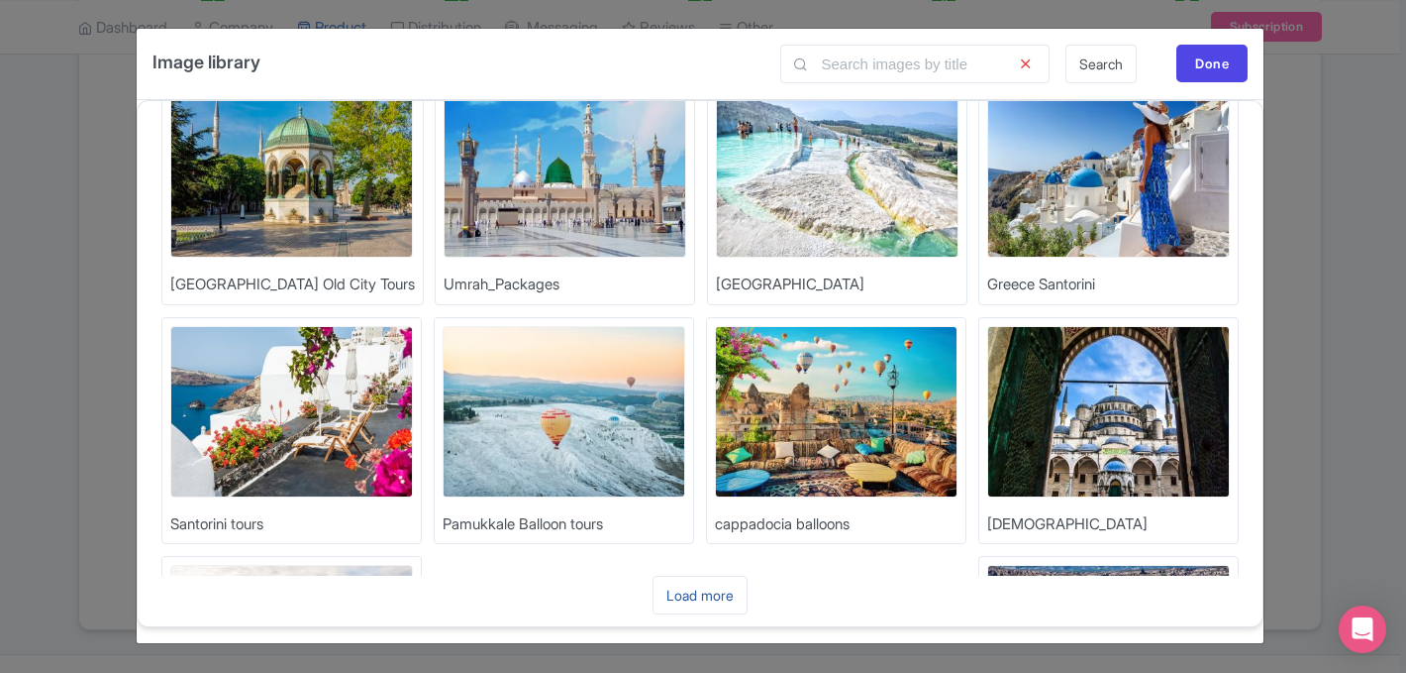
click at [685, 591] on link "Load more" at bounding box center [700, 594] width 95 height 39
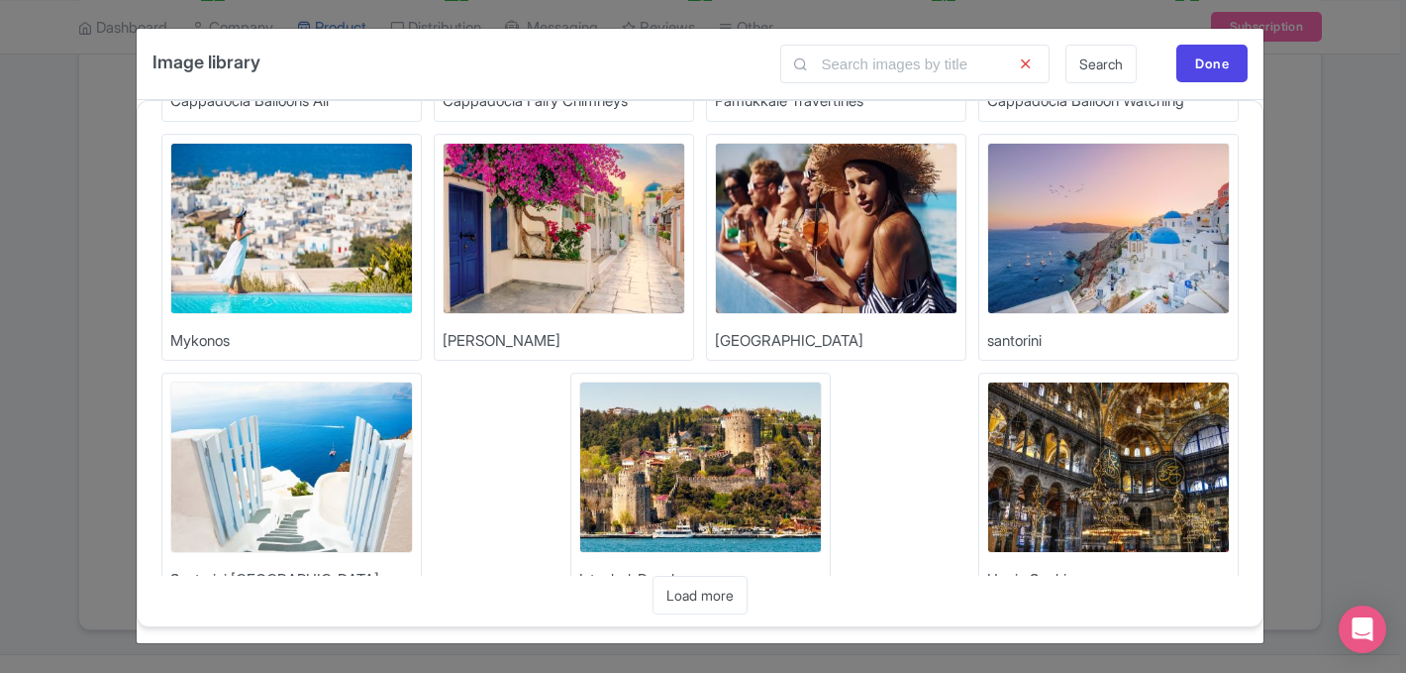
scroll to position [3157, 0]
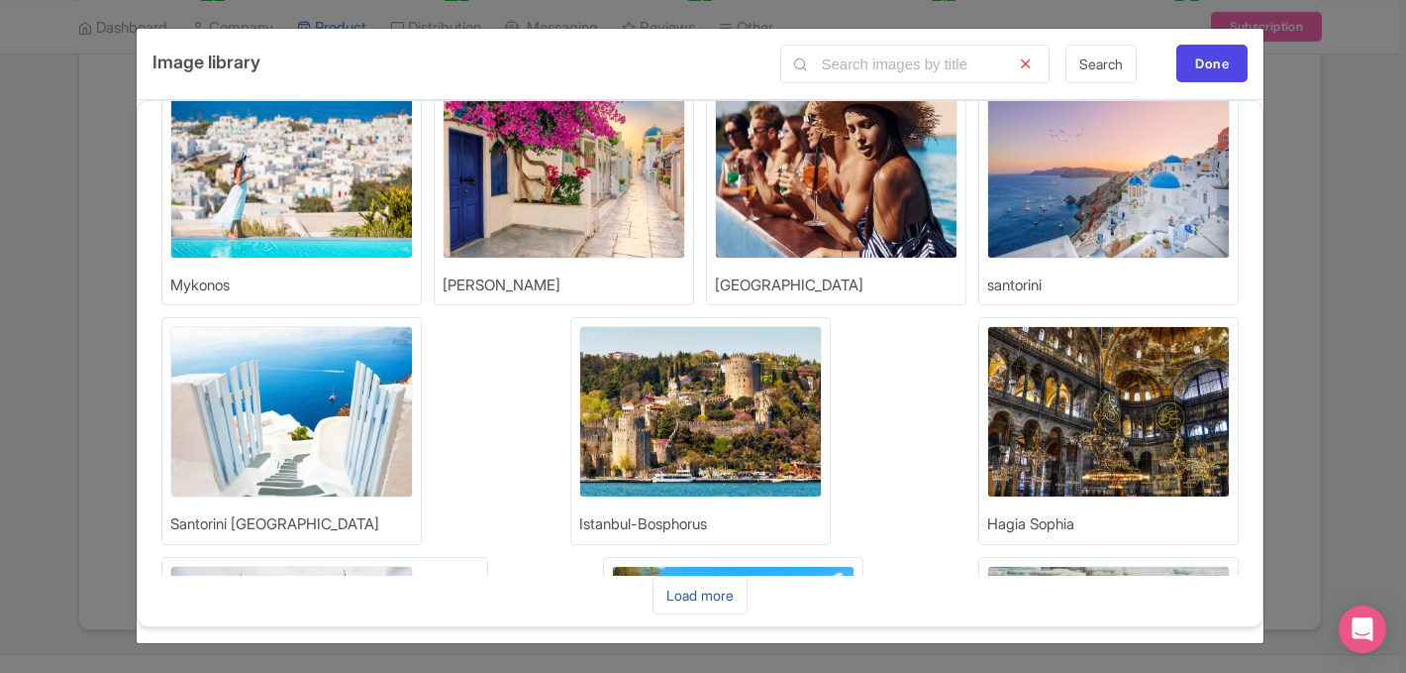
click at [692, 592] on link "Load more" at bounding box center [700, 594] width 95 height 39
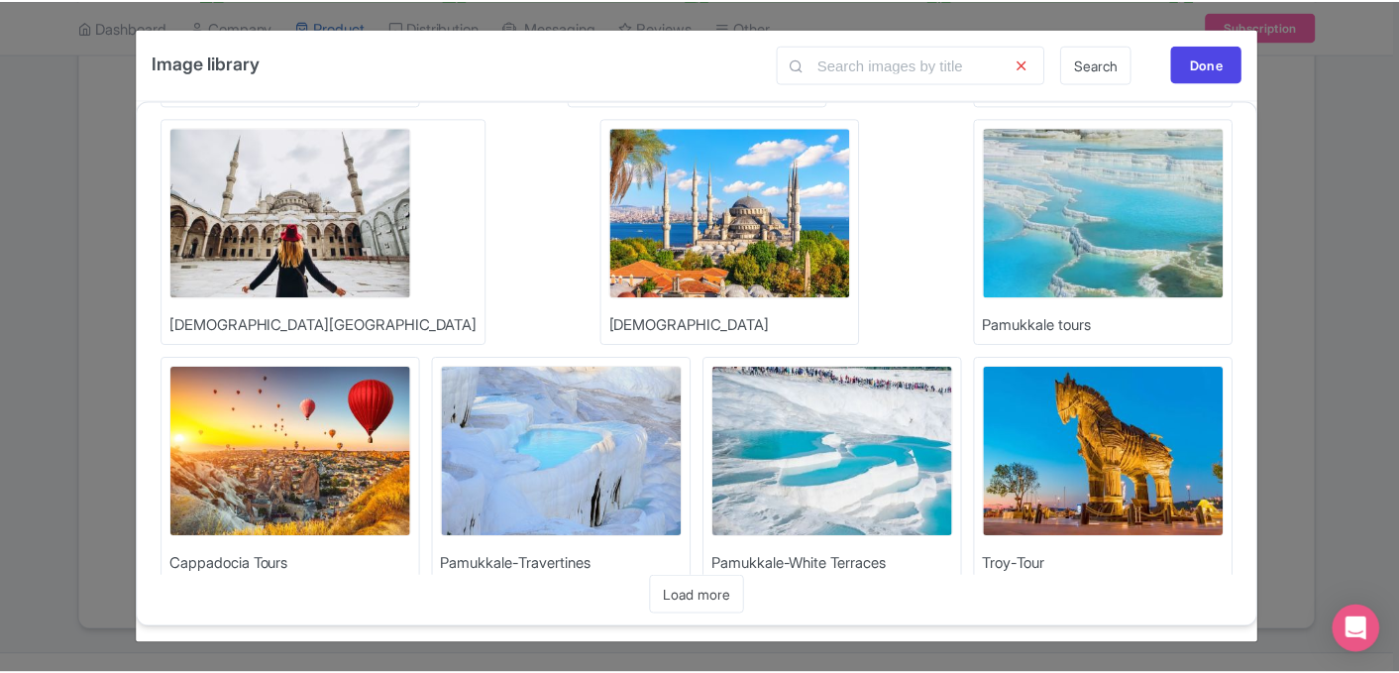
scroll to position [3588, 0]
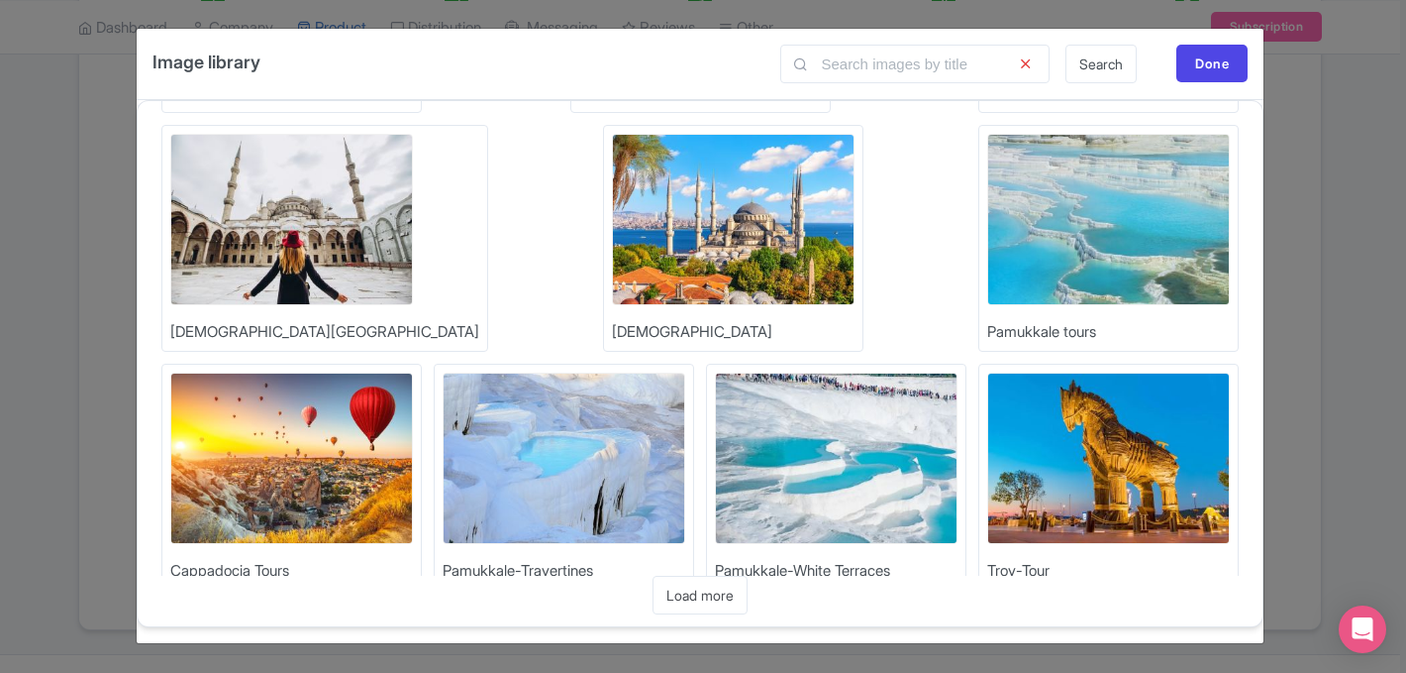
click at [1075, 372] on img at bounding box center [1108, 457] width 243 height 171
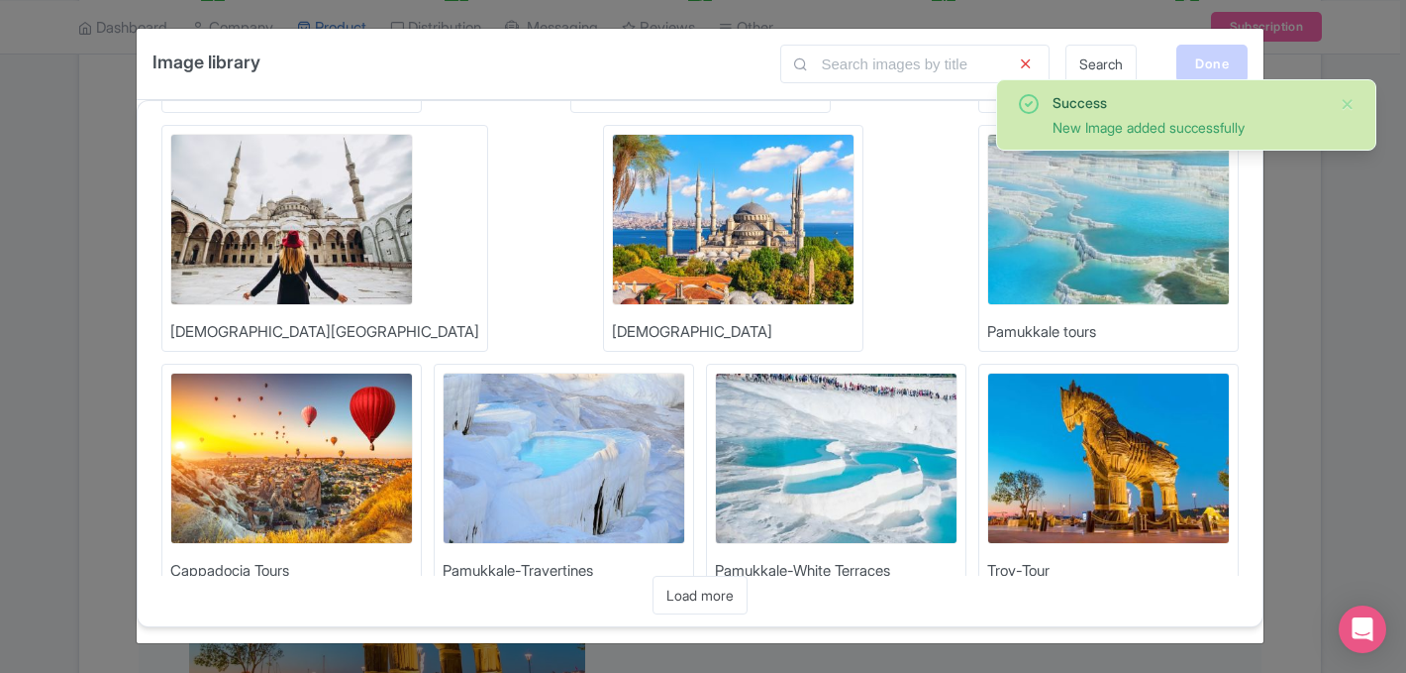
click at [1203, 70] on div "Done" at bounding box center [1212, 64] width 71 height 38
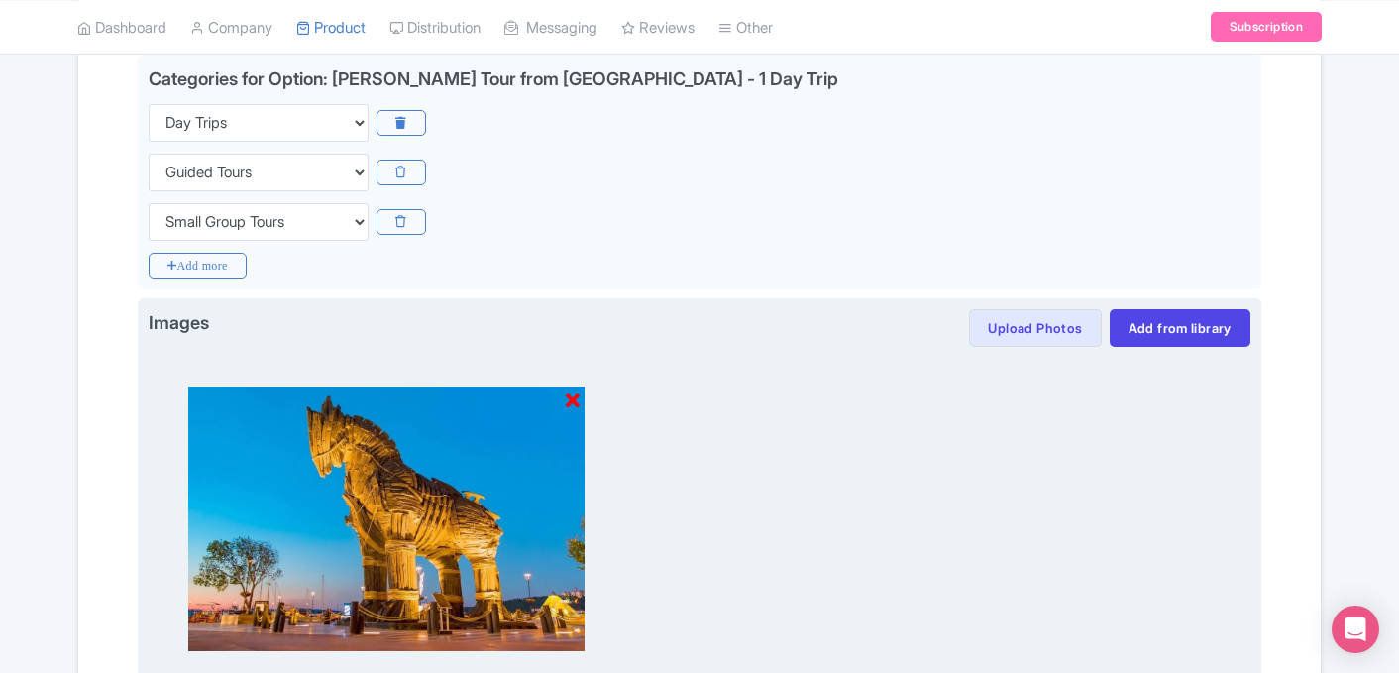
scroll to position [727, 0]
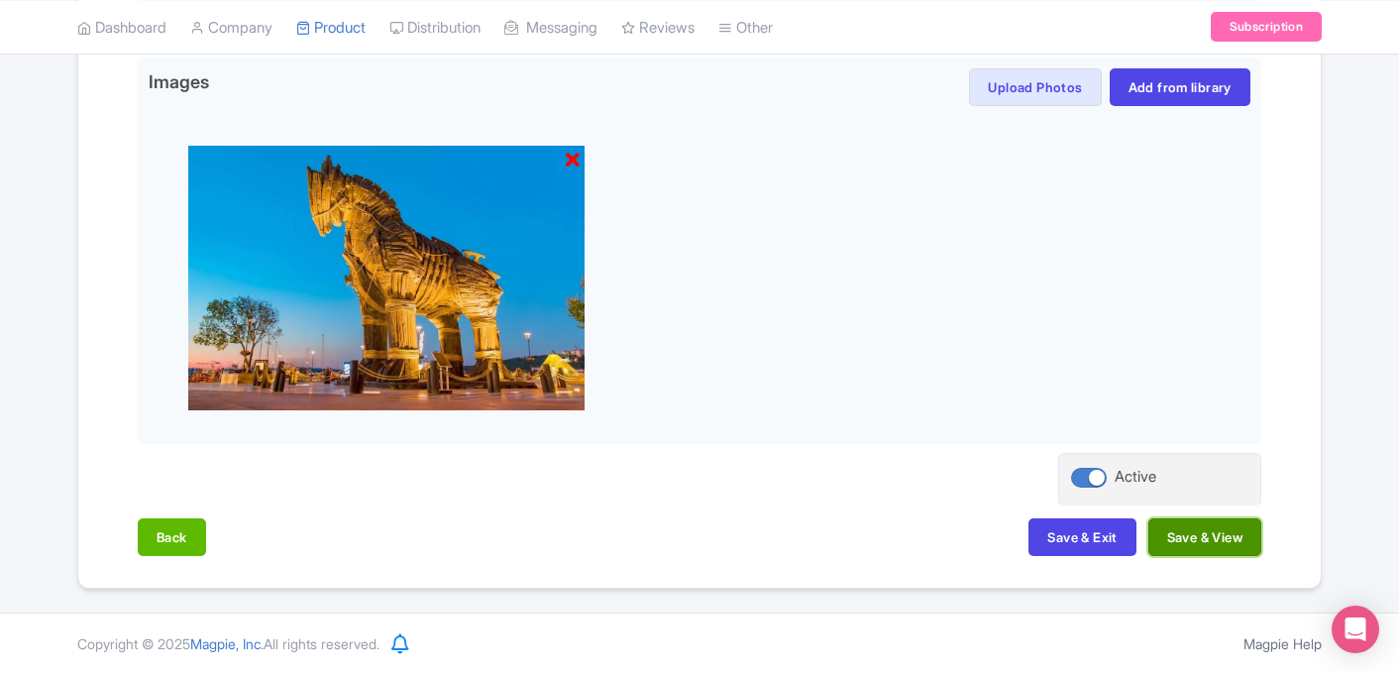
click at [1237, 540] on button "Save & View" at bounding box center [1204, 537] width 113 height 38
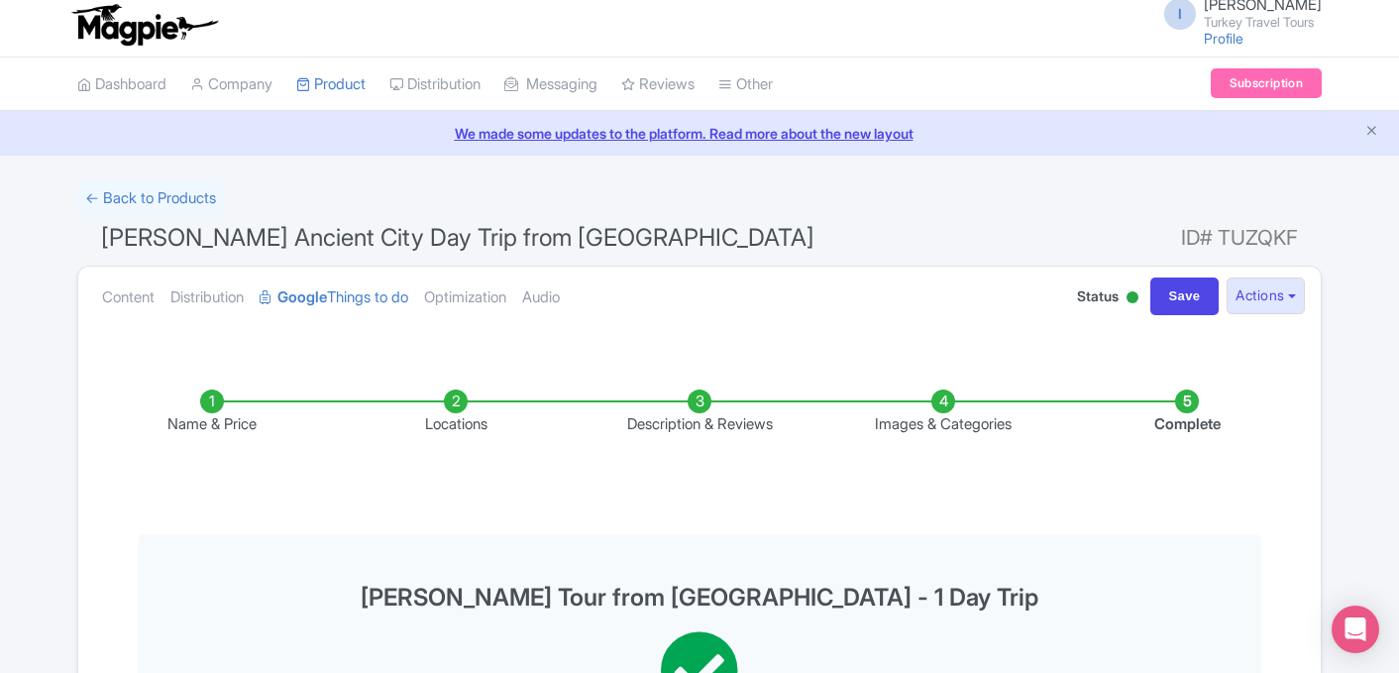
scroll to position [0, 0]
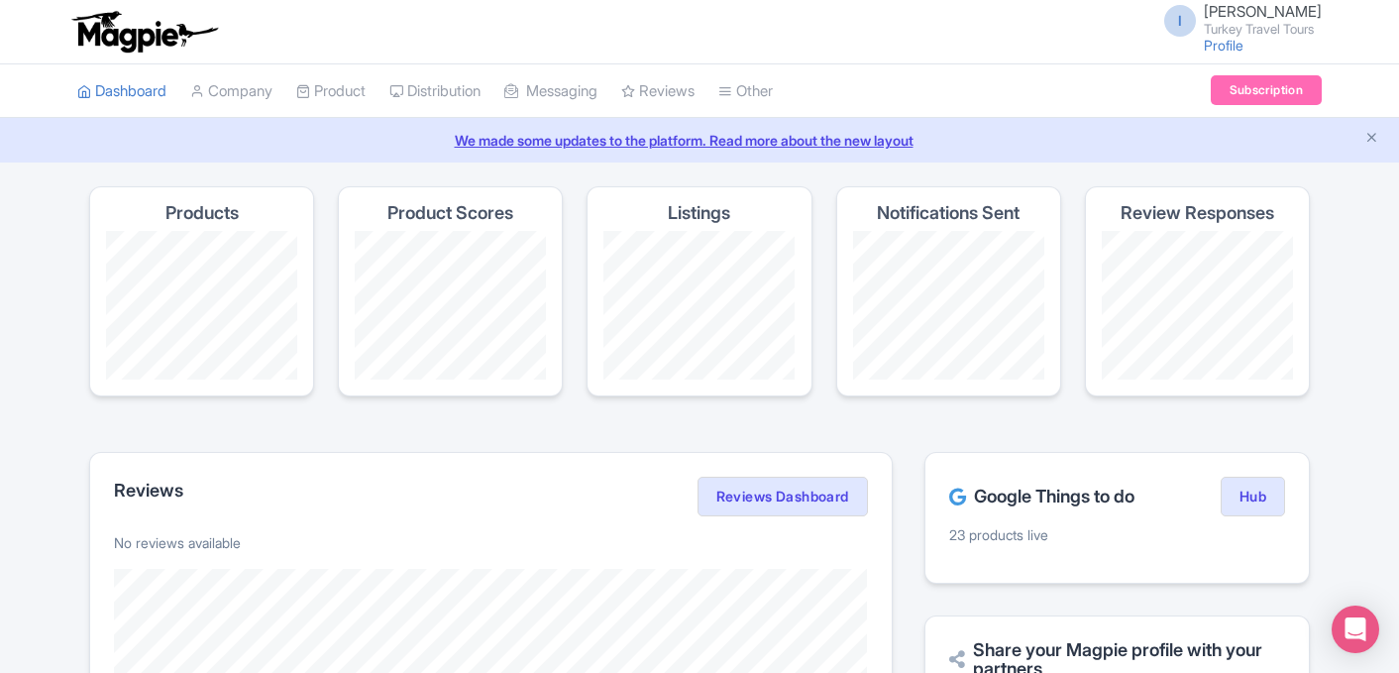
scroll to position [191, 0]
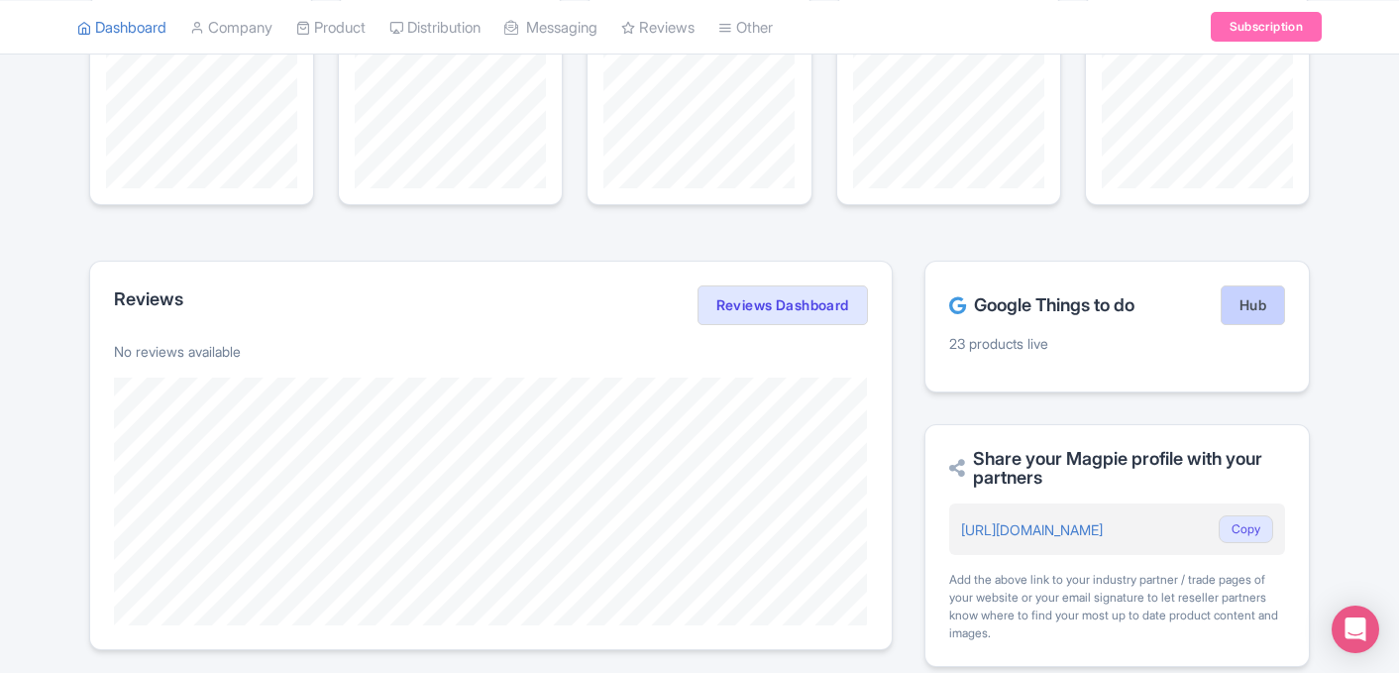
click at [1245, 306] on link "Hub" at bounding box center [1252, 305] width 64 height 40
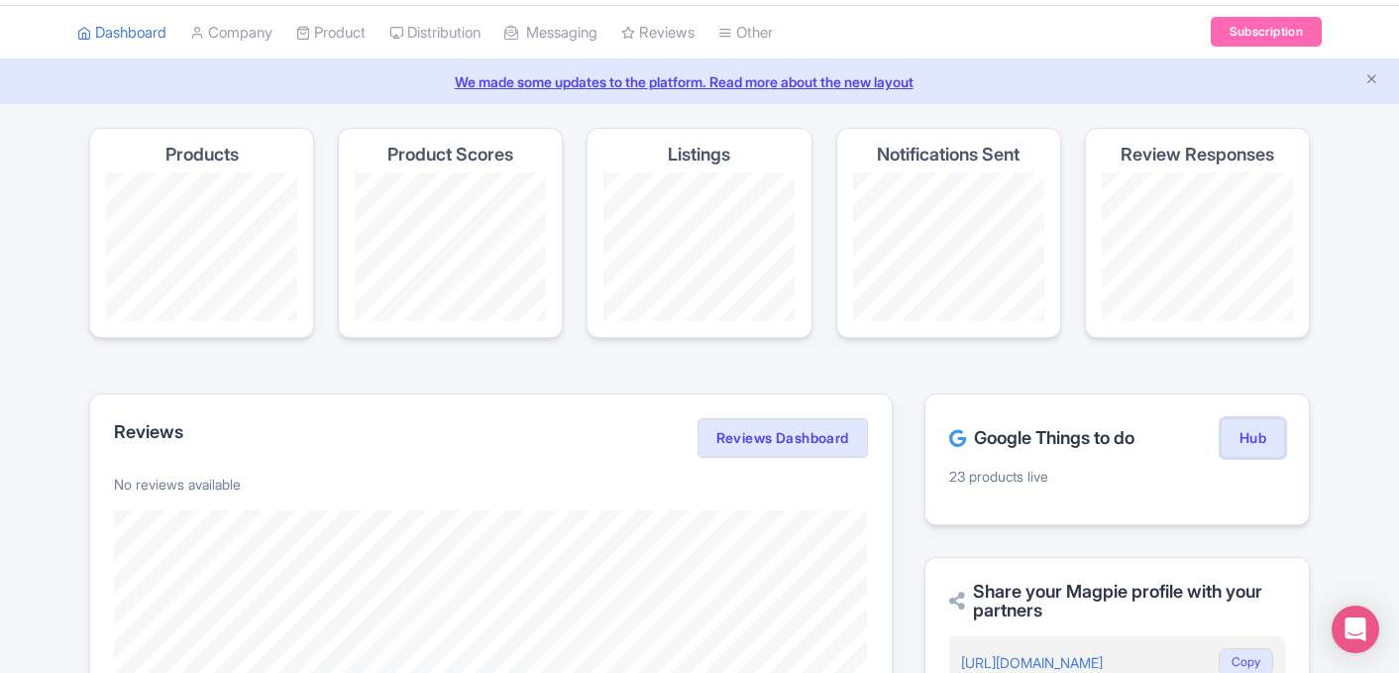
scroll to position [62, 0]
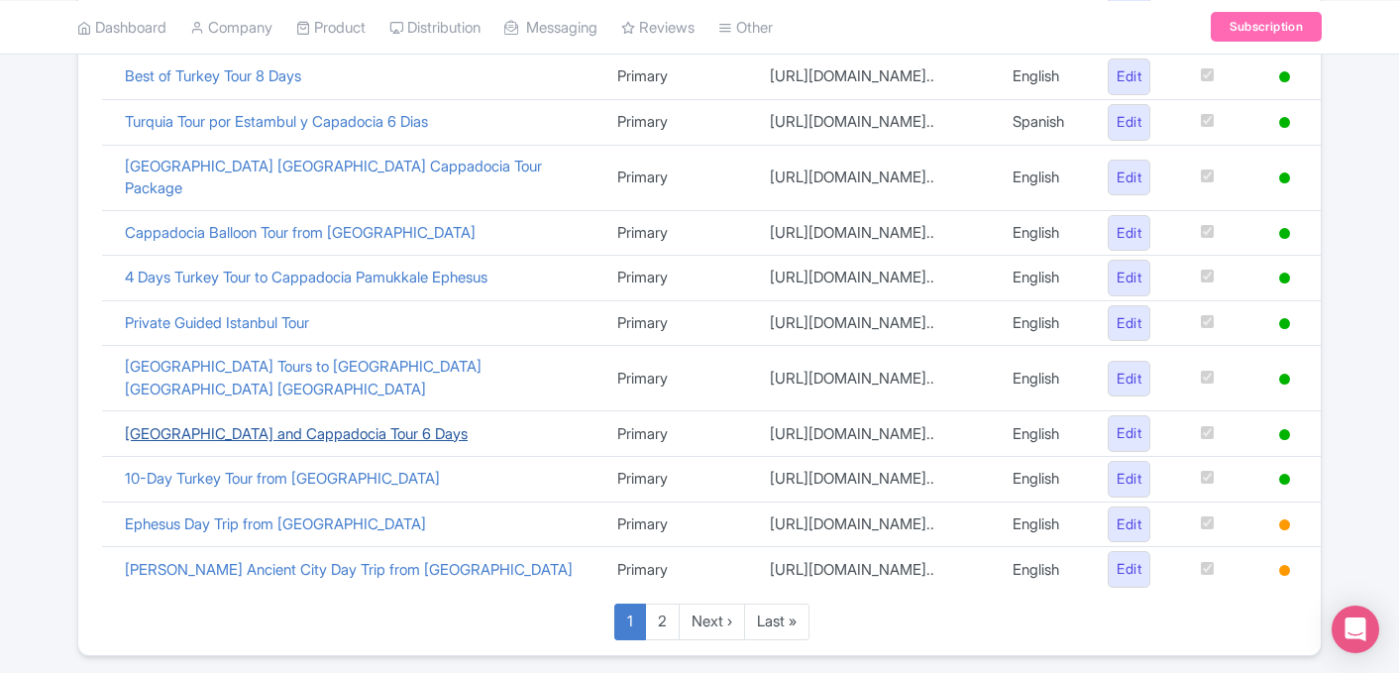
scroll to position [1016, 0]
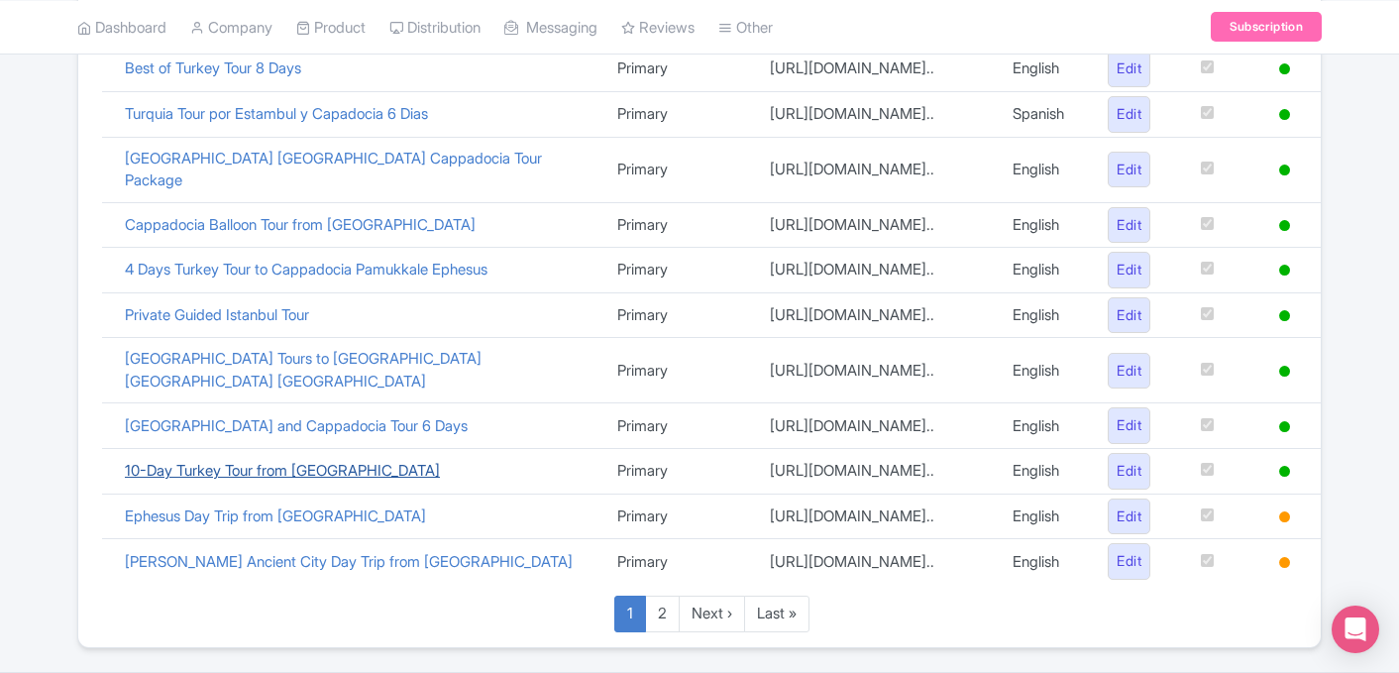
click at [232, 461] on link "10-Day Turkey Tour from [GEOGRAPHIC_DATA]" at bounding box center [282, 470] width 315 height 19
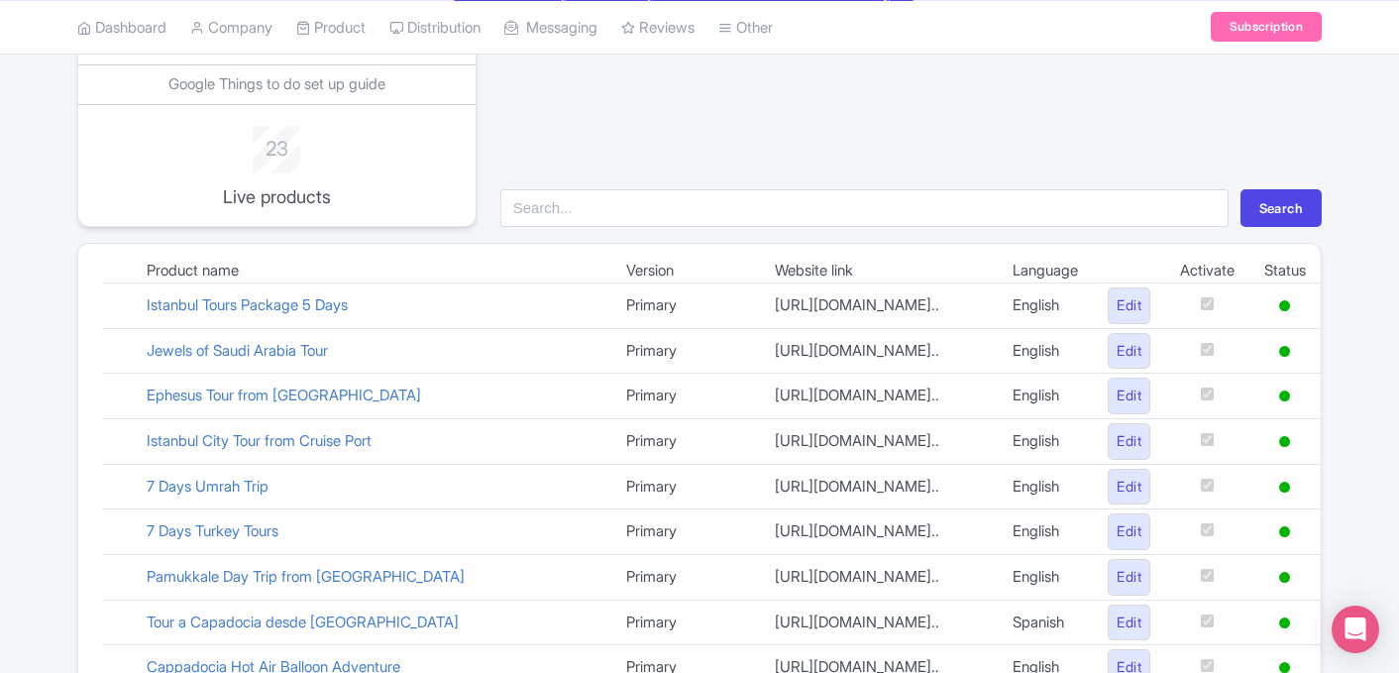
scroll to position [0, 0]
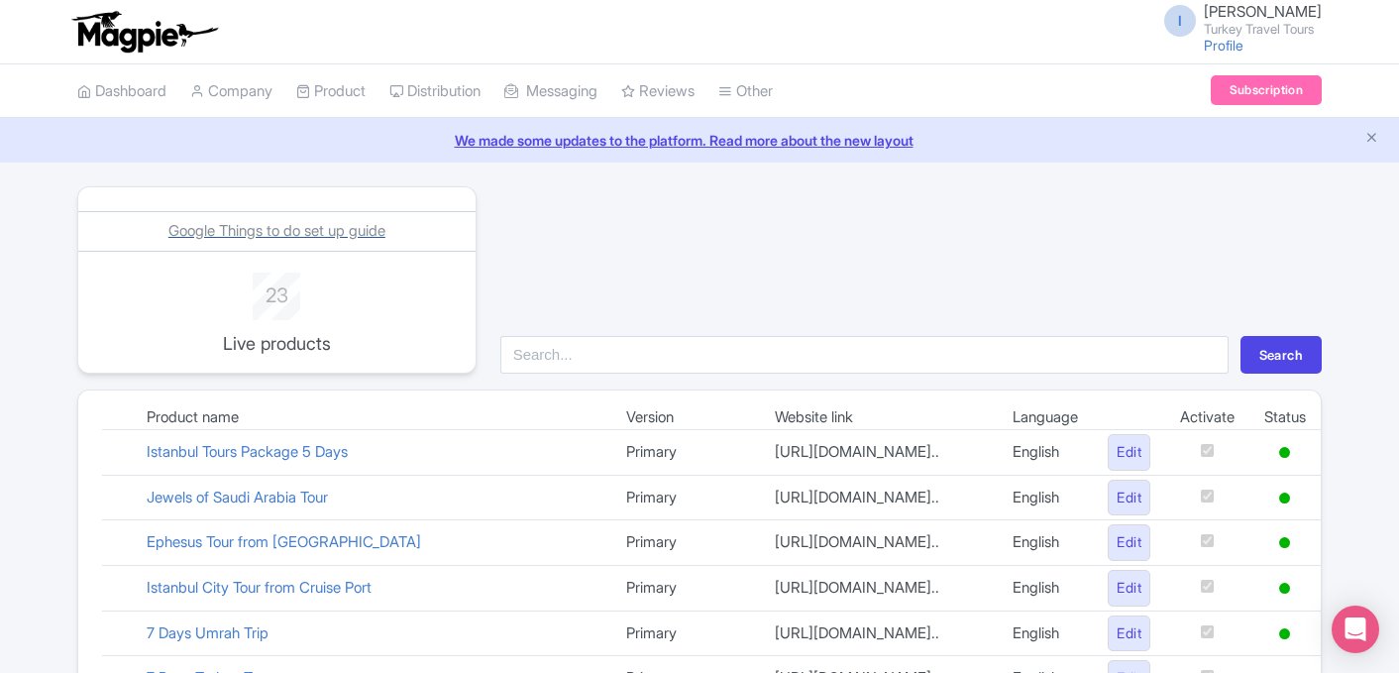
click at [289, 235] on span "Google Things to do set up guide" at bounding box center [276, 230] width 217 height 19
click at [123, 93] on link "Dashboard" at bounding box center [121, 91] width 89 height 54
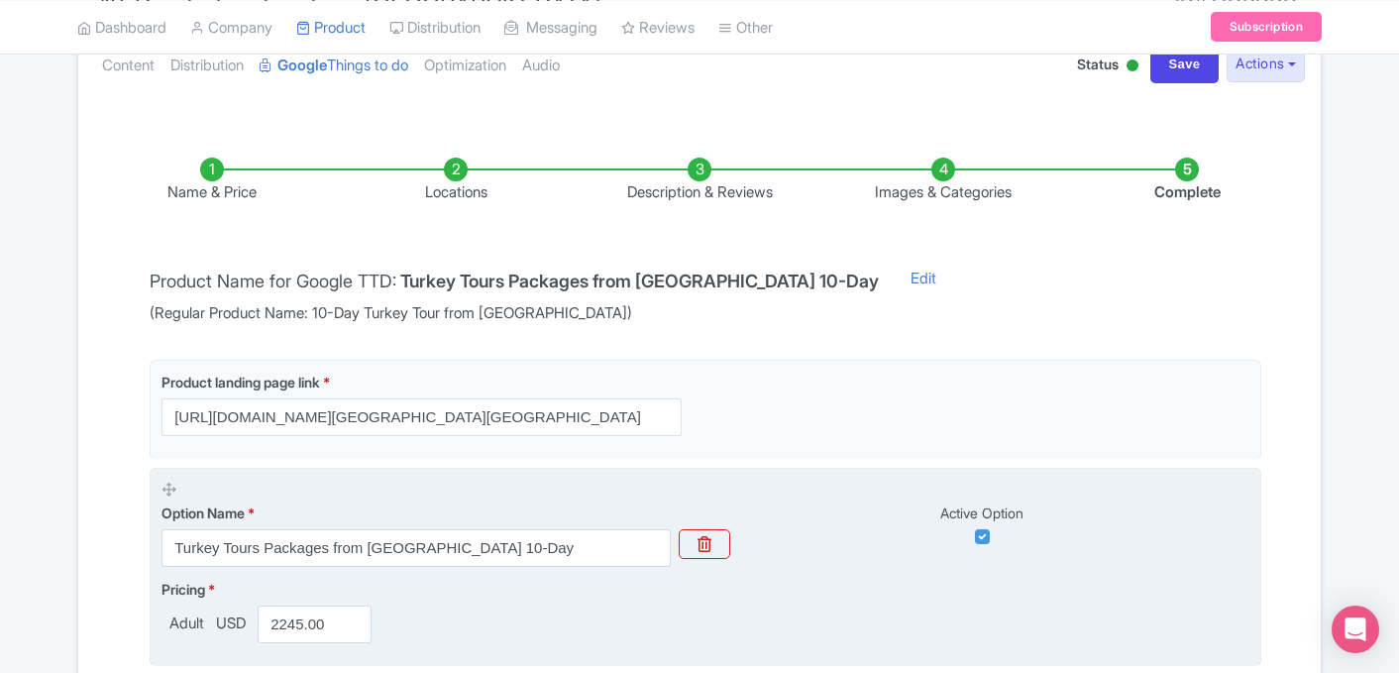
scroll to position [228, 0]
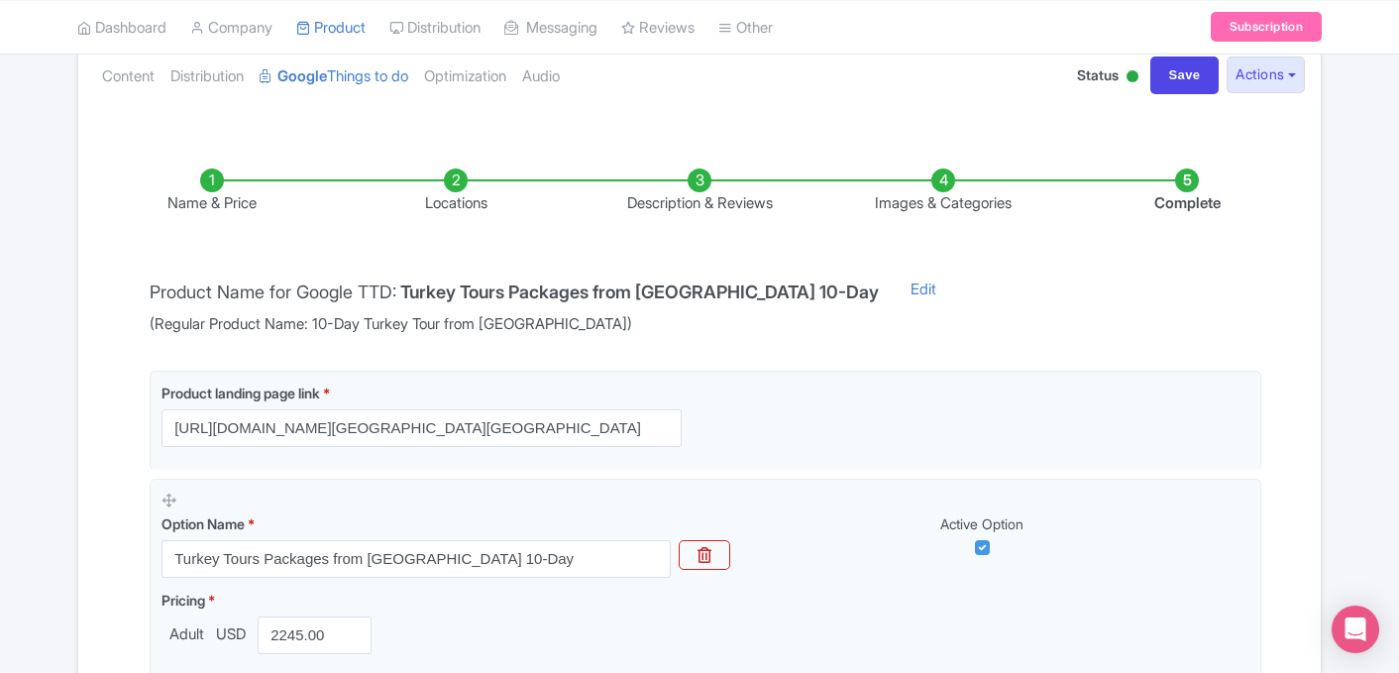
click at [473, 204] on li "Locations" at bounding box center [456, 191] width 244 height 47
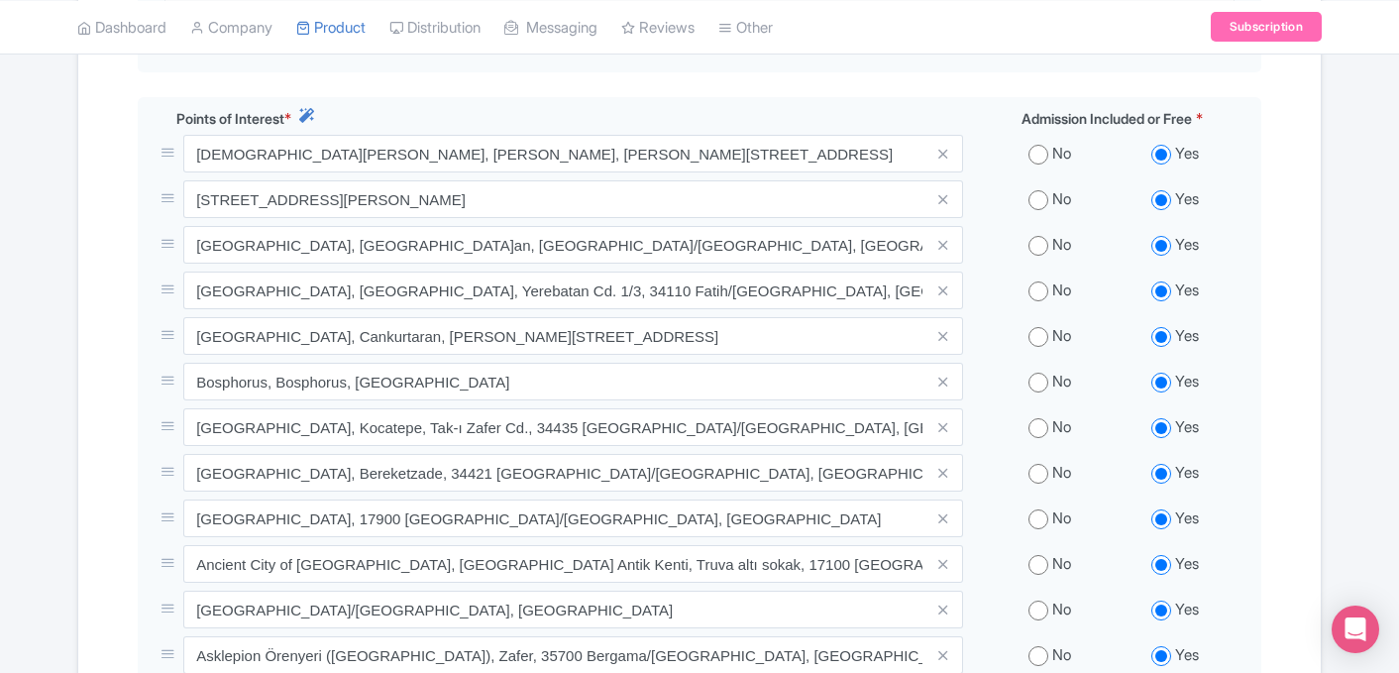
scroll to position [779, 0]
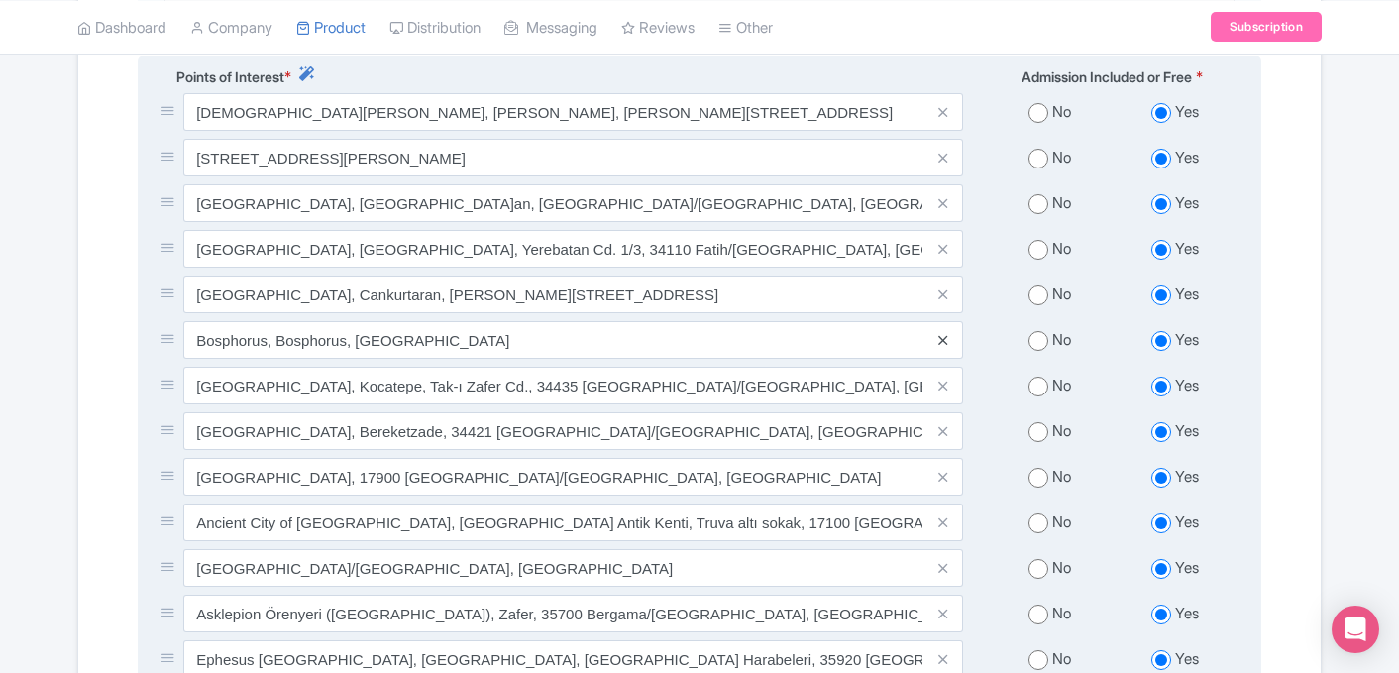
click at [942, 346] on icon at bounding box center [942, 340] width 9 height 15
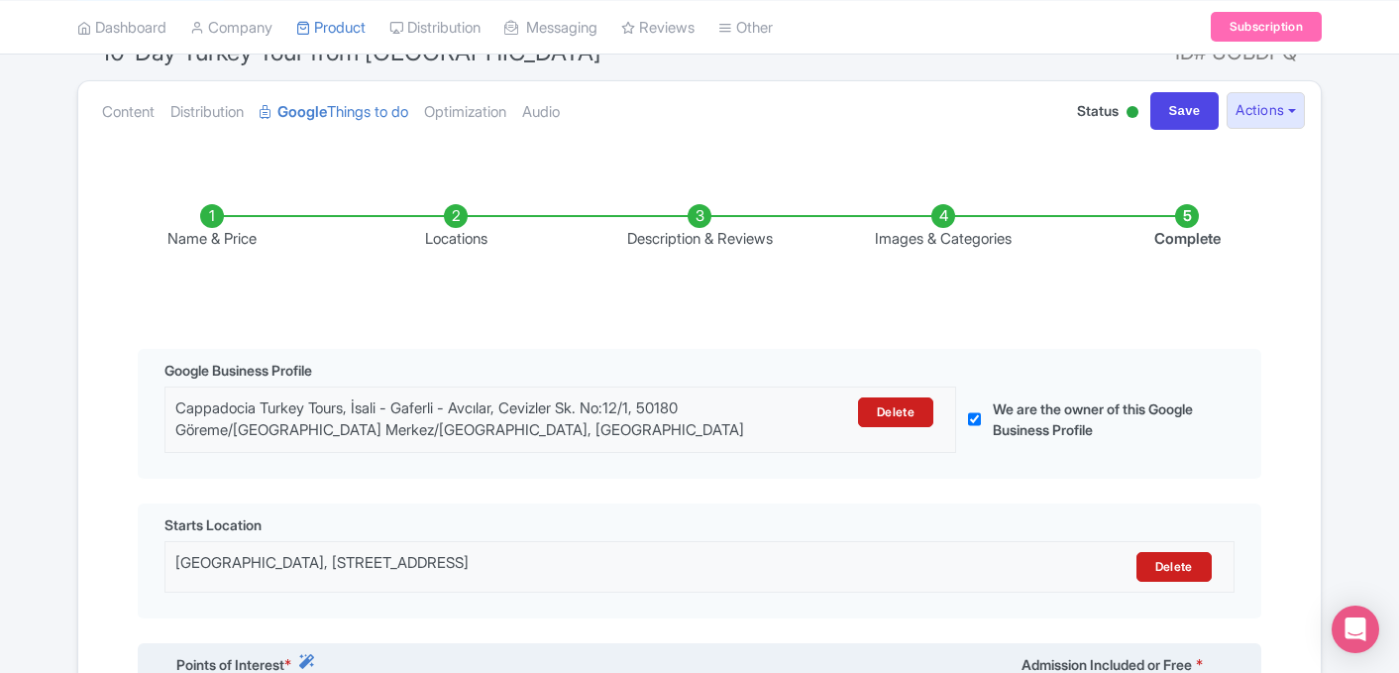
scroll to position [0, 0]
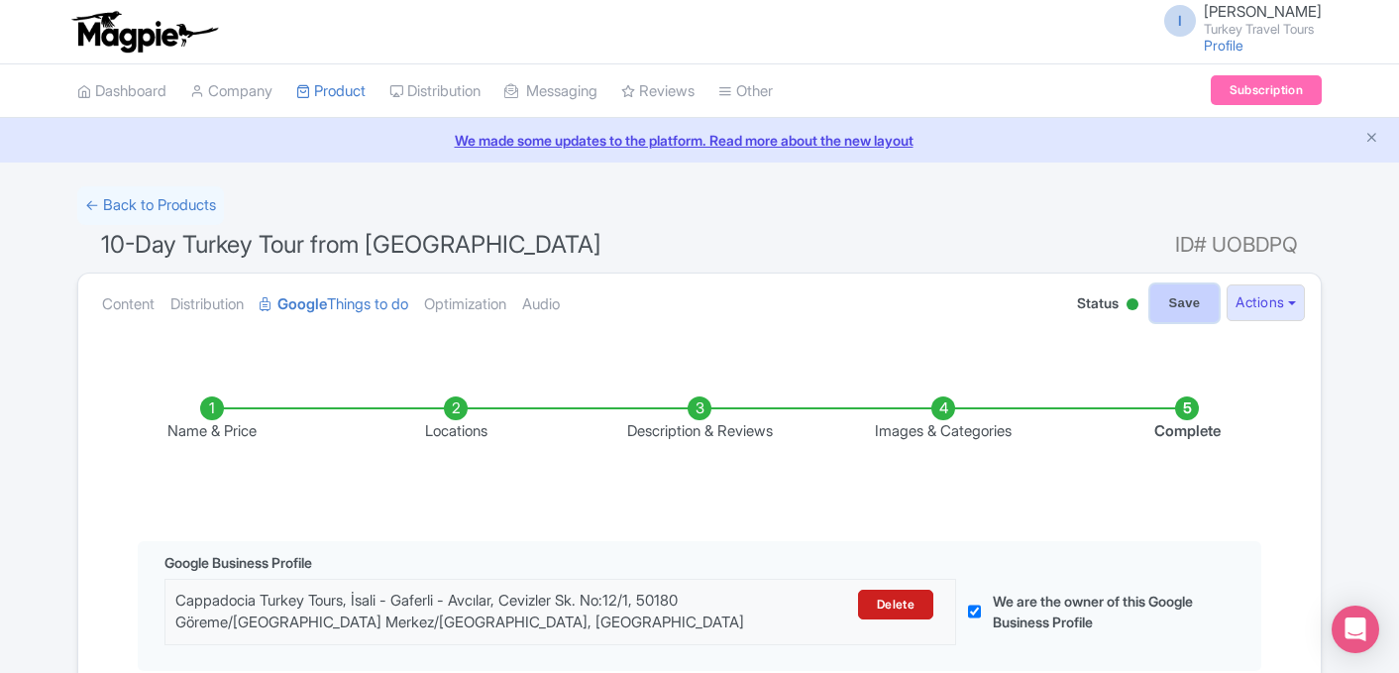
click at [1183, 314] on input "Save" at bounding box center [1184, 303] width 69 height 38
type input "Saving..."
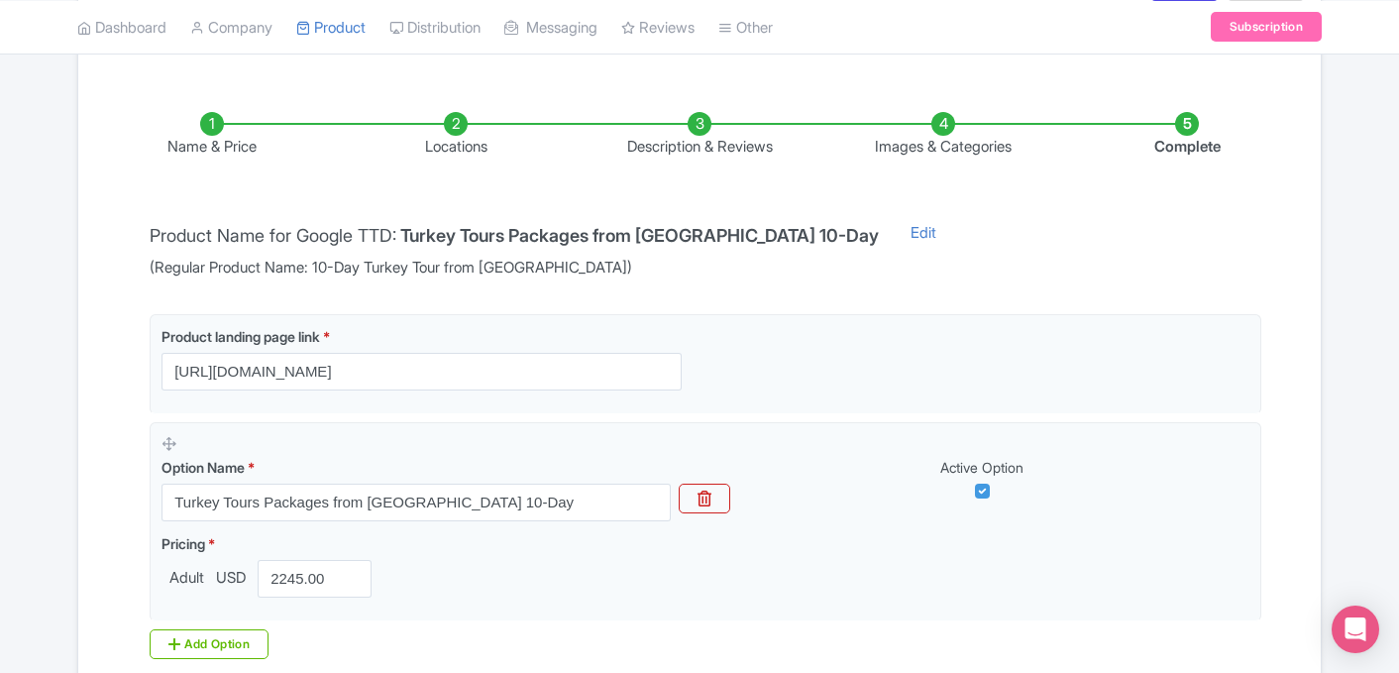
scroll to position [288, 0]
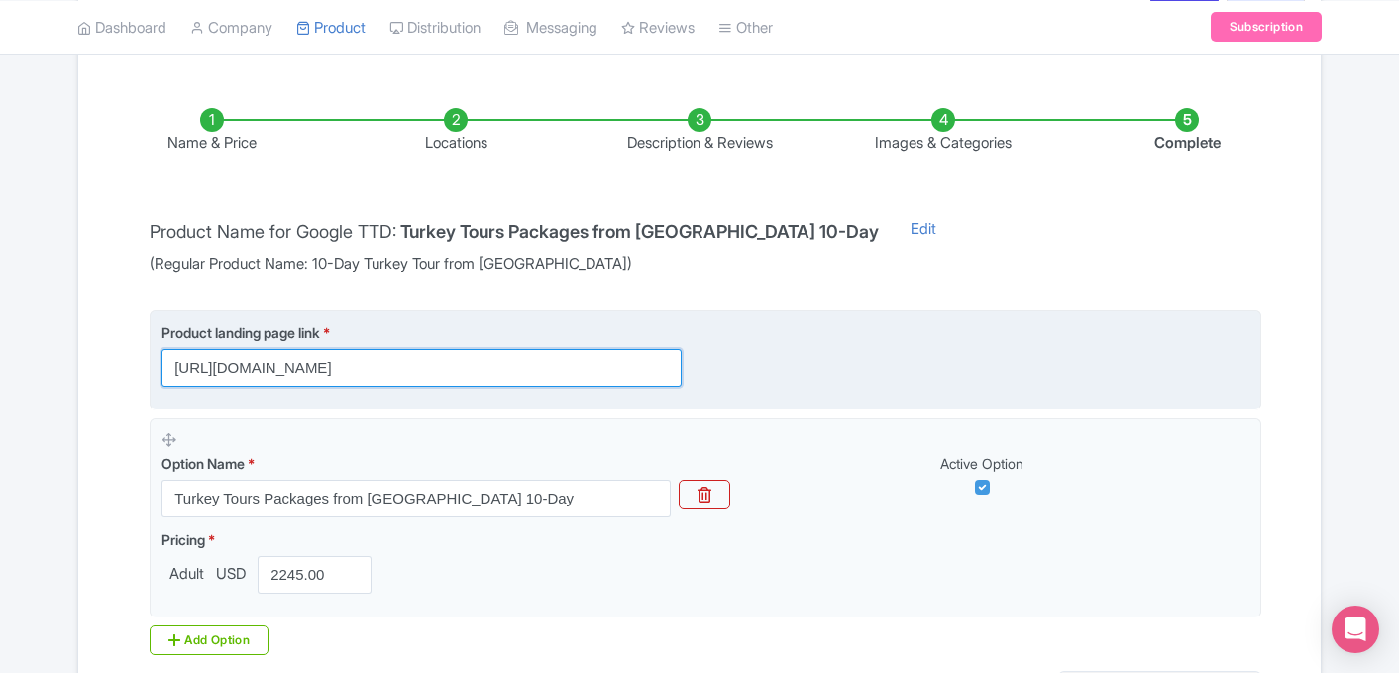
drag, startPoint x: 640, startPoint y: 368, endPoint x: 414, endPoint y: 354, distance: 226.3
click at [414, 354] on input "[URL][DOMAIN_NAME]" at bounding box center [421, 368] width 520 height 38
paste input "-turkey-tours-from-istanbul"
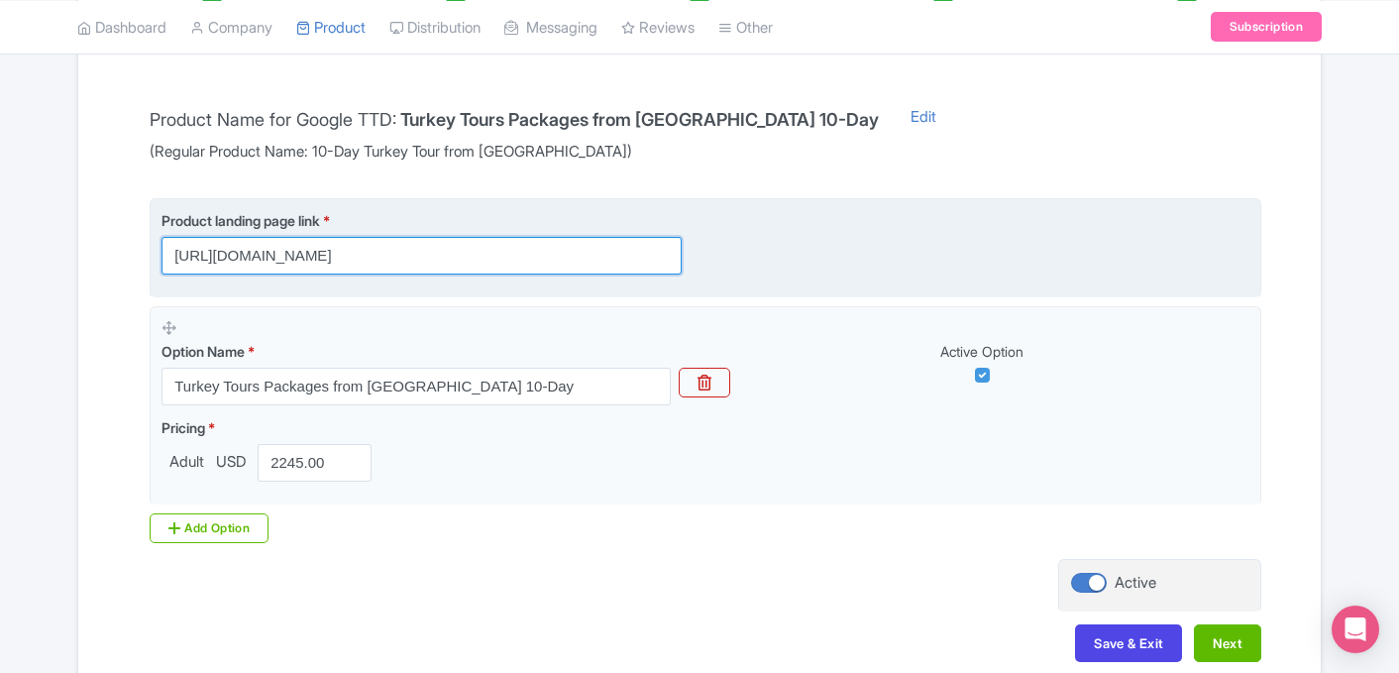
scroll to position [506, 0]
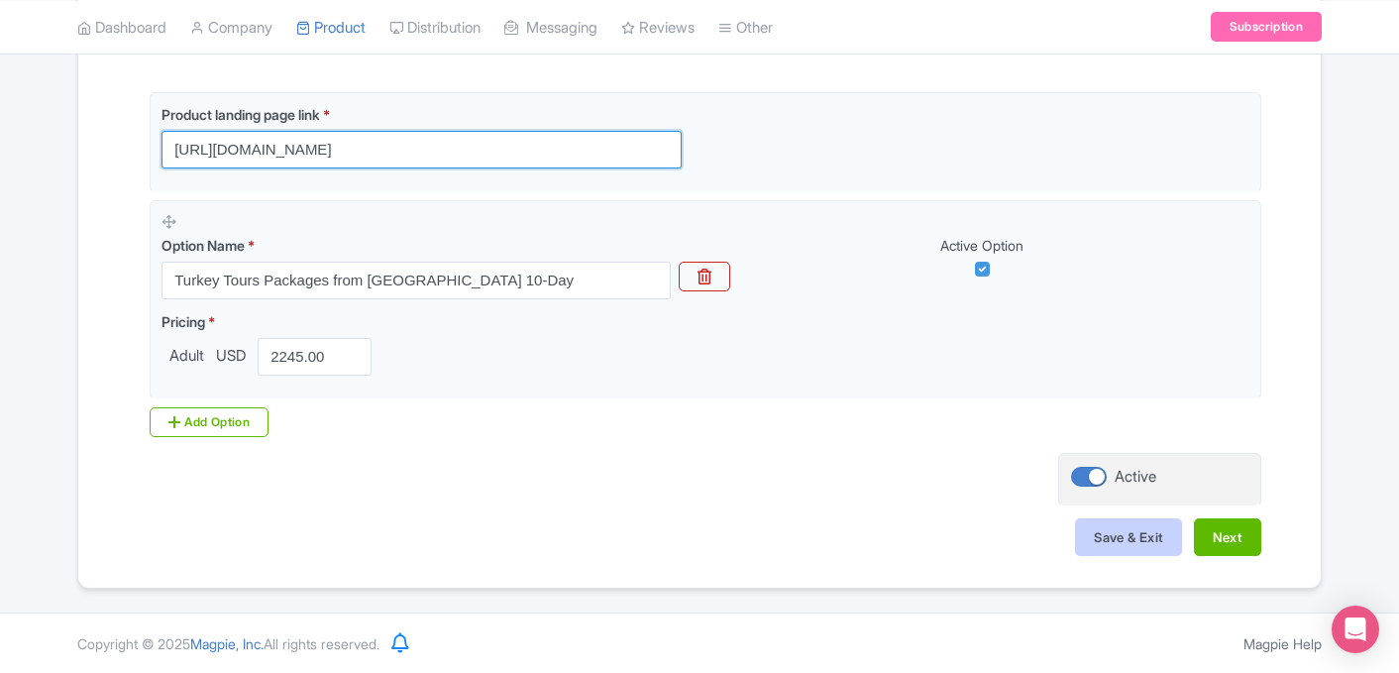
type input "https://www.turkeytraveltours.com/all/10-day-turkey-tours-from-istanbul"
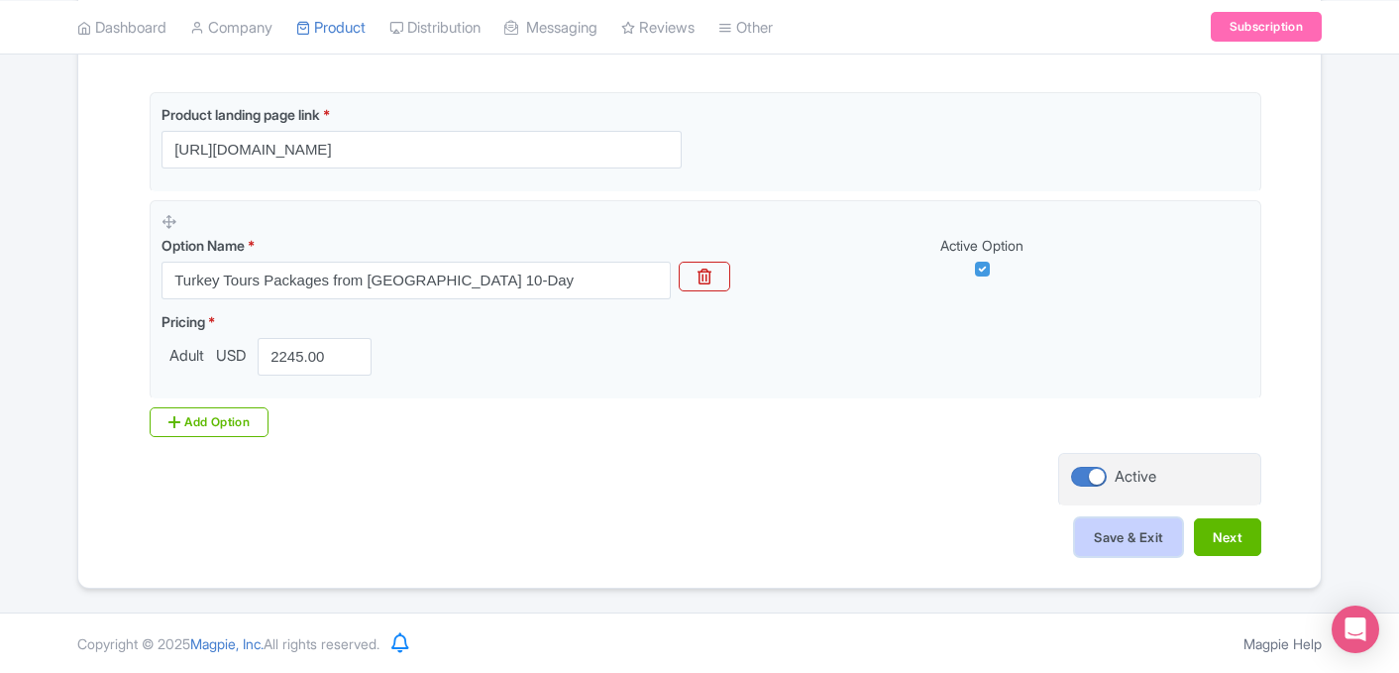
click at [1148, 544] on button "Save & Exit" at bounding box center [1128, 537] width 107 height 38
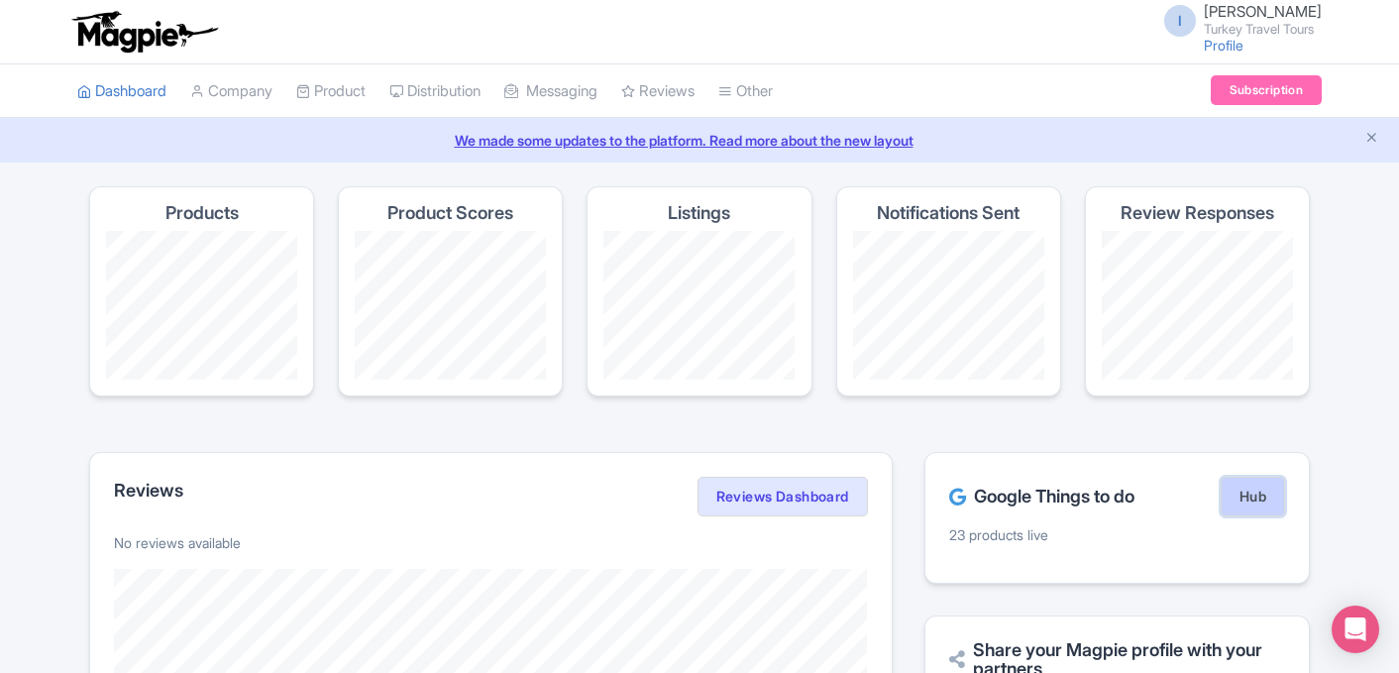
click at [1259, 506] on link "Hub" at bounding box center [1252, 496] width 64 height 40
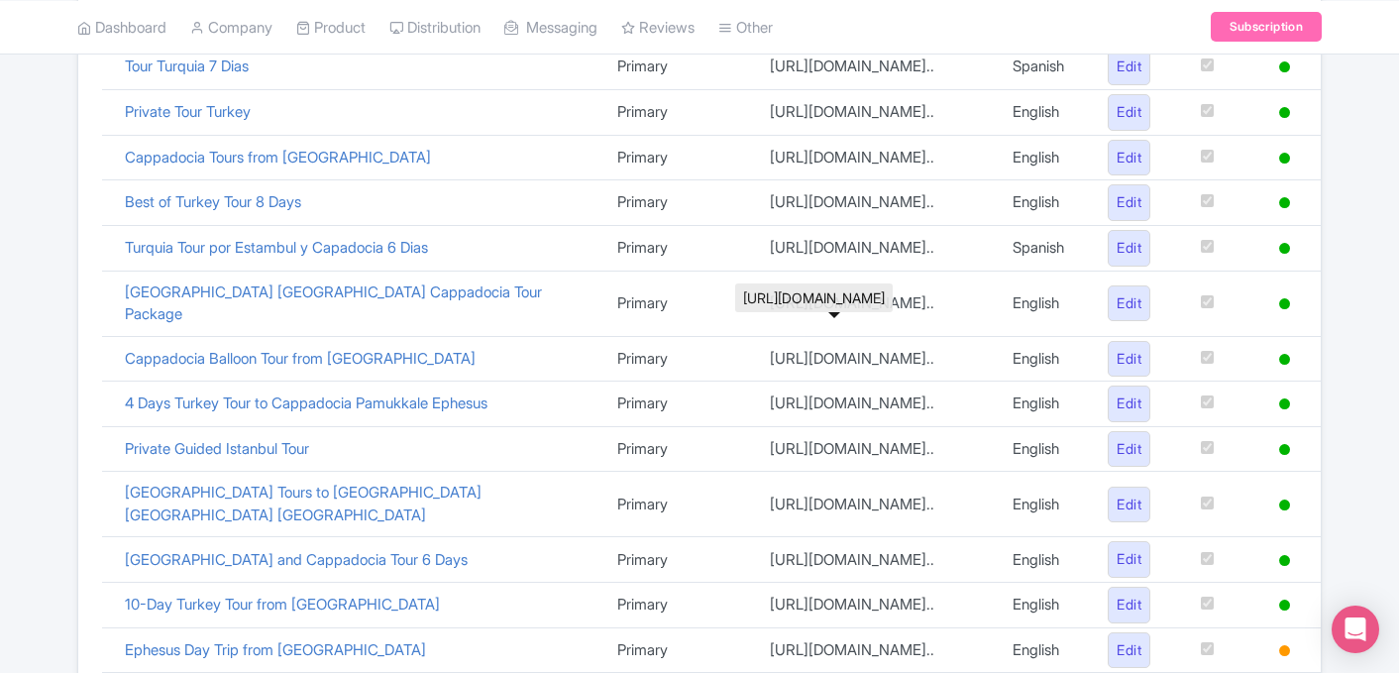
scroll to position [1036, 0]
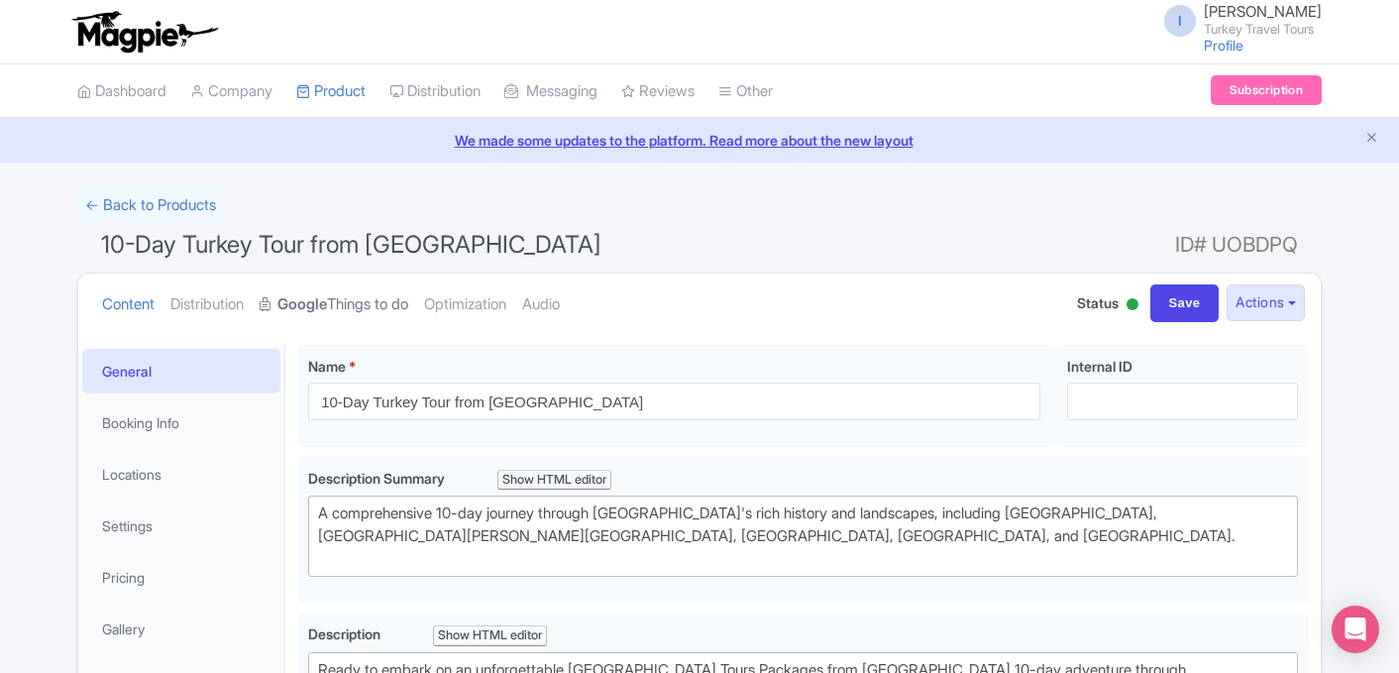
click at [358, 303] on link "Google Things to do" at bounding box center [334, 304] width 149 height 62
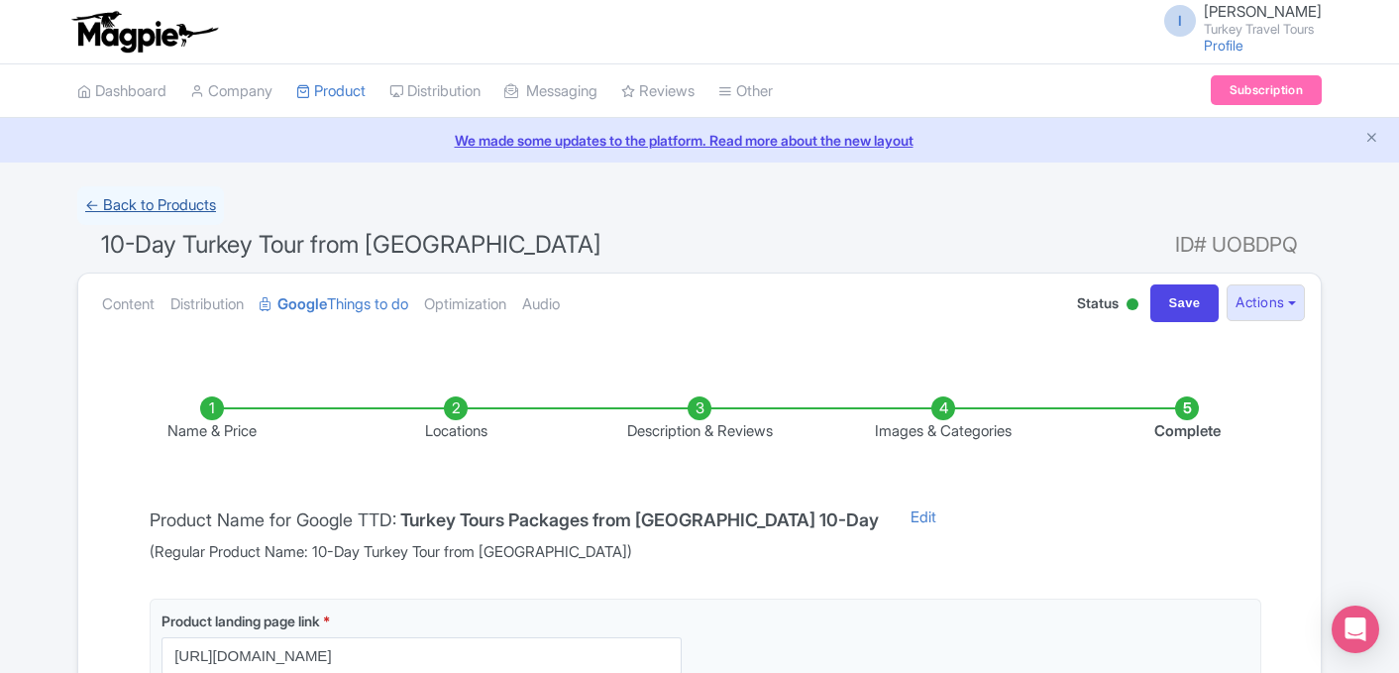
click at [182, 207] on link "← Back to Products" at bounding box center [150, 205] width 147 height 39
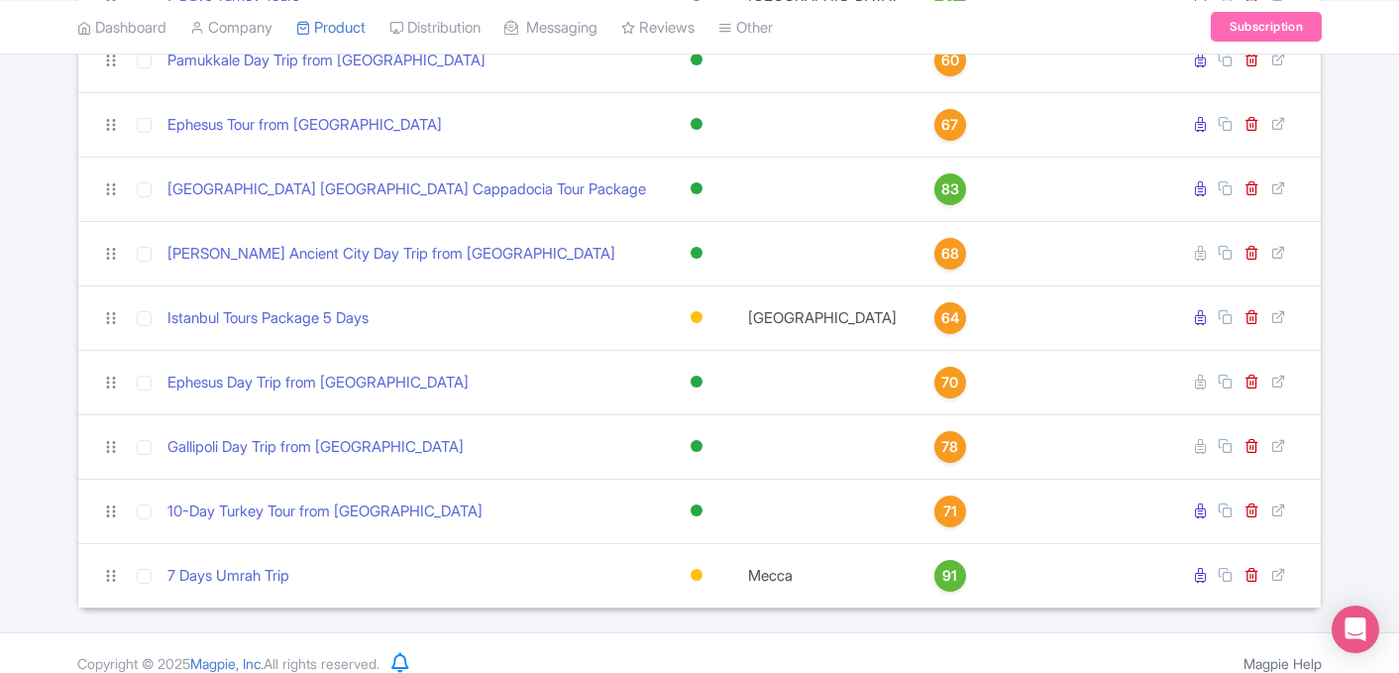
scroll to position [1391, 0]
